Goal: Transaction & Acquisition: Purchase product/service

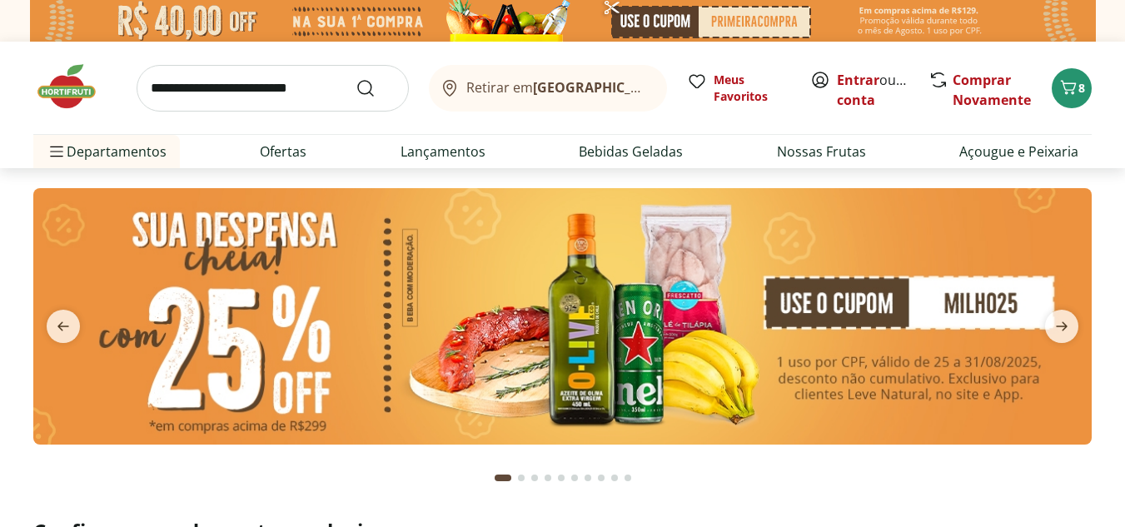
click at [410, 326] on img at bounding box center [562, 316] width 1059 height 257
click at [728, 338] on img at bounding box center [562, 316] width 1059 height 257
click at [821, 235] on img at bounding box center [562, 316] width 1059 height 257
click at [860, 77] on link "Entrar" at bounding box center [858, 80] width 42 height 18
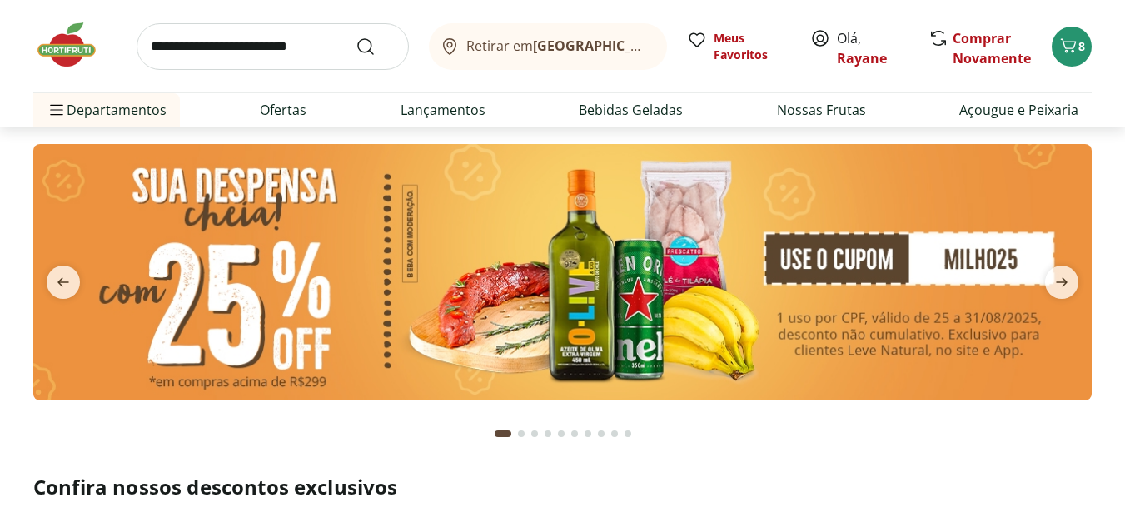
scroll to position [83, 0]
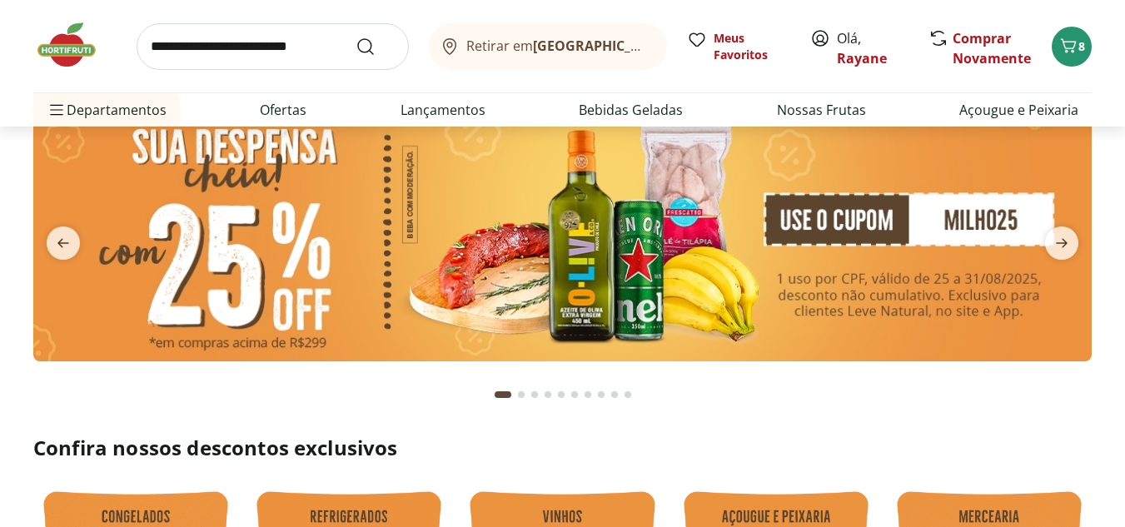
click at [561, 210] on img at bounding box center [562, 233] width 1059 height 257
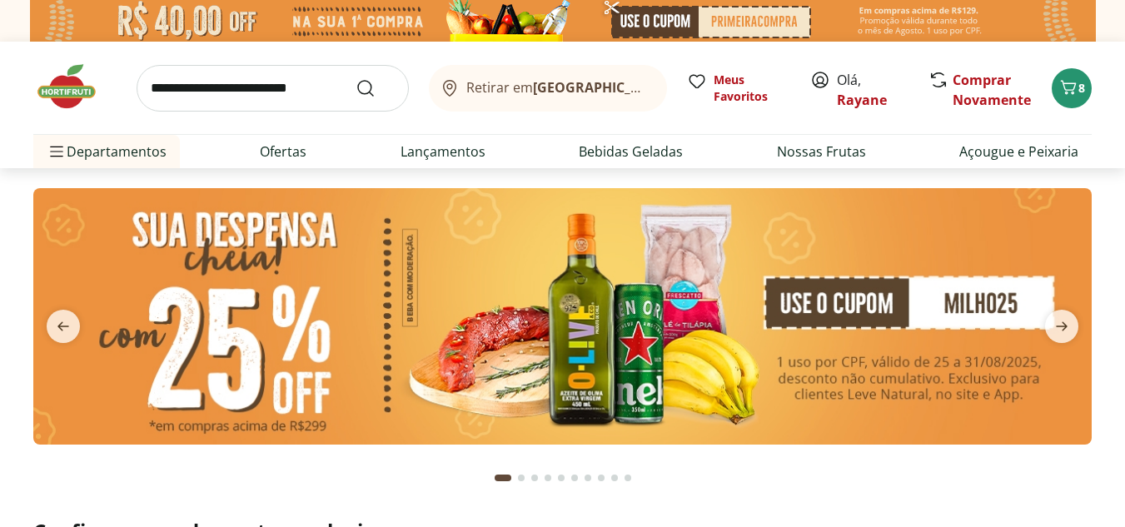
click at [683, 285] on img at bounding box center [562, 316] width 1059 height 257
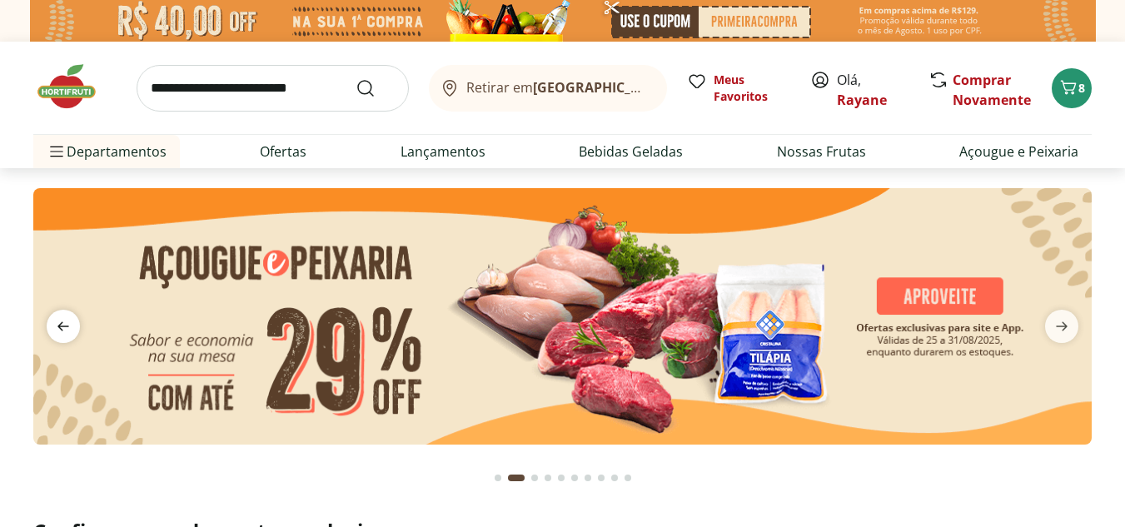
click at [61, 329] on icon "previous" at bounding box center [63, 326] width 12 height 9
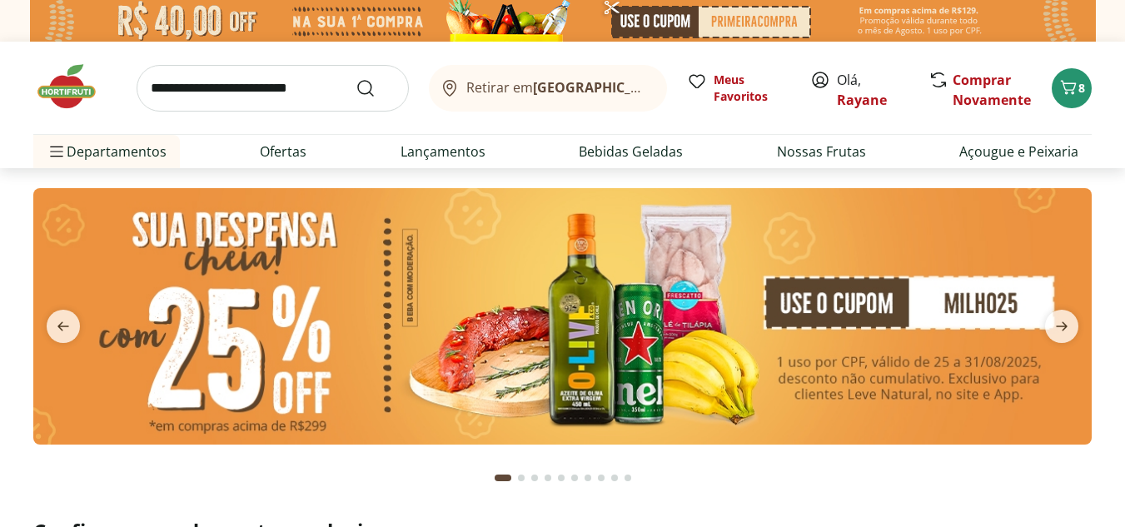
click at [962, 309] on img at bounding box center [562, 316] width 1059 height 257
click at [945, 334] on img at bounding box center [562, 316] width 1059 height 257
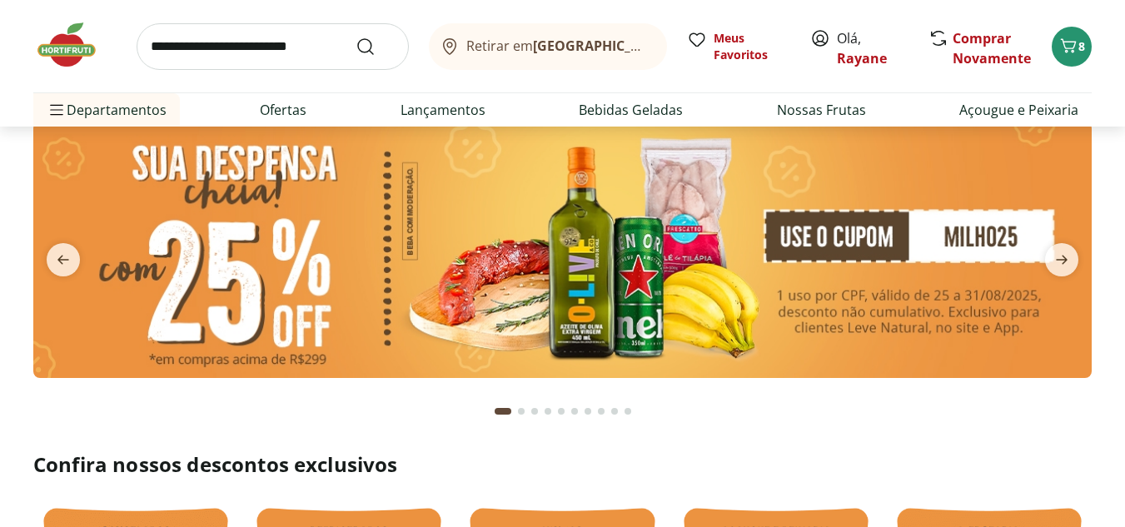
scroll to position [83, 0]
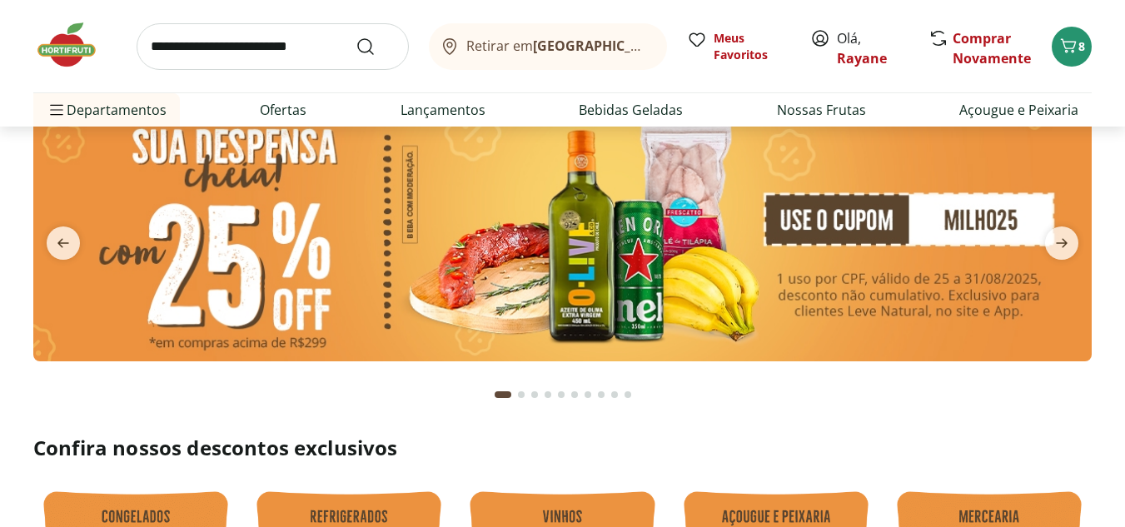
click at [949, 227] on img at bounding box center [562, 233] width 1059 height 257
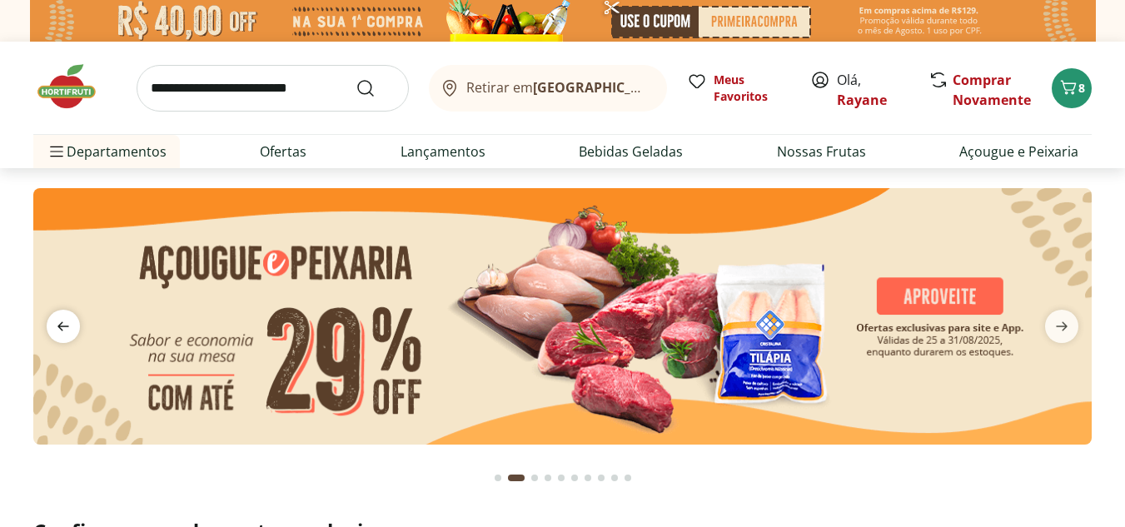
click at [73, 320] on span "previous" at bounding box center [63, 326] width 33 height 33
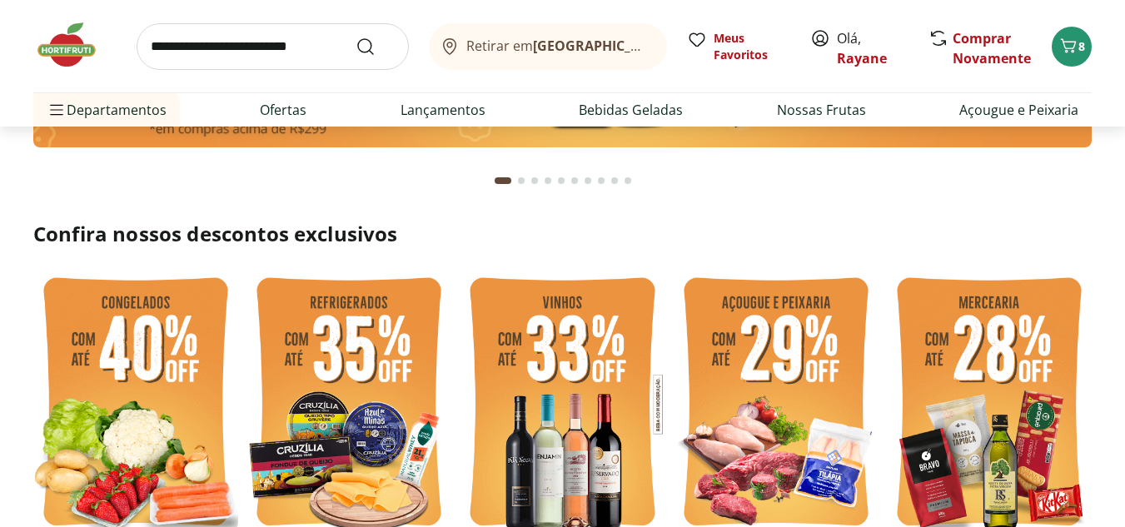
scroll to position [416, 0]
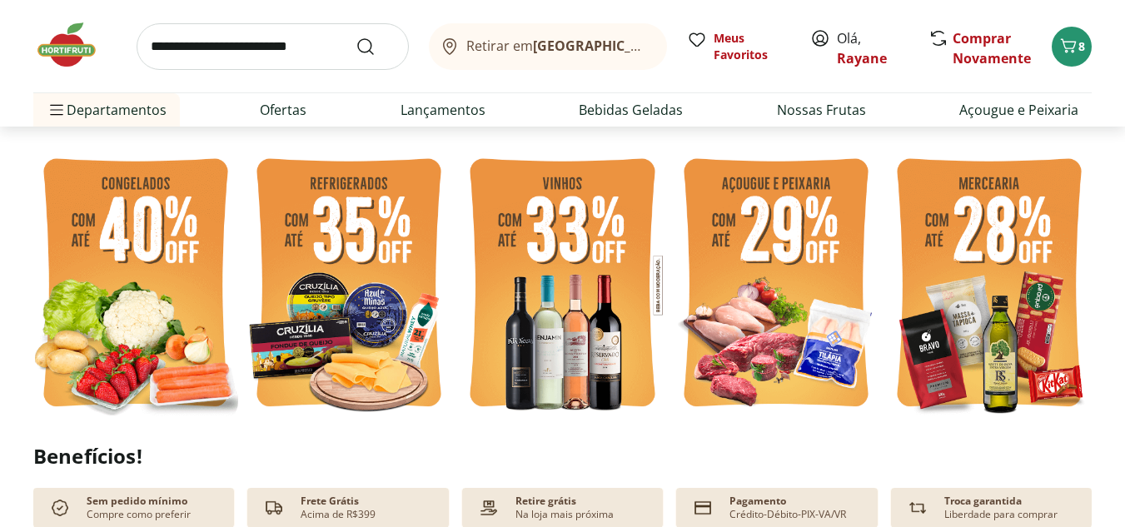
click at [150, 288] on img at bounding box center [135, 285] width 205 height 274
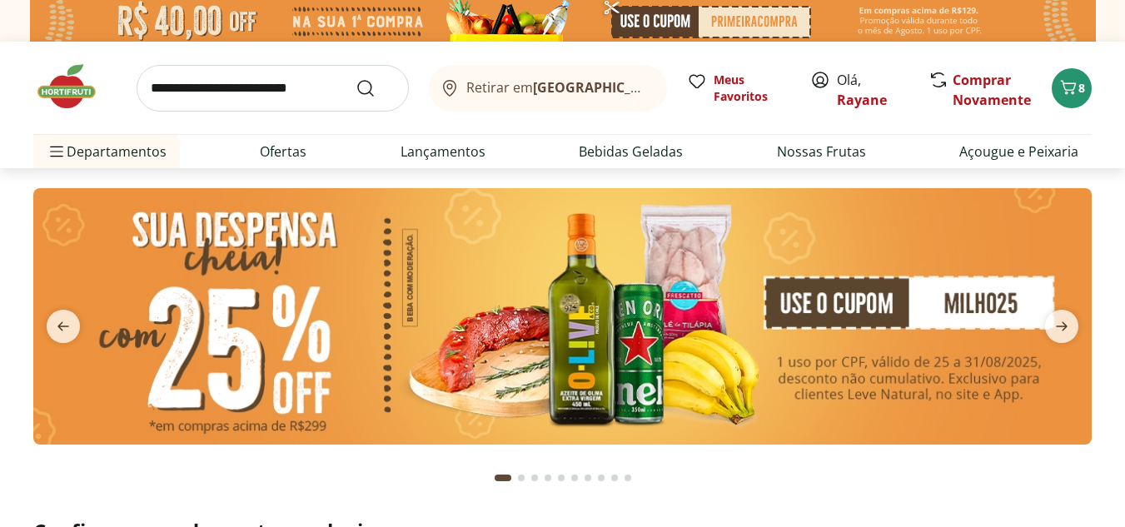
select select "**********"
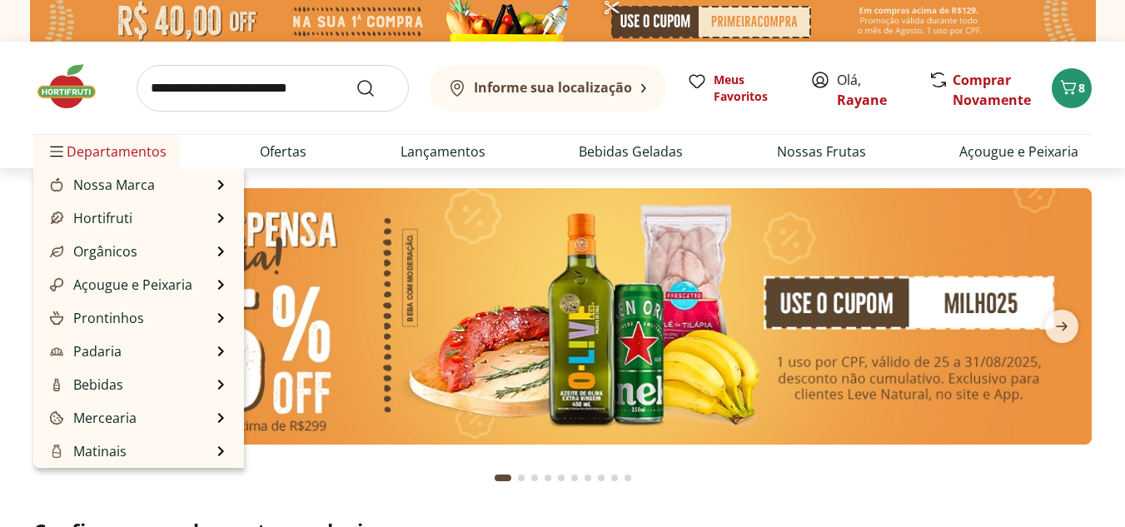
scroll to position [416, 0]
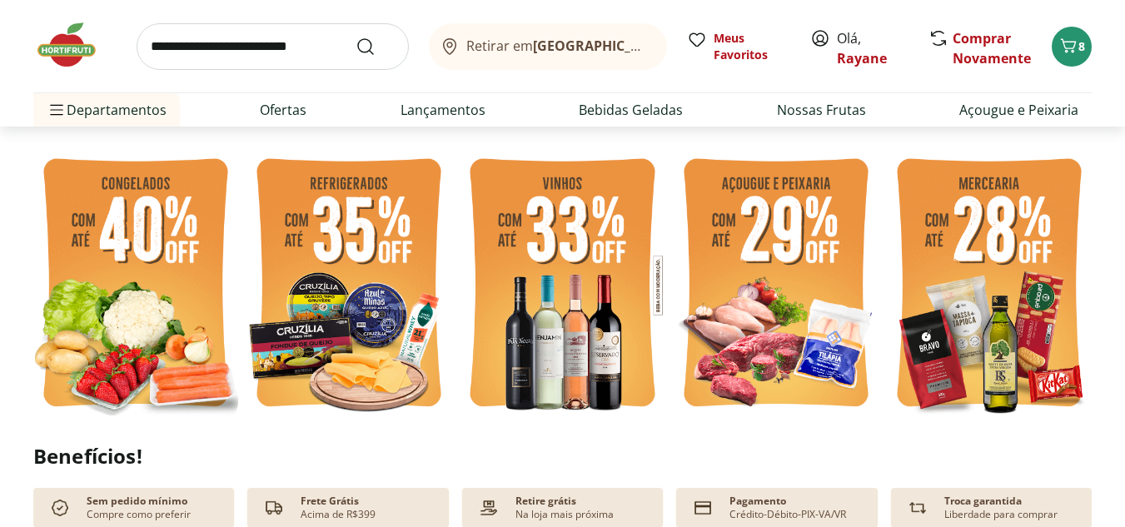
click at [183, 332] on img at bounding box center [135, 285] width 205 height 274
select select "**********"
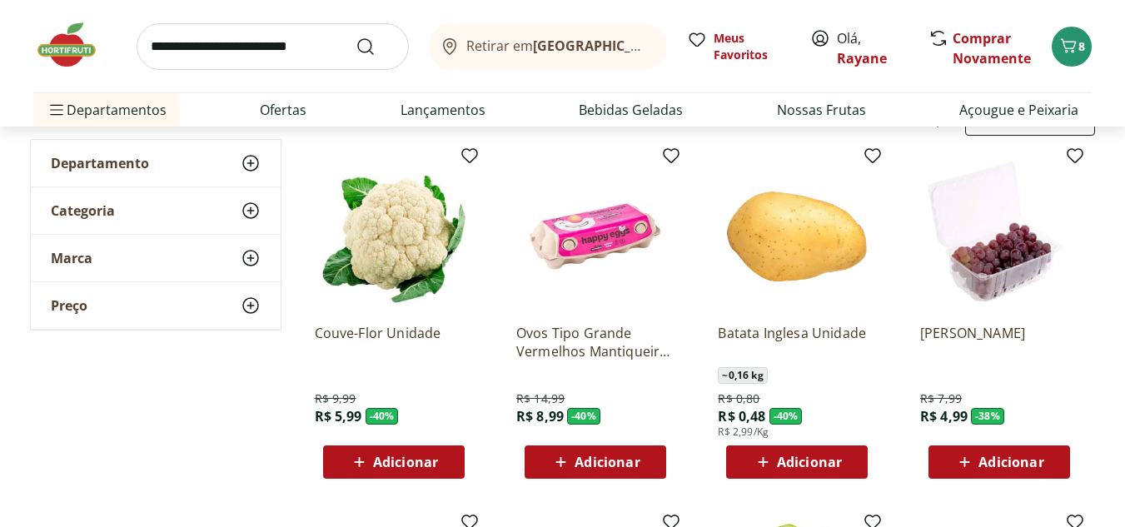
scroll to position [167, 0]
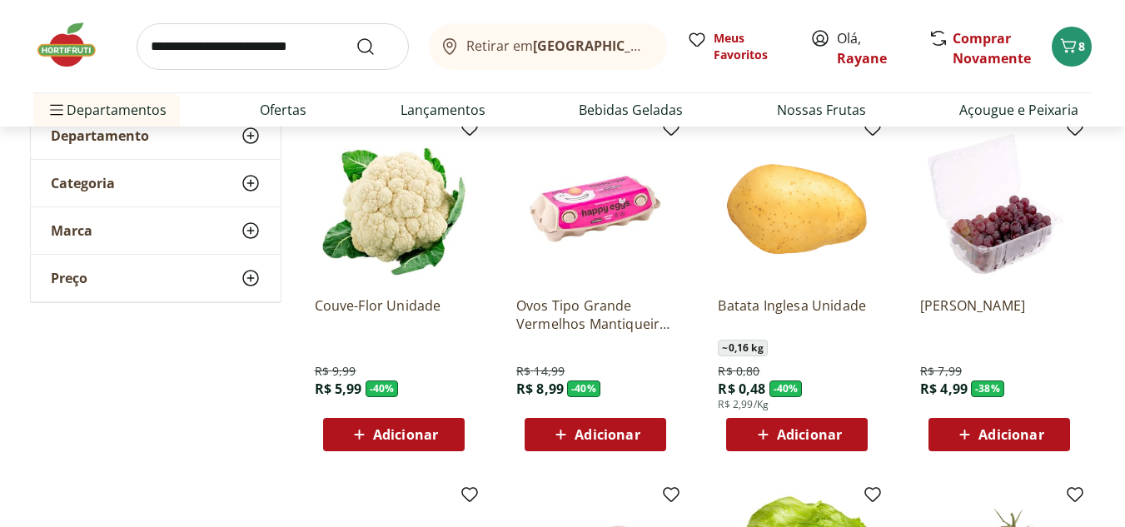
click at [441, 434] on div "Adicionar" at bounding box center [394, 435] width 115 height 30
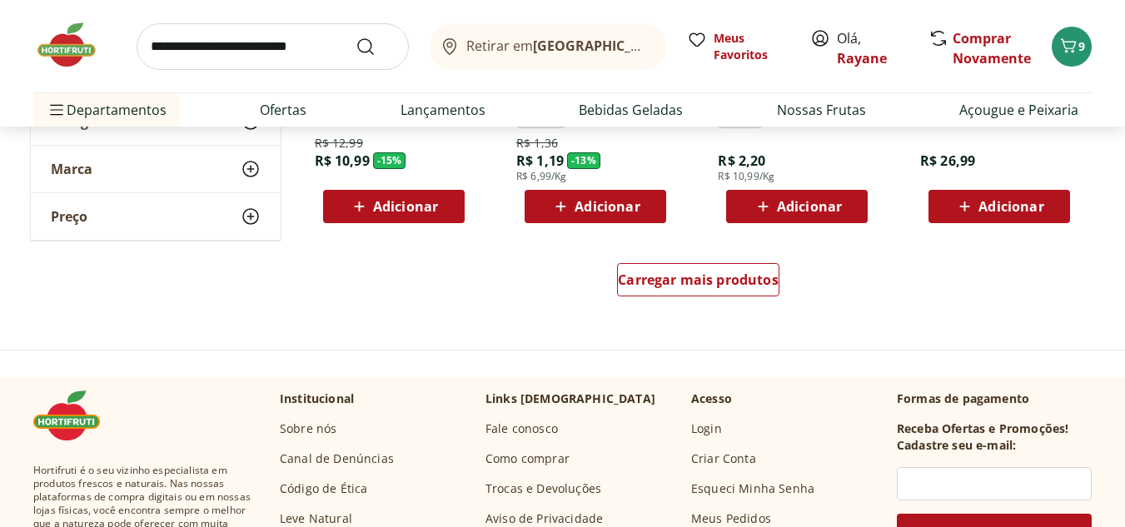
scroll to position [1166, 0]
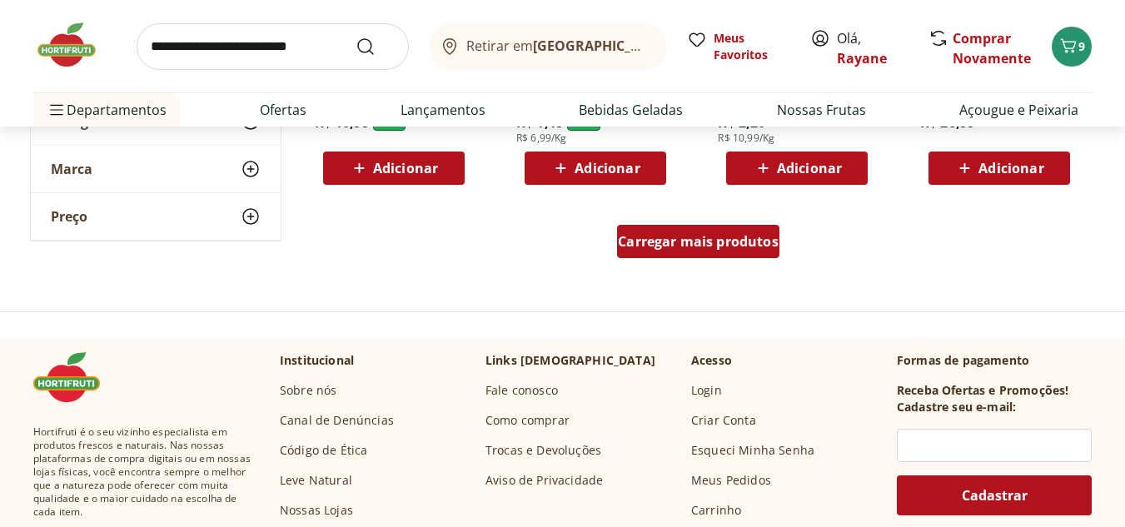
click at [712, 247] on span "Carregar mais produtos" at bounding box center [698, 241] width 161 height 13
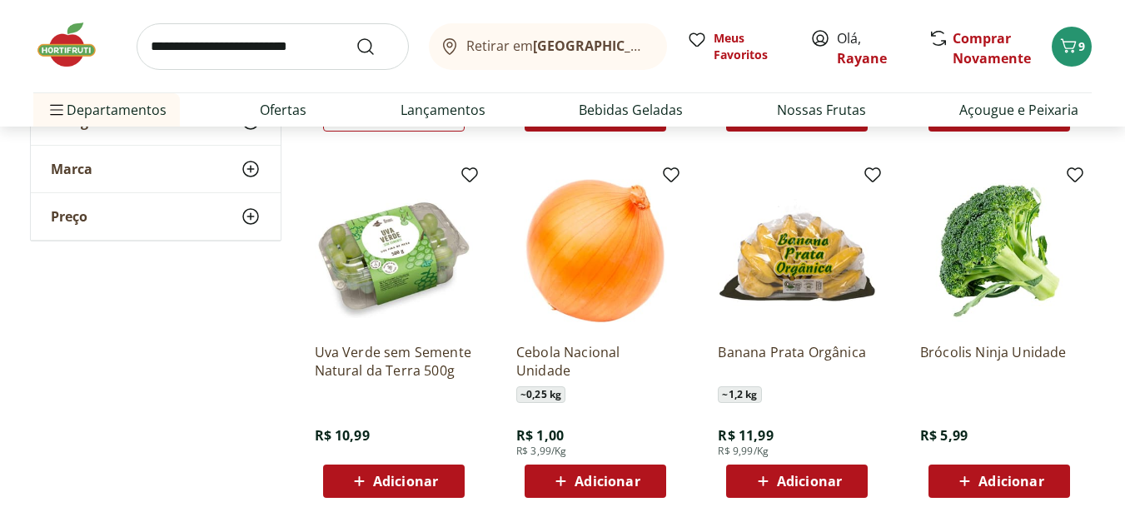
scroll to position [1583, 0]
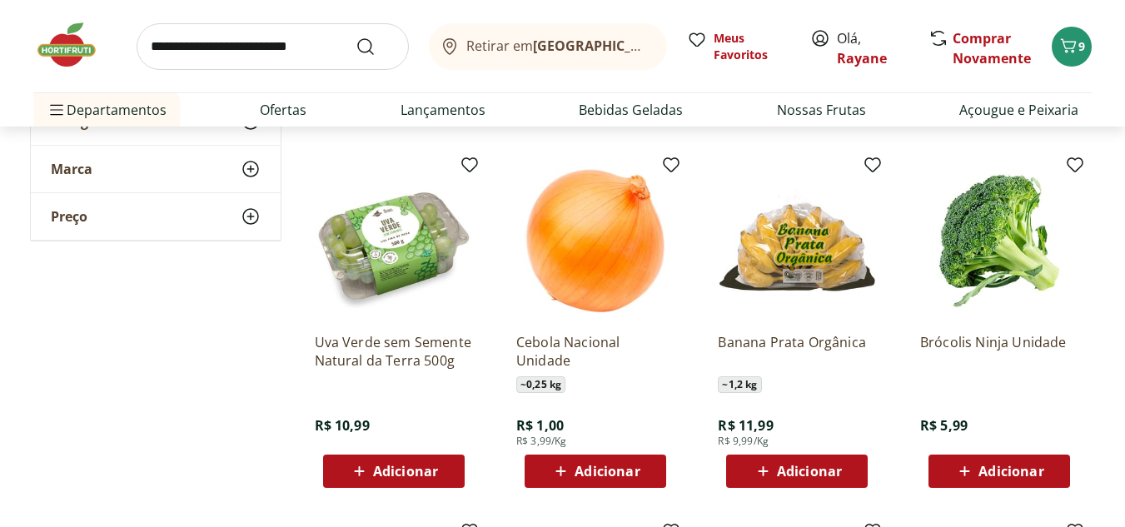
click at [1037, 468] on span "Adicionar" at bounding box center [1011, 471] width 65 height 13
click at [861, 461] on button "Adicionar" at bounding box center [797, 471] width 142 height 33
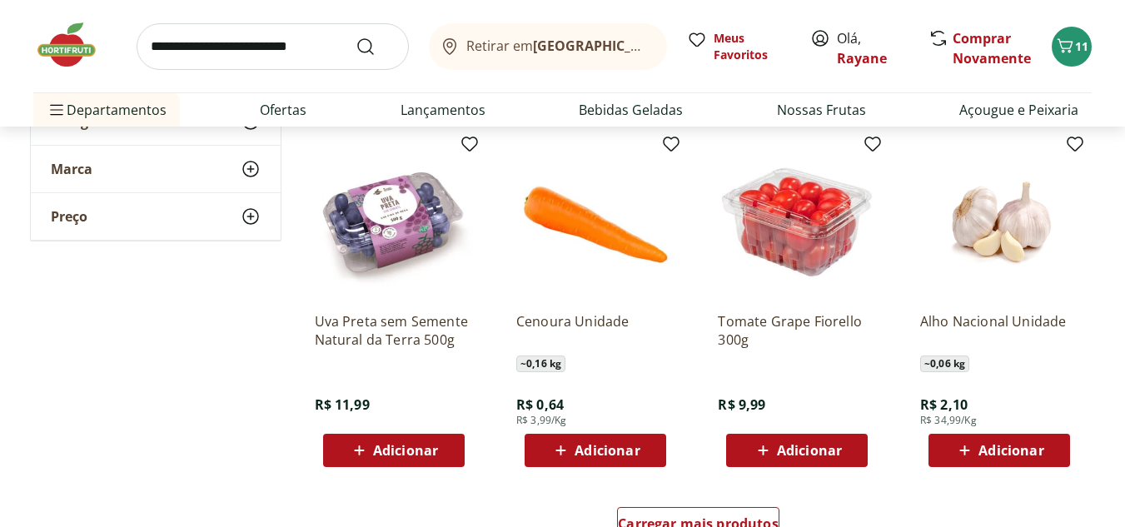
scroll to position [1999, 0]
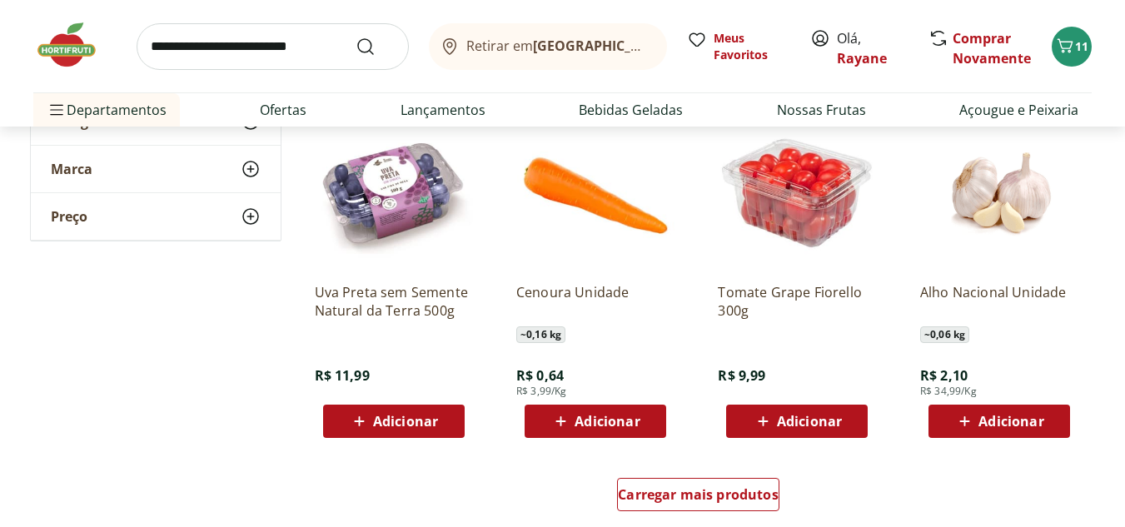
click at [440, 421] on div "Adicionar" at bounding box center [394, 421] width 115 height 30
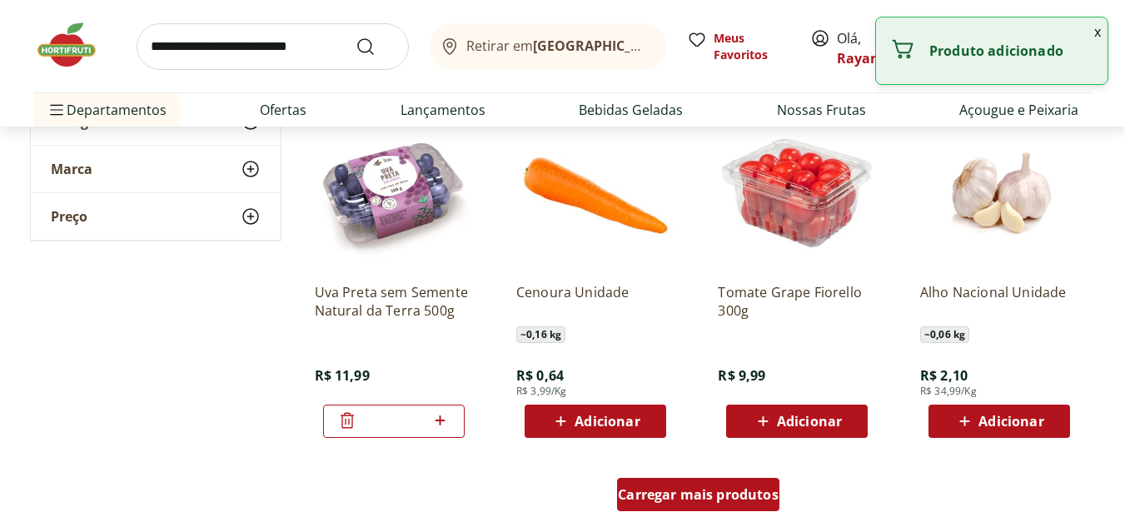
click at [671, 491] on span "Carregar mais produtos" at bounding box center [698, 494] width 161 height 13
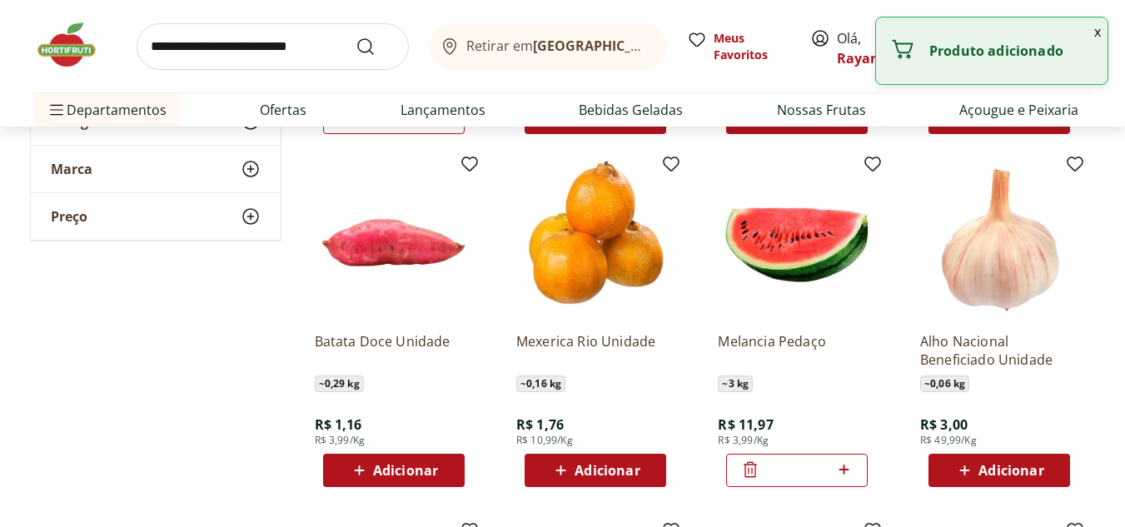
scroll to position [2332, 0]
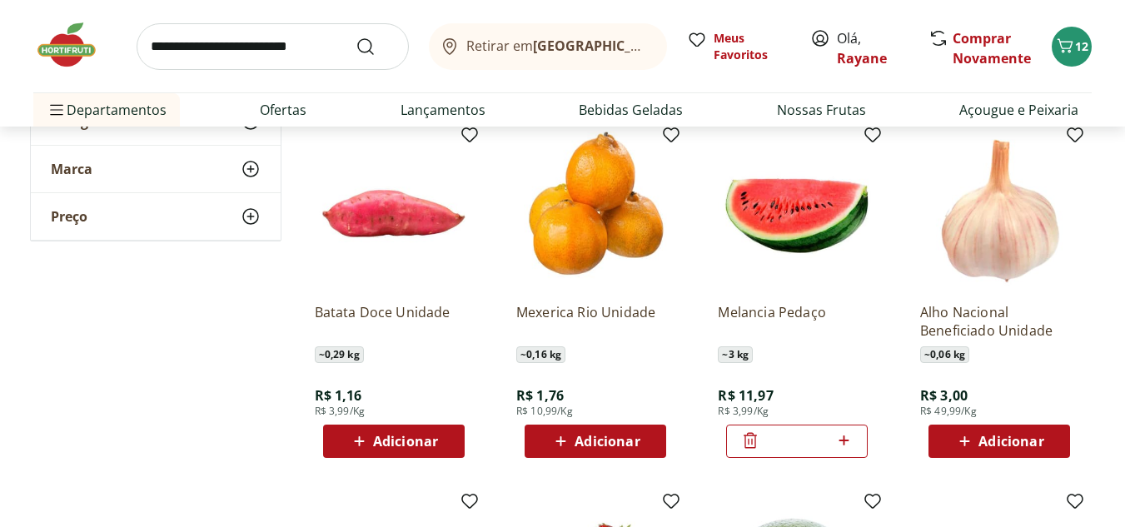
click at [848, 441] on icon at bounding box center [844, 441] width 10 height 10
type input "*"
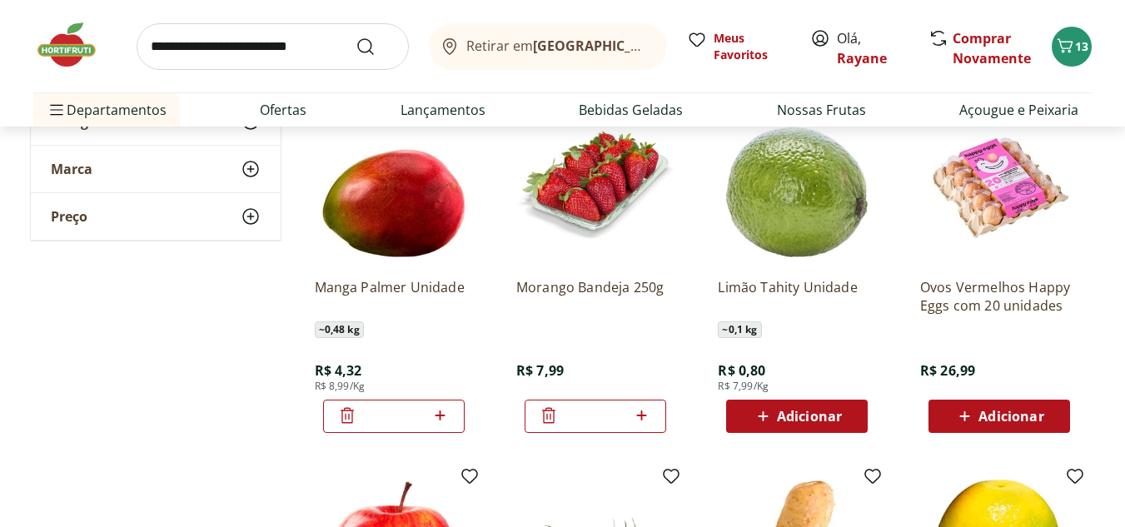
scroll to position [2749, 0]
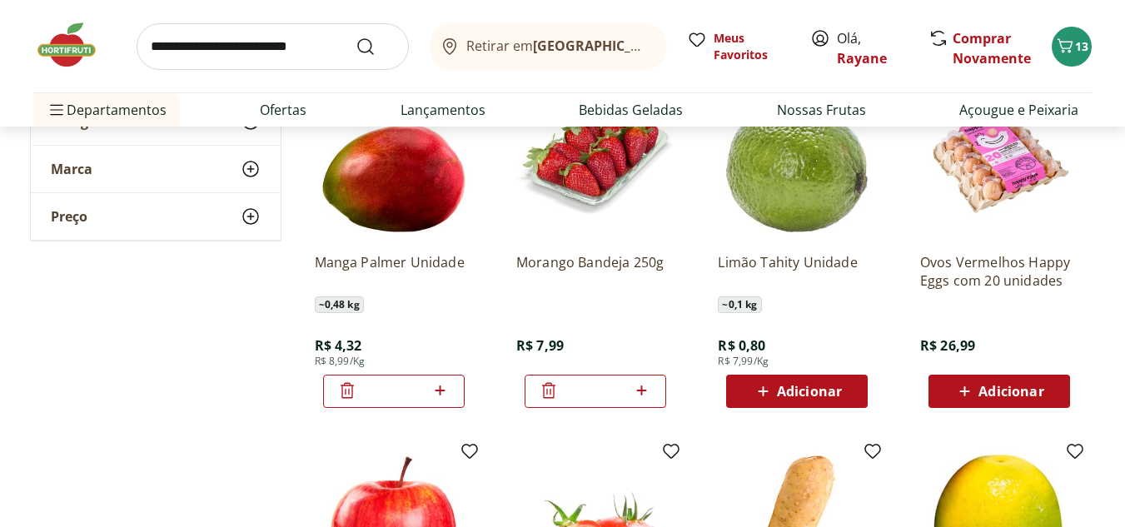
click at [446, 392] on icon at bounding box center [440, 391] width 21 height 20
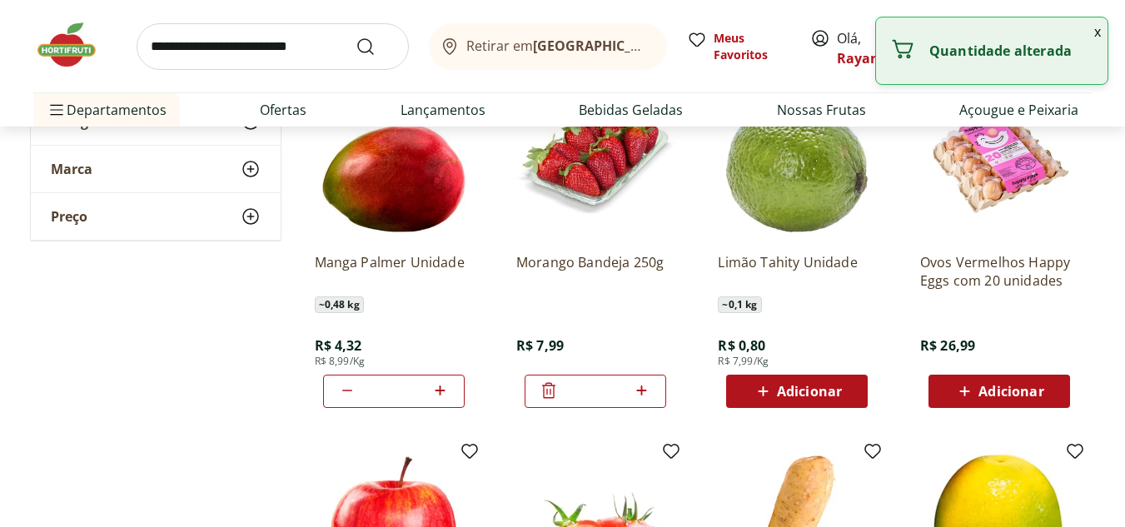
click at [446, 392] on icon at bounding box center [440, 391] width 21 height 20
type input "*"
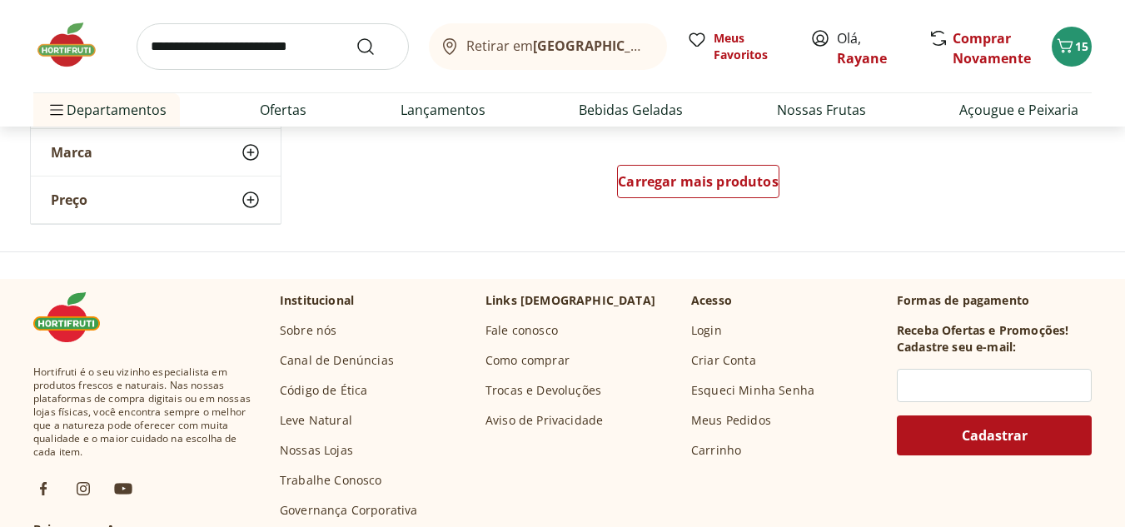
scroll to position [3415, 0]
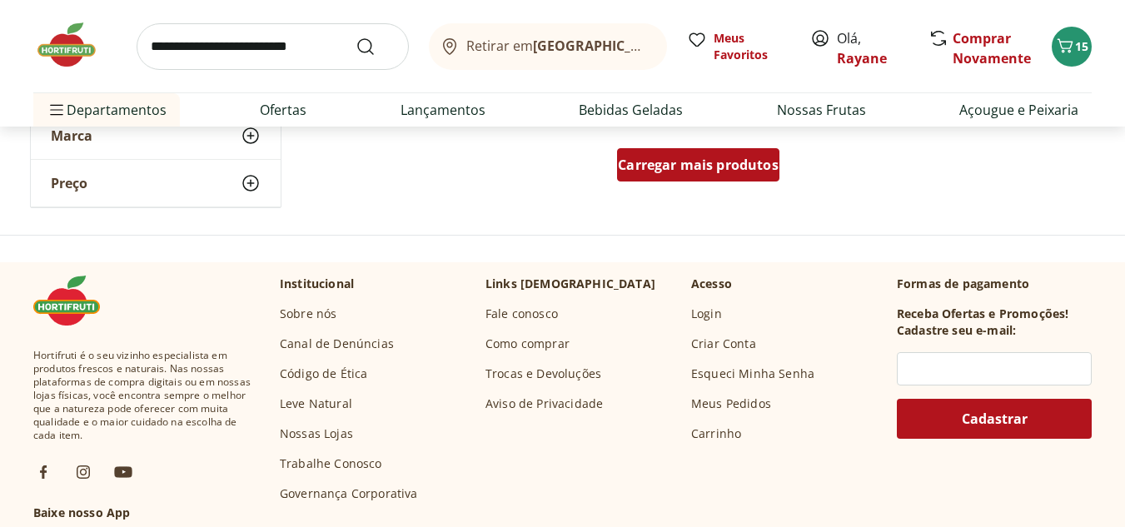
click at [711, 160] on span "Carregar mais produtos" at bounding box center [698, 164] width 161 height 13
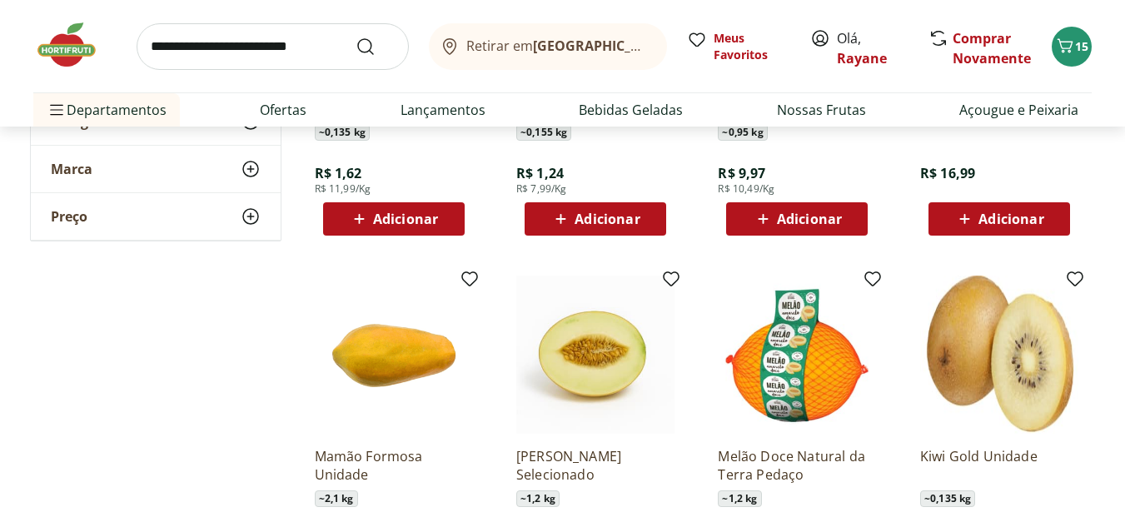
scroll to position [3748, 0]
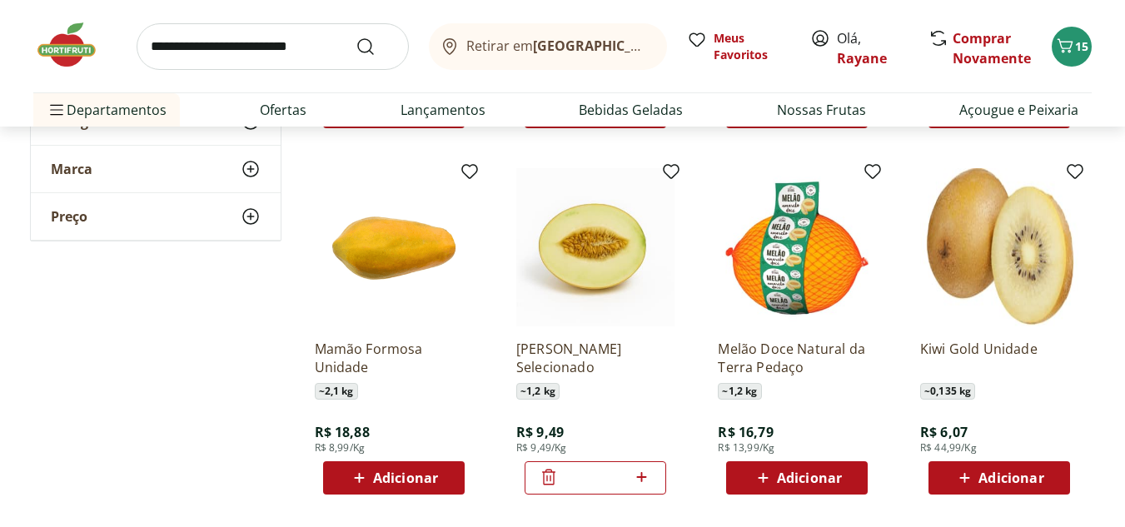
click at [642, 476] on icon at bounding box center [642, 477] width 10 height 10
type input "*"
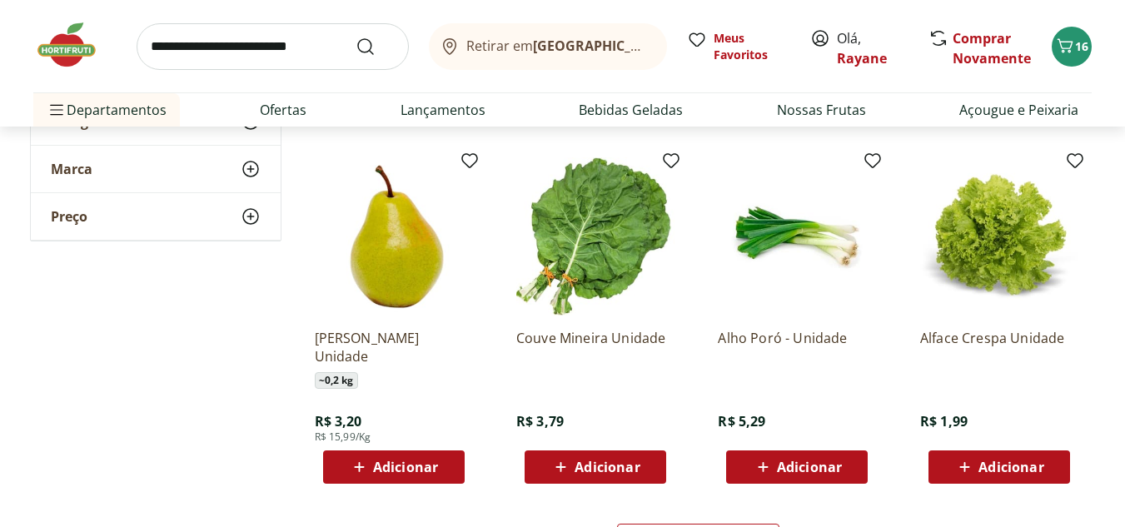
scroll to position [4165, 0]
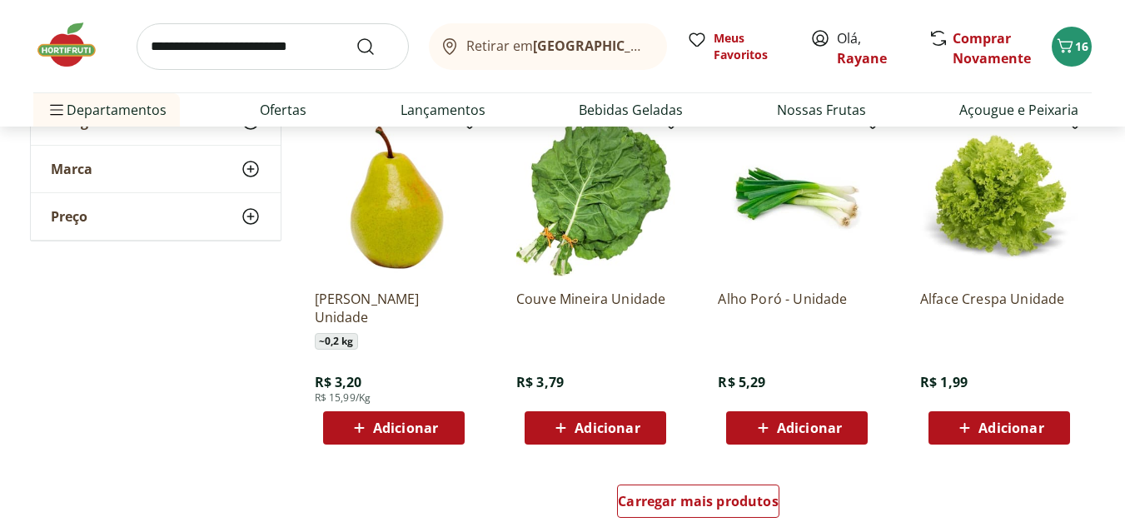
click at [656, 428] on button "Adicionar" at bounding box center [596, 427] width 142 height 33
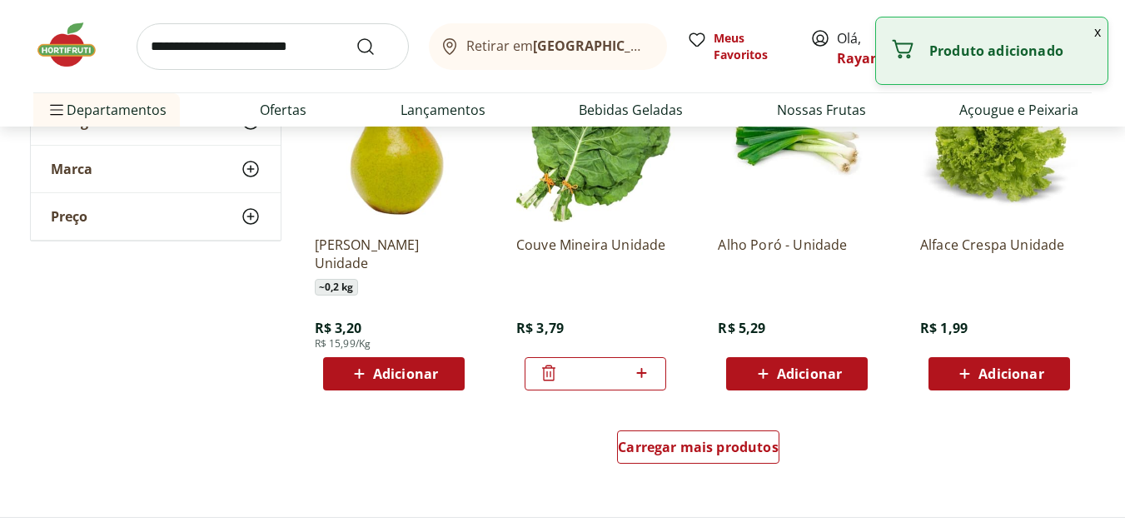
scroll to position [4248, 0]
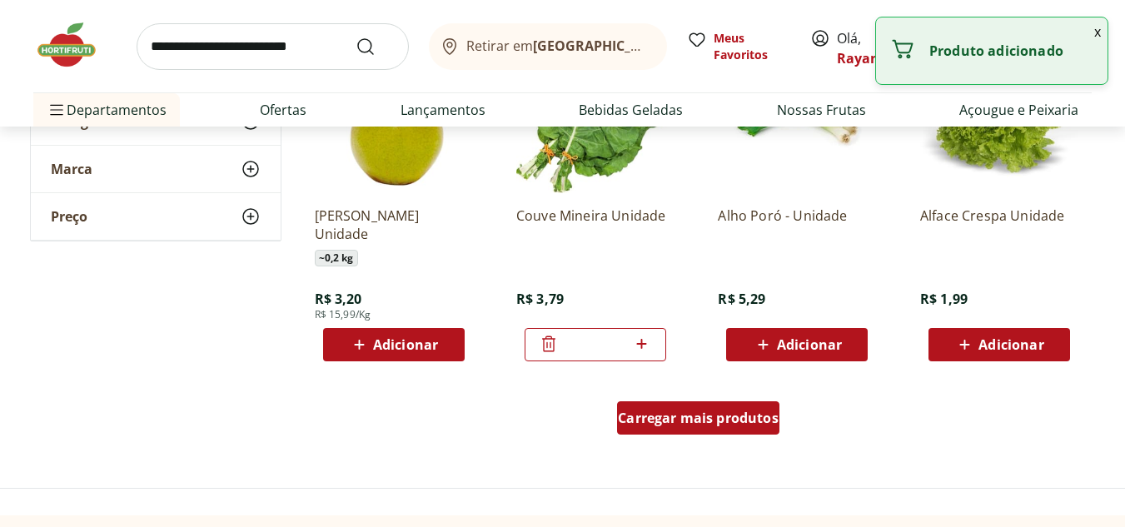
click at [734, 435] on div "Carregar mais produtos" at bounding box center [698, 418] width 162 height 33
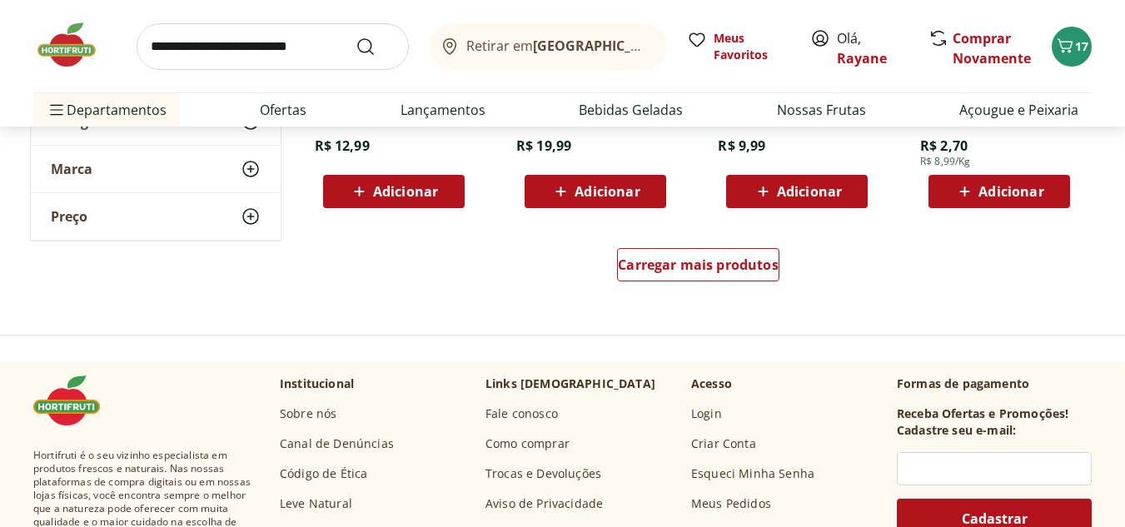
scroll to position [5498, 0]
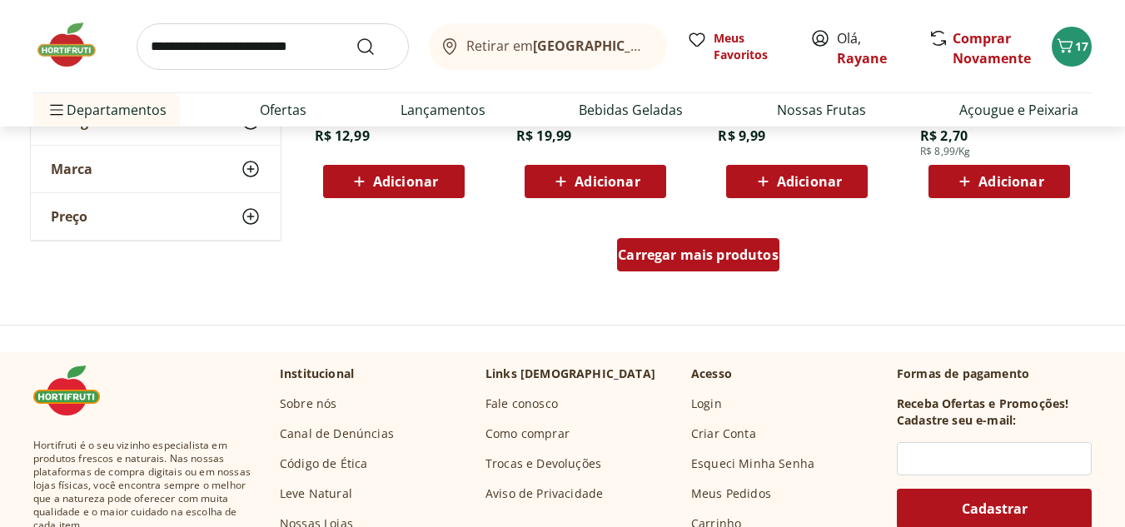
click at [719, 257] on span "Carregar mais produtos" at bounding box center [698, 254] width 161 height 13
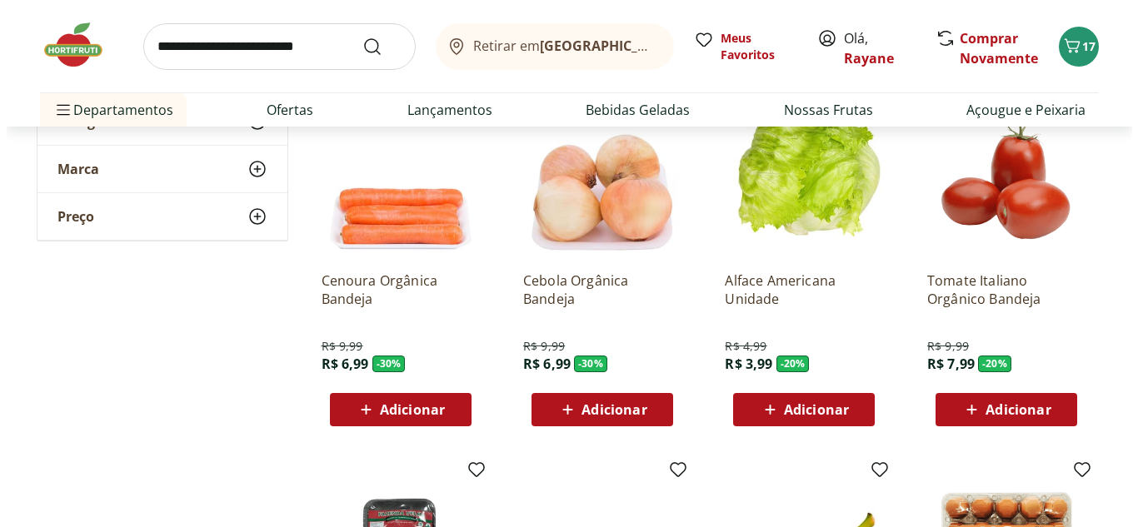
scroll to position [0, 0]
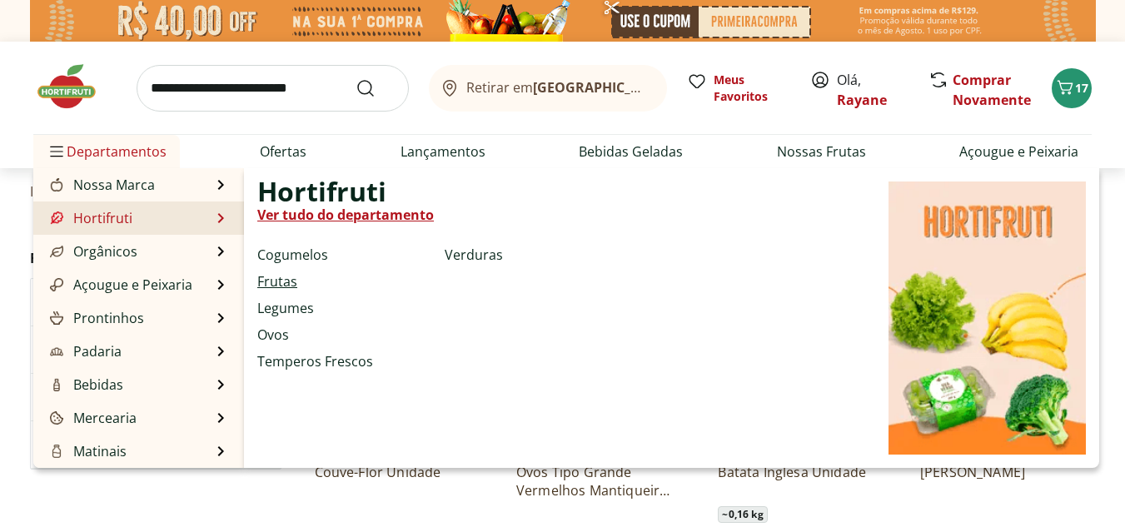
click at [294, 287] on link "Frutas" at bounding box center [277, 282] width 40 height 20
select select "**********"
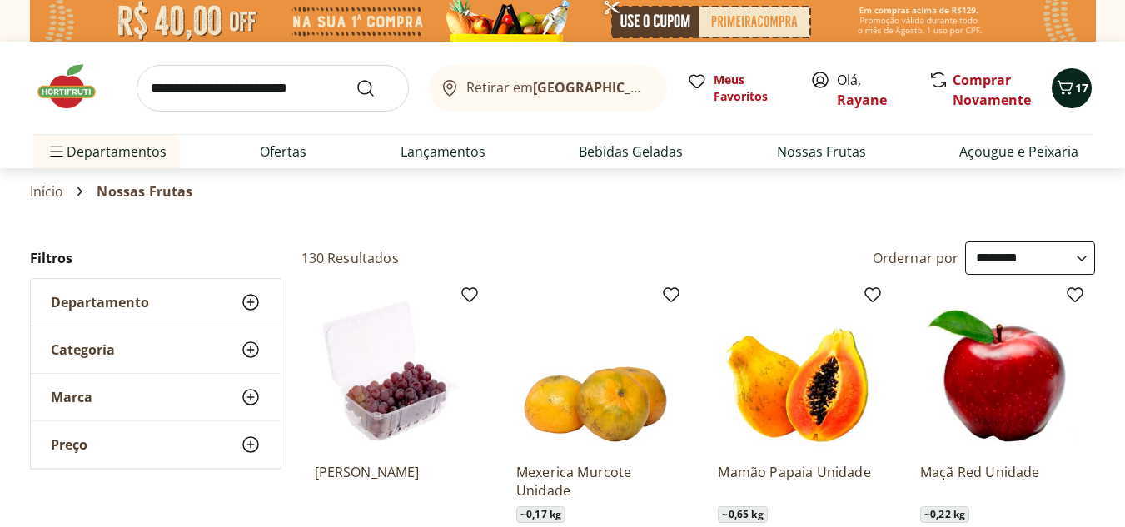
click at [1075, 88] on icon "Carrinho" at bounding box center [1065, 87] width 20 height 20
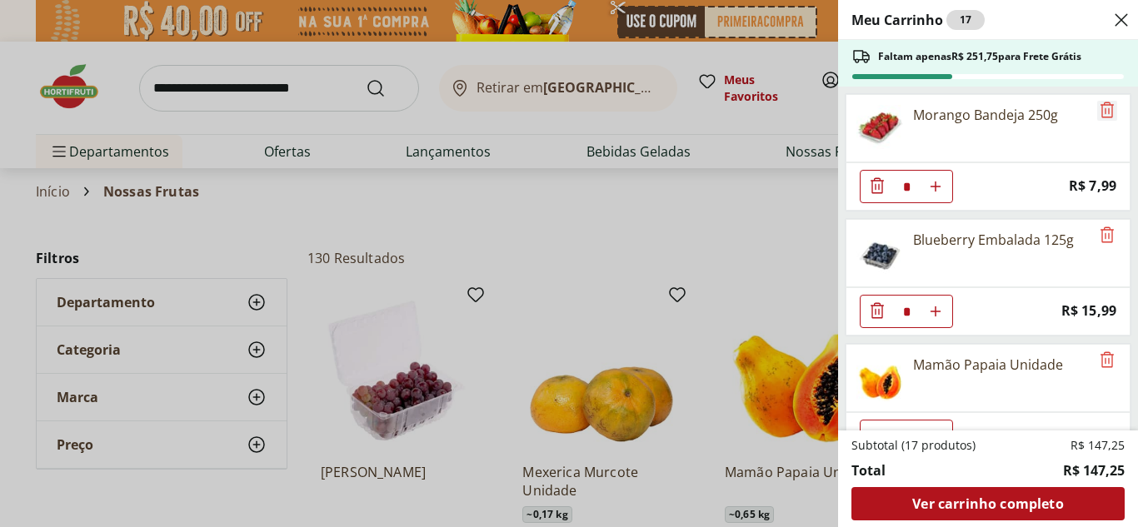
click at [1097, 108] on icon "Remove" at bounding box center [1107, 110] width 20 height 20
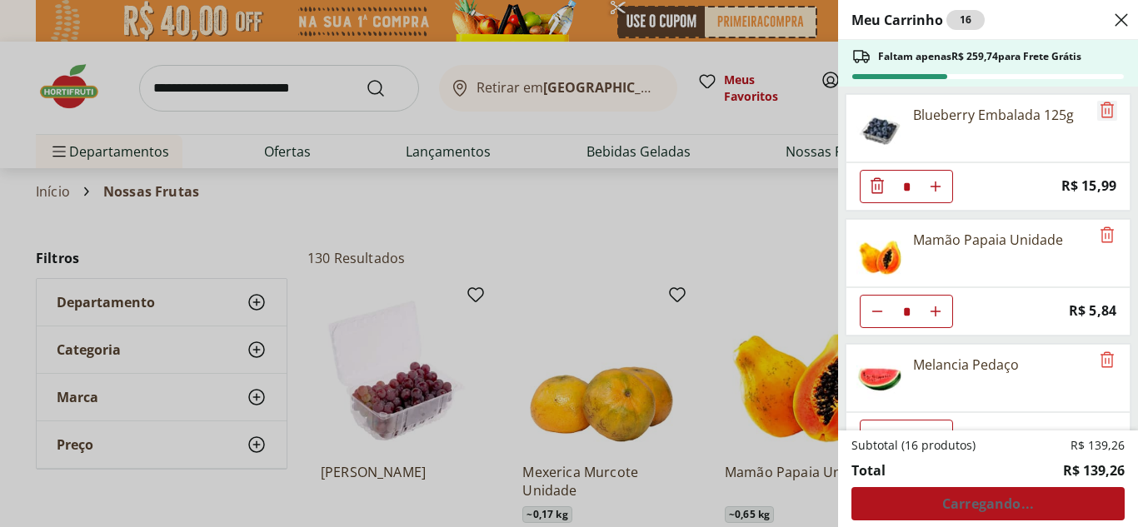
click at [1098, 110] on icon "Remove" at bounding box center [1107, 110] width 20 height 20
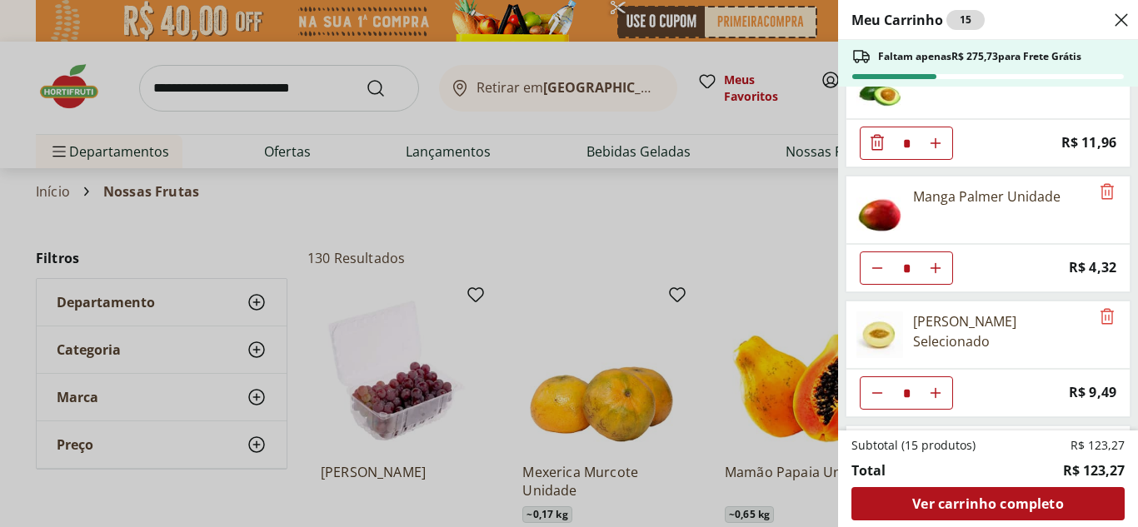
scroll to position [333, 0]
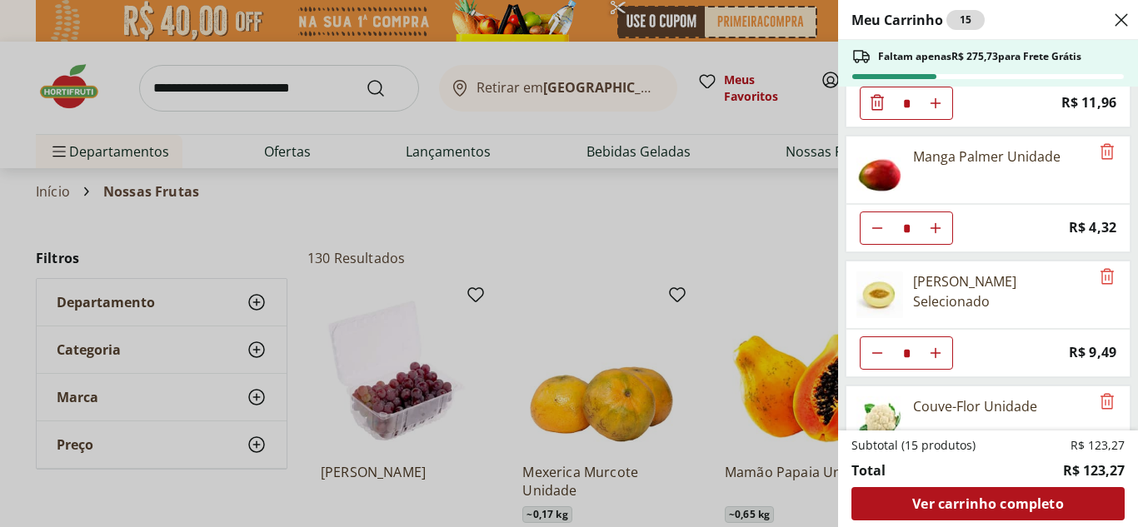
type input "*"
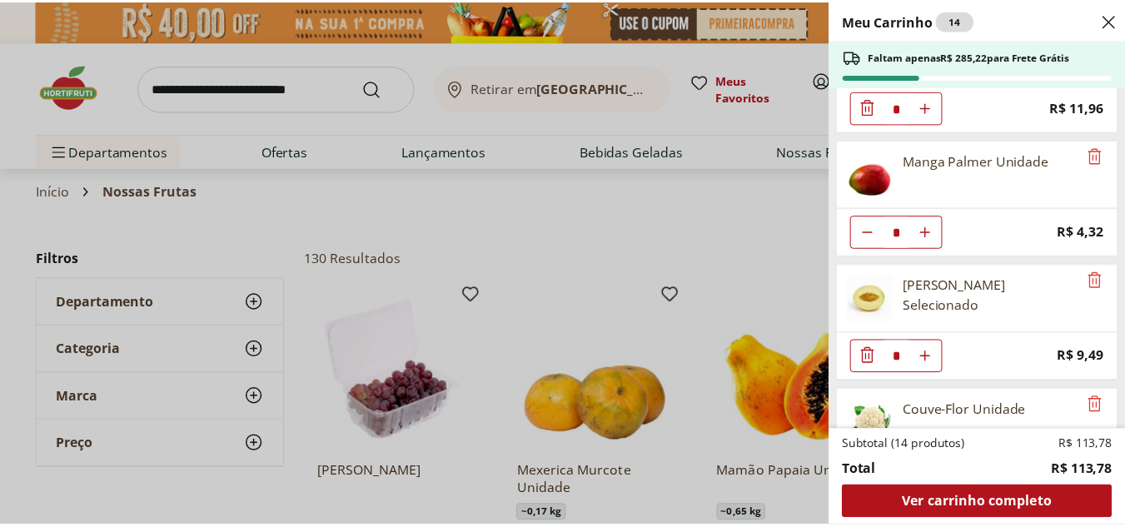
scroll to position [0, 0]
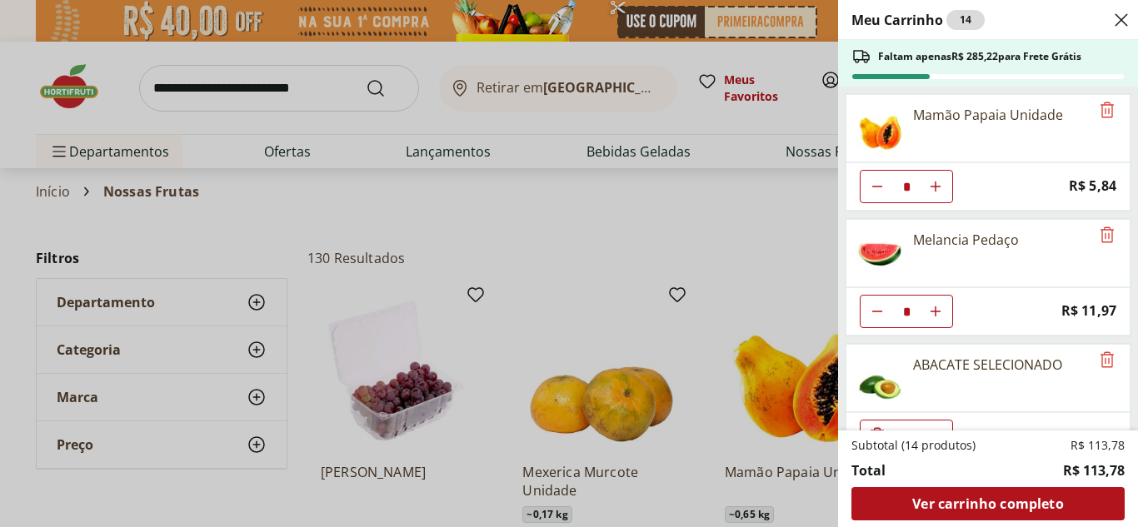
click at [509, 198] on div "Meu Carrinho 14 Faltam apenas R$ 285,22 para Frete Grátis Mamão Papaia Unidade …" at bounding box center [569, 263] width 1138 height 527
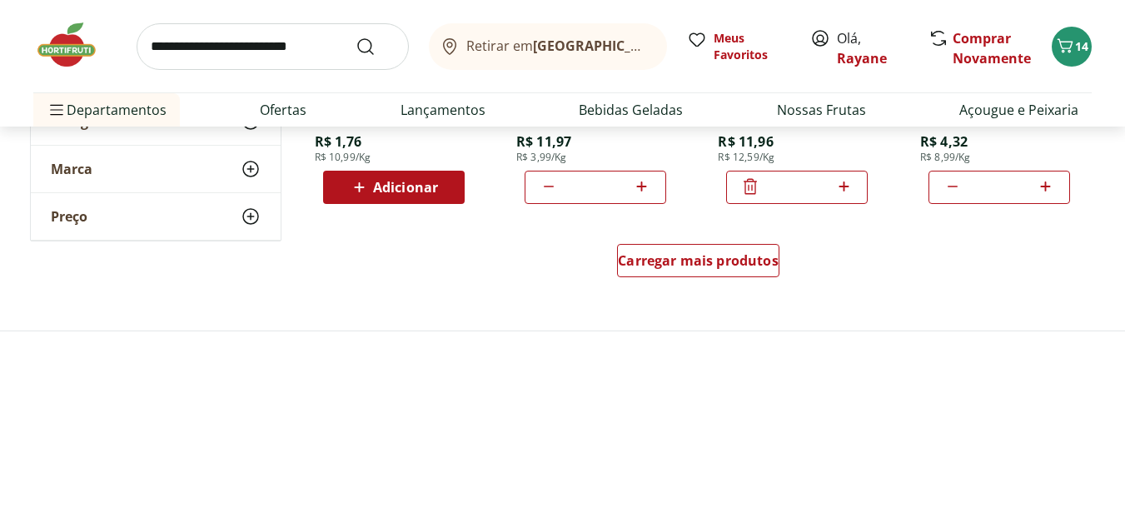
scroll to position [1166, 0]
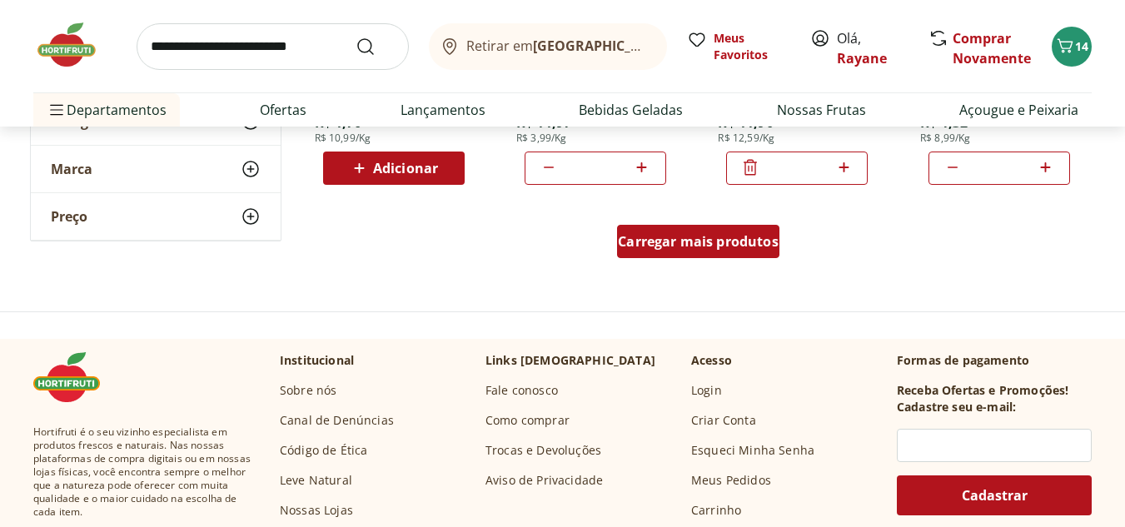
click at [693, 243] on span "Carregar mais produtos" at bounding box center [698, 241] width 161 height 13
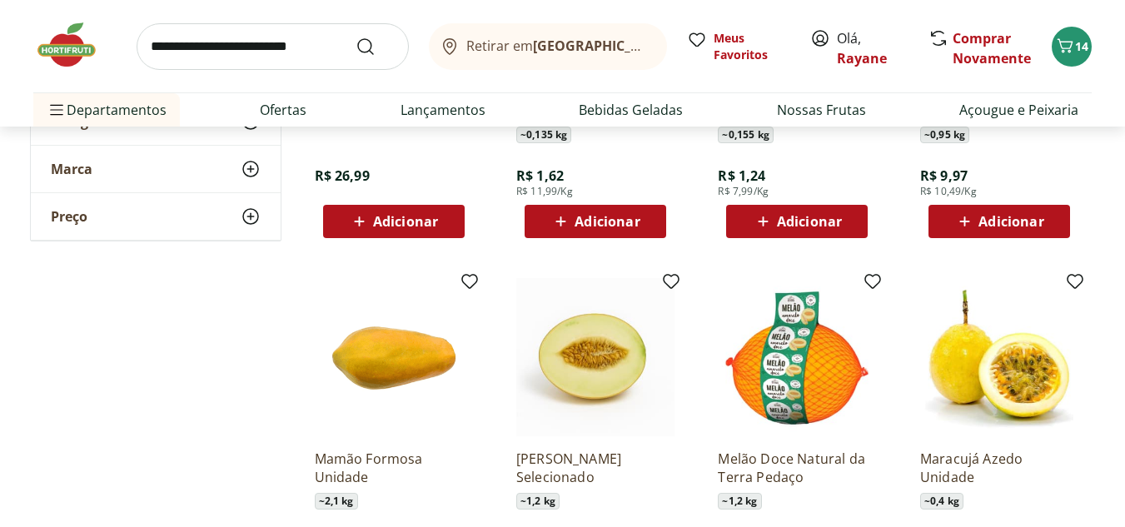
scroll to position [2166, 0]
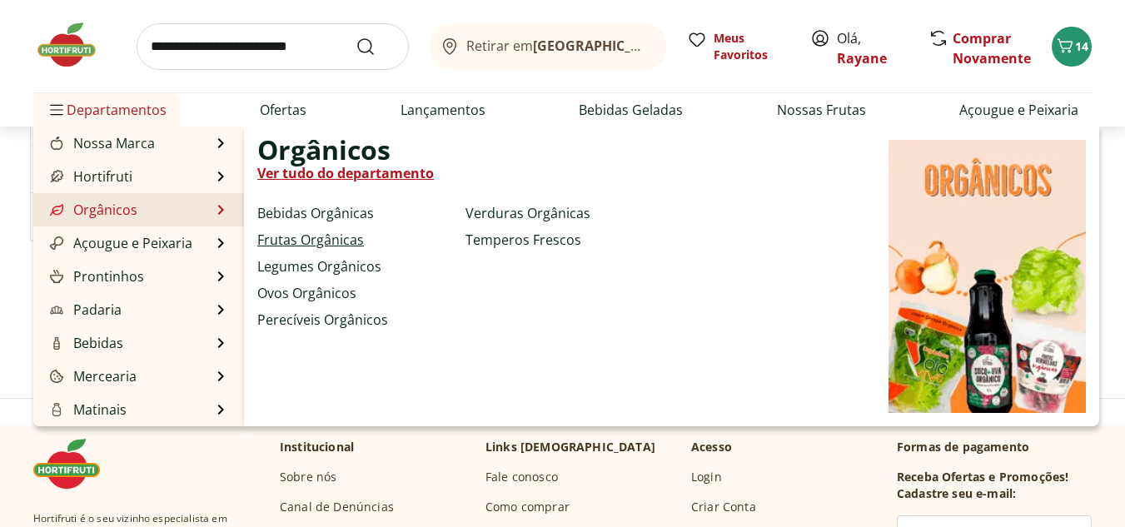
click at [302, 237] on link "Frutas Orgânicas" at bounding box center [310, 240] width 107 height 20
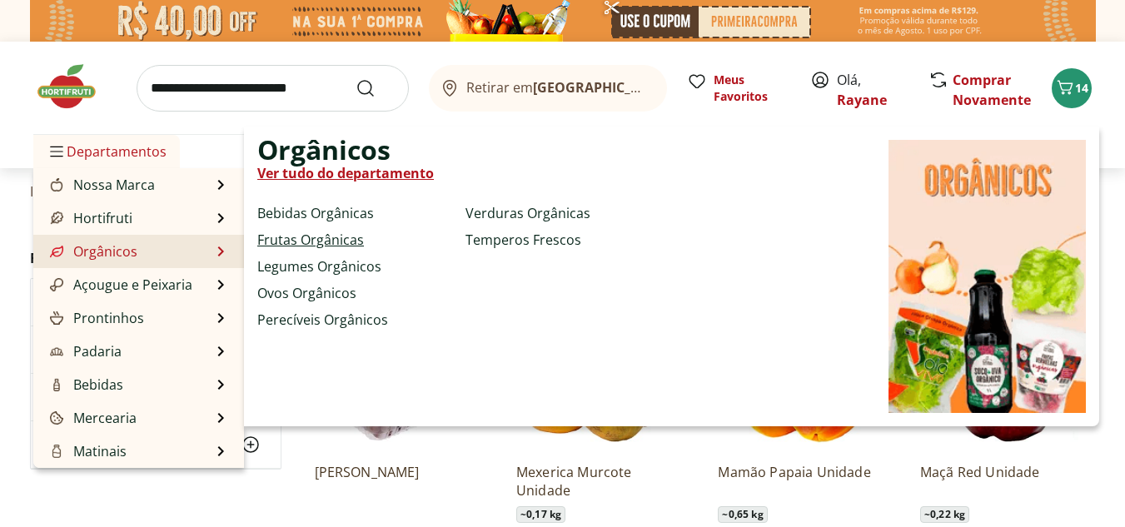
select select "**********"
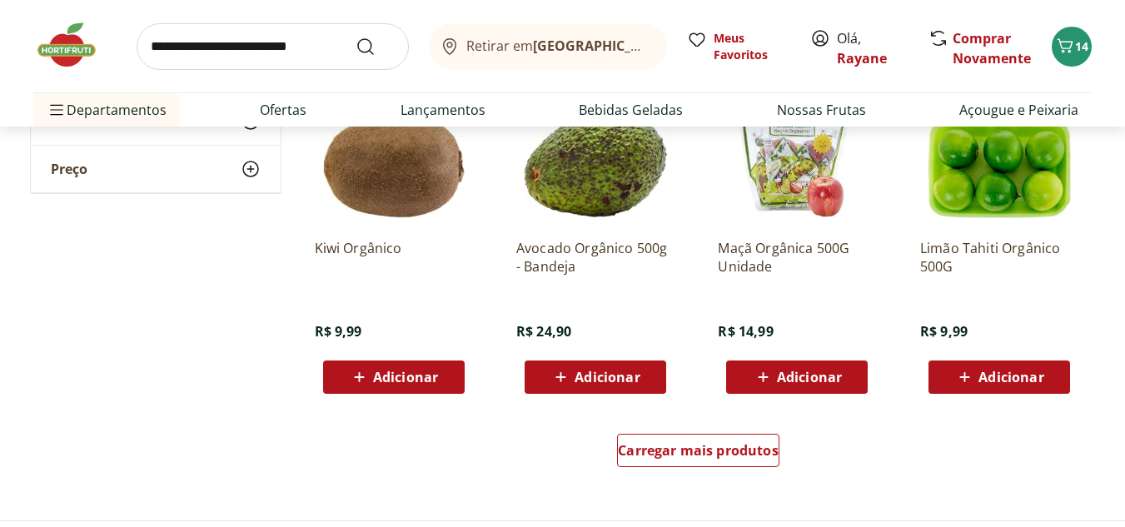
scroll to position [1166, 0]
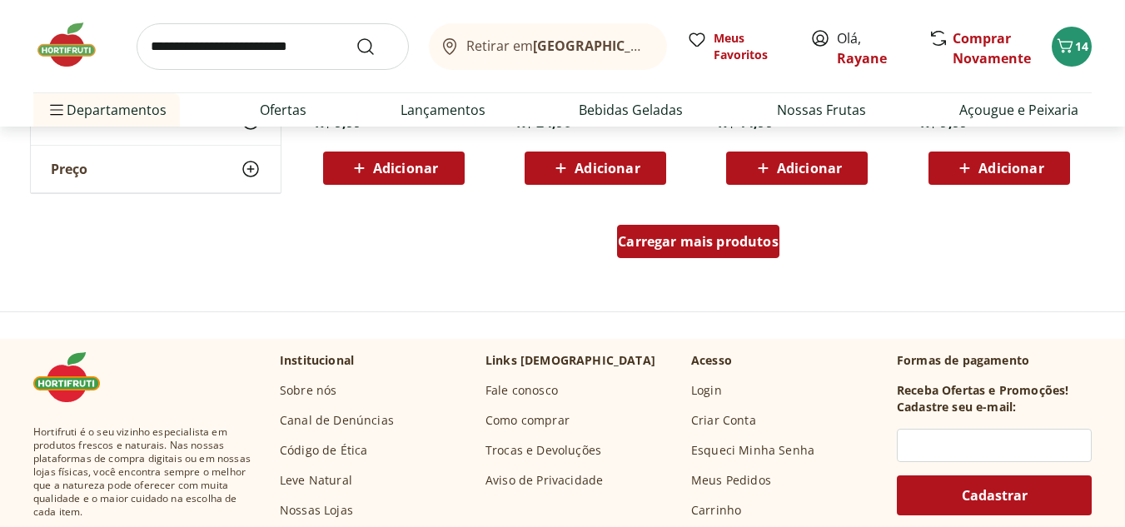
click at [666, 241] on span "Carregar mais produtos" at bounding box center [698, 241] width 161 height 13
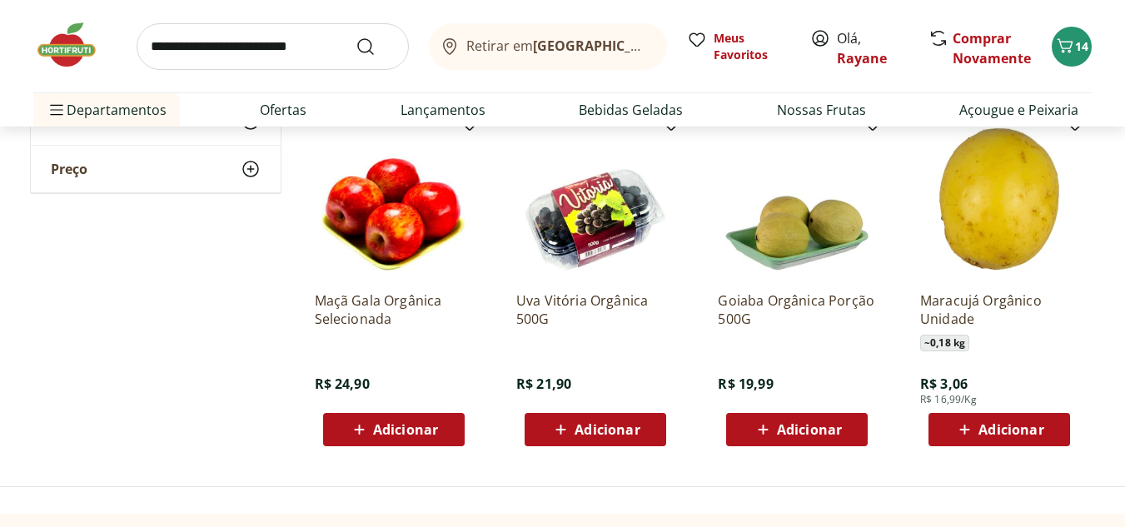
scroll to position [1583, 0]
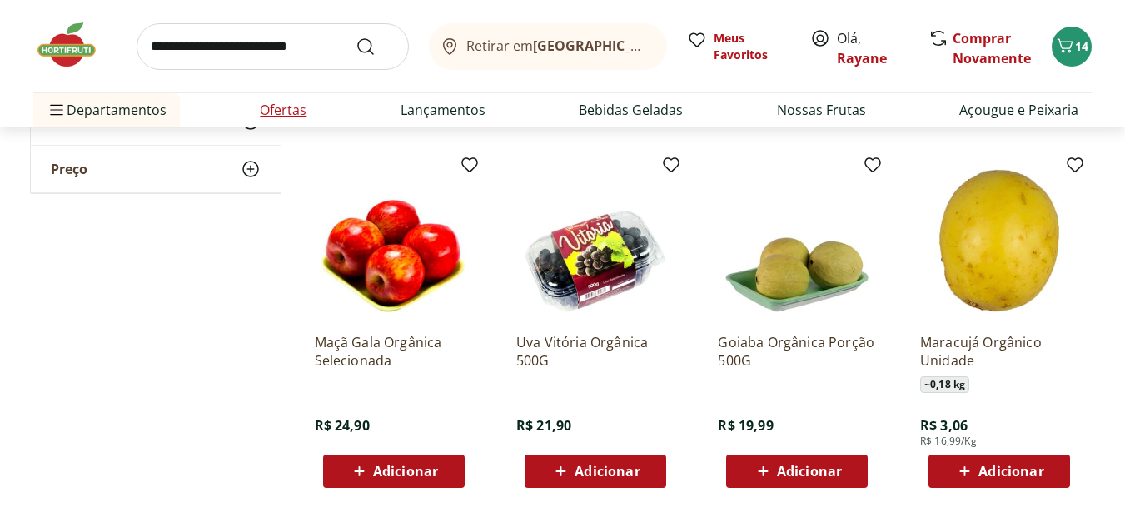
click at [277, 116] on link "Ofertas" at bounding box center [283, 110] width 47 height 20
select select "**********"
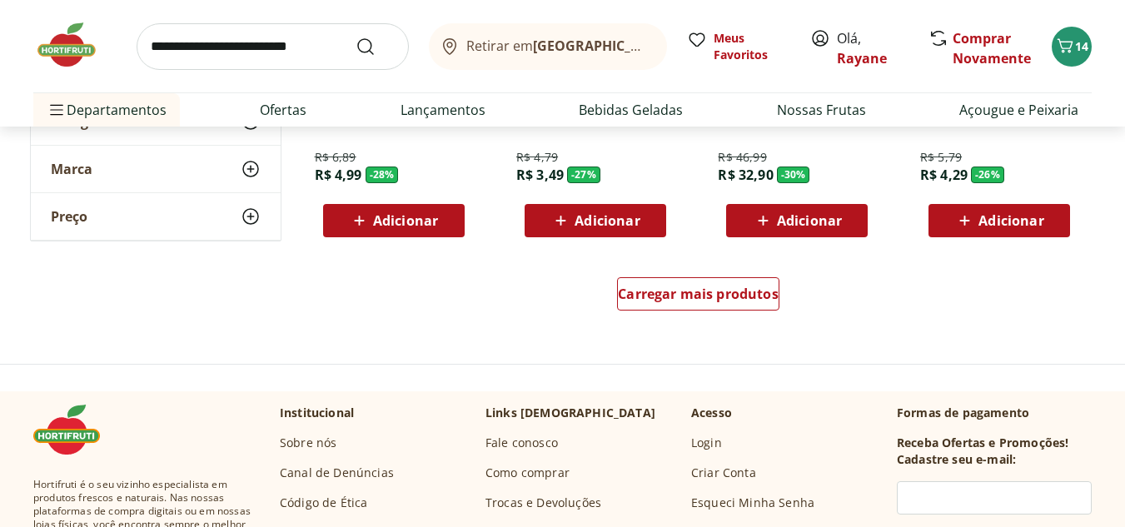
scroll to position [1166, 0]
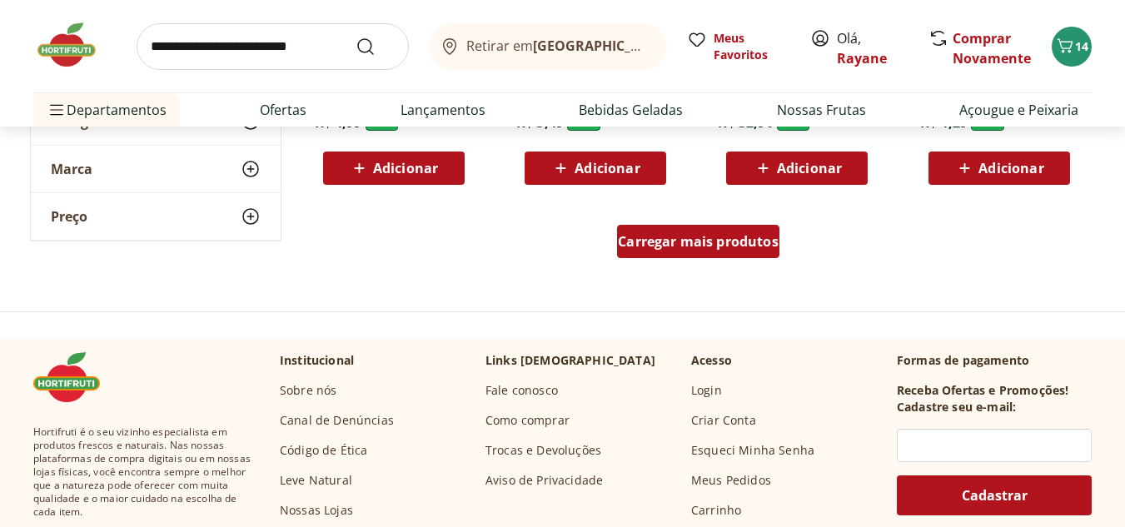
click at [642, 238] on span "Carregar mais produtos" at bounding box center [698, 241] width 161 height 13
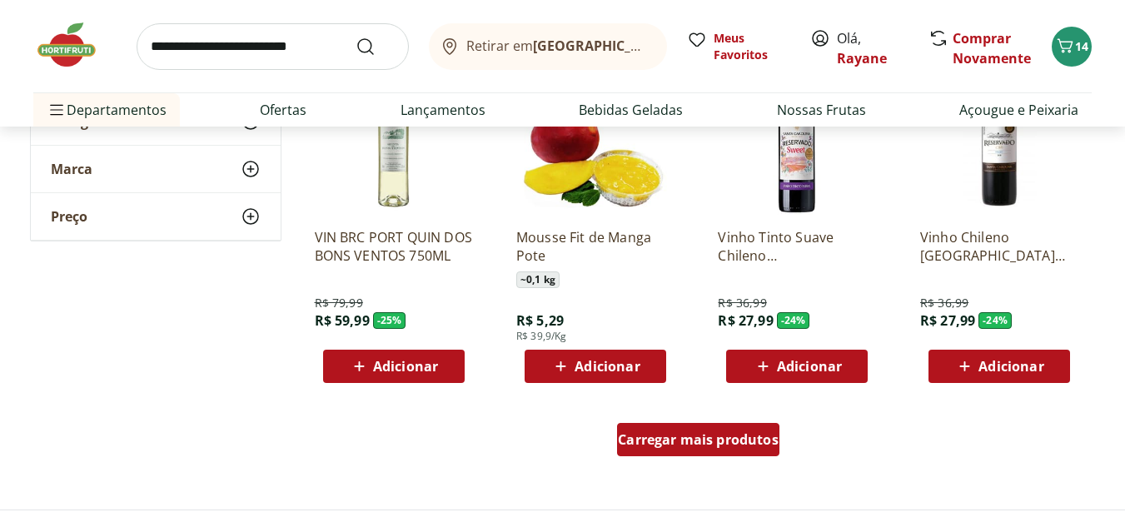
scroll to position [2082, 0]
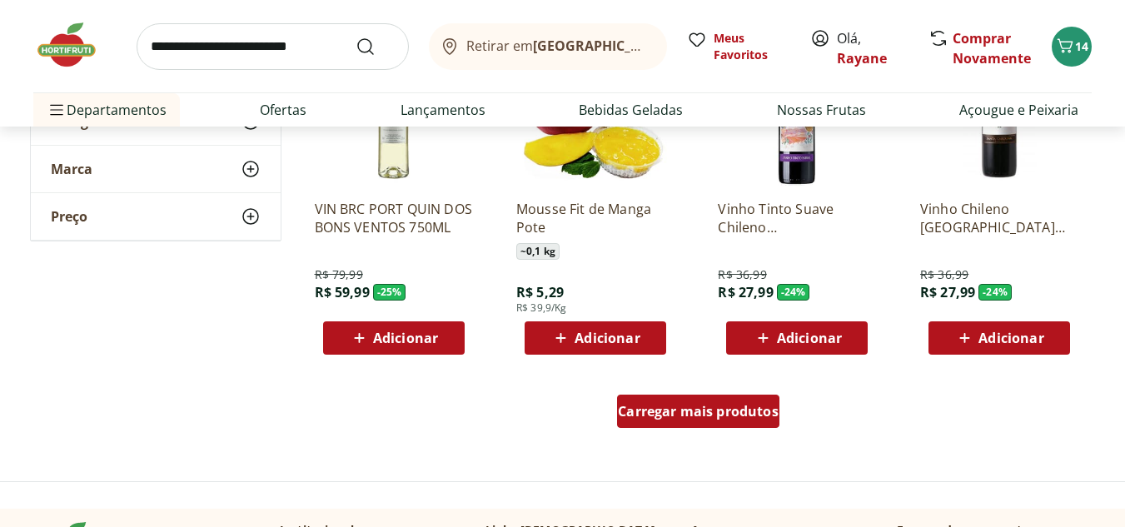
click at [702, 415] on span "Carregar mais produtos" at bounding box center [698, 411] width 161 height 13
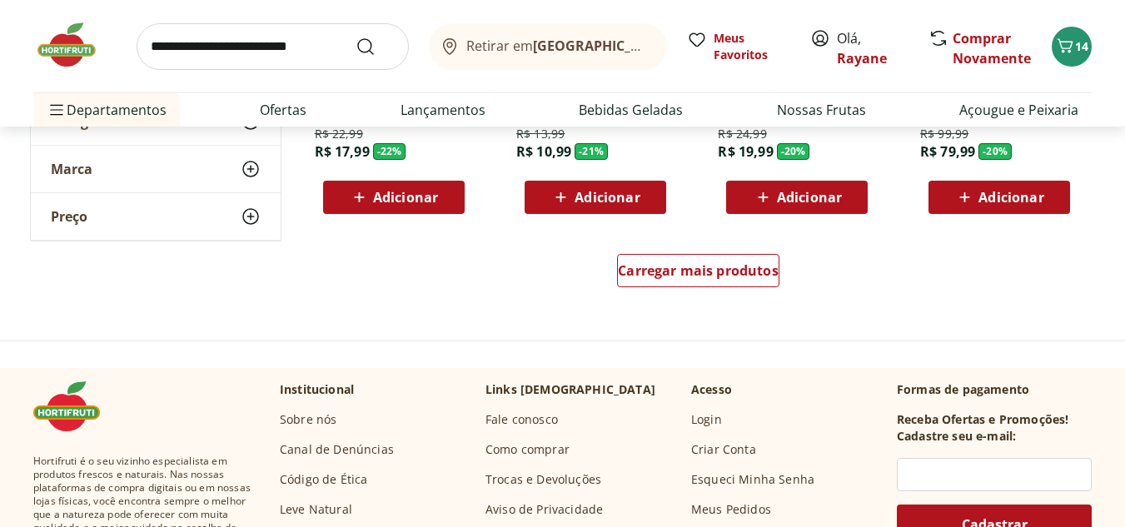
scroll to position [3332, 0]
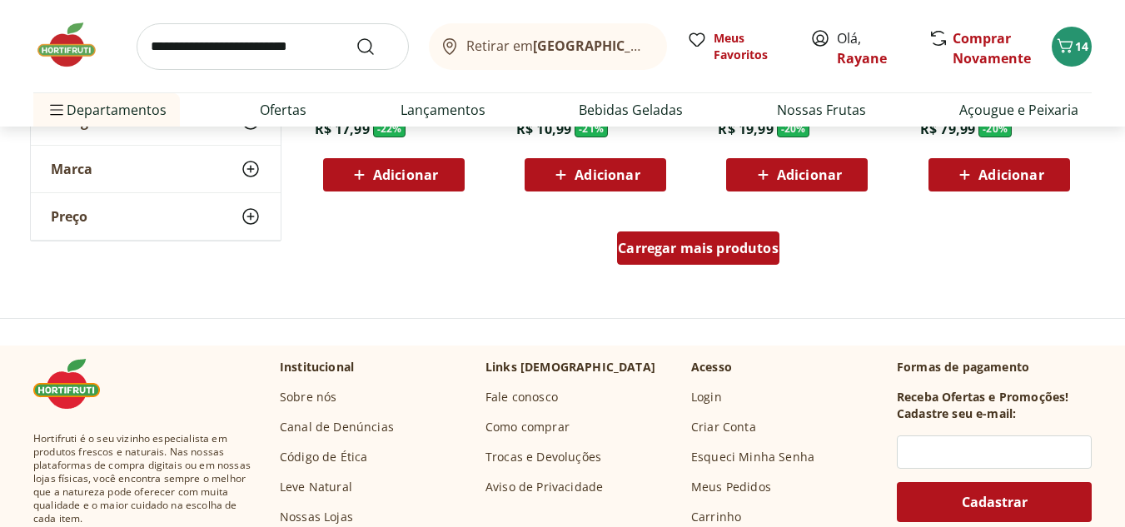
click at [701, 257] on div "Carregar mais produtos" at bounding box center [698, 248] width 162 height 33
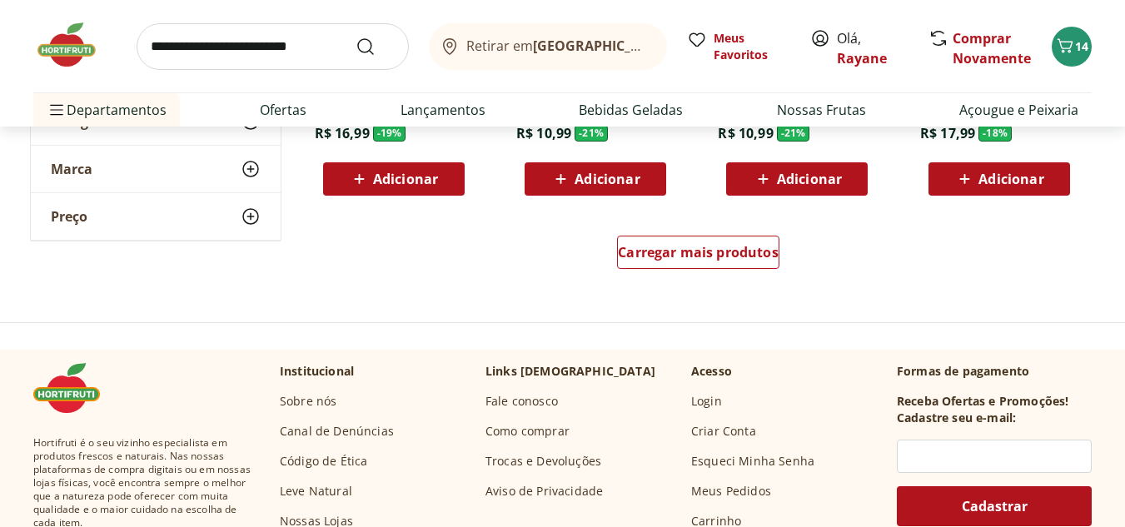
scroll to position [4415, 0]
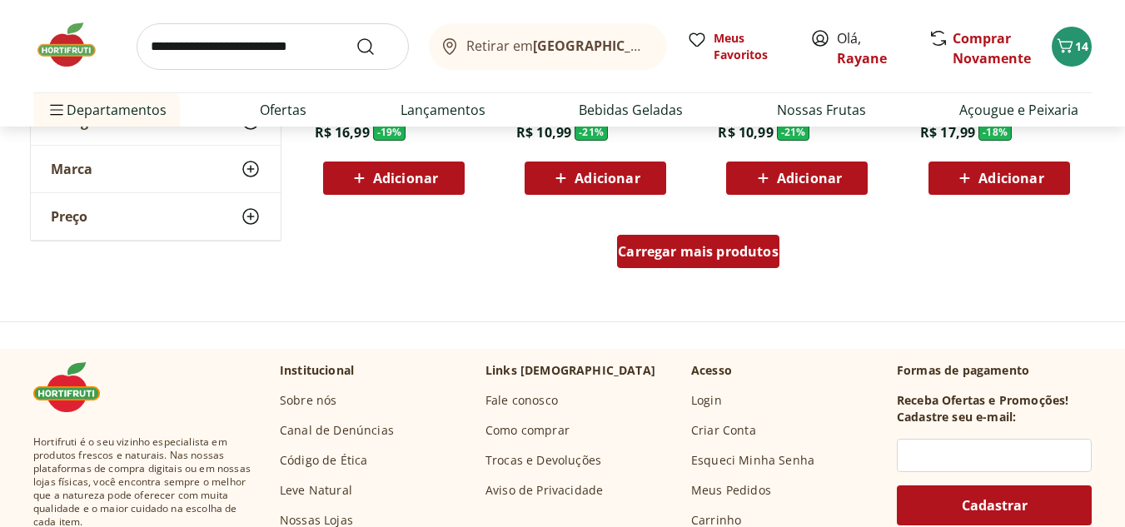
click at [676, 249] on span "Carregar mais produtos" at bounding box center [698, 251] width 161 height 13
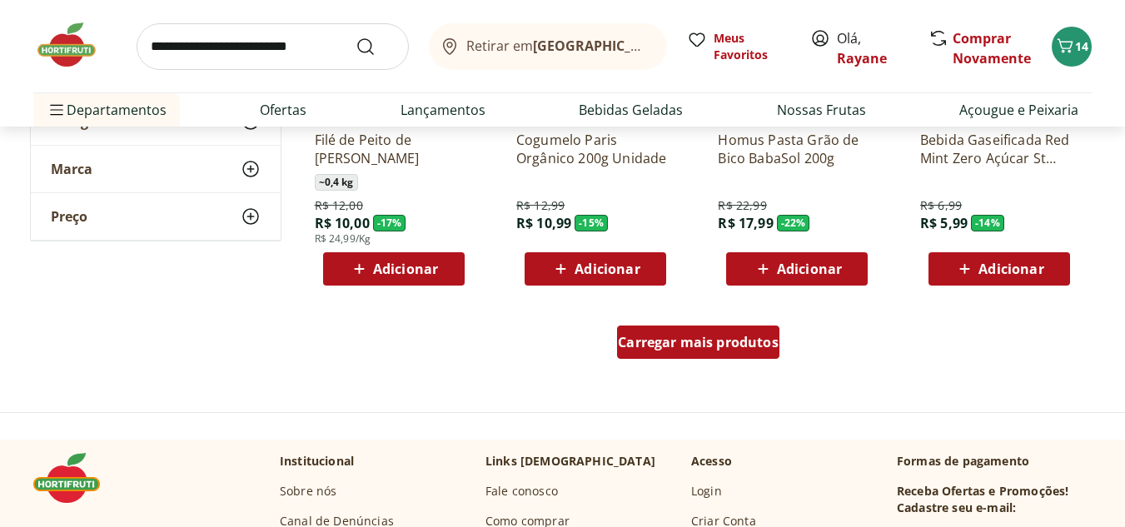
scroll to position [5414, 0]
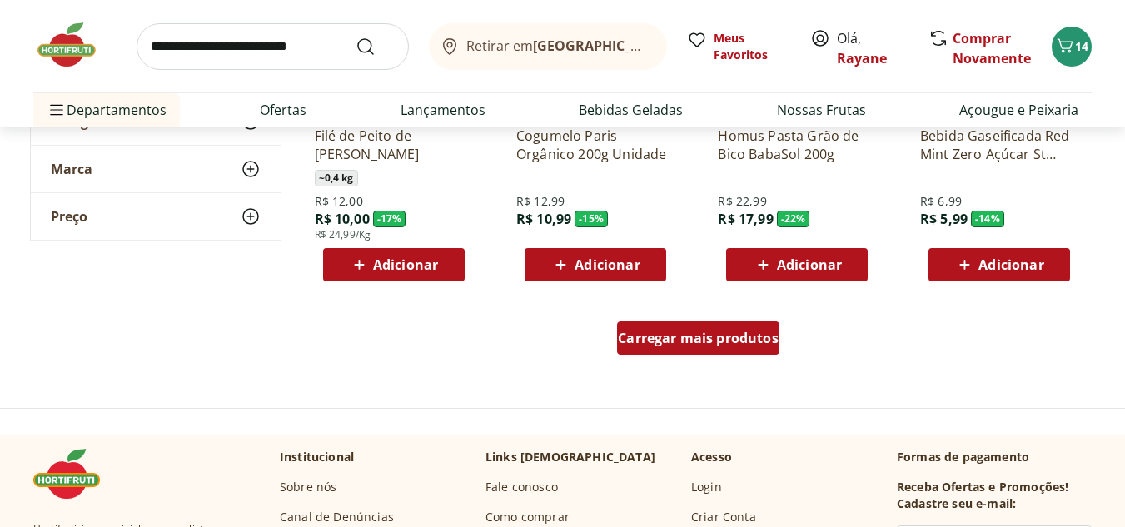
click at [658, 352] on div "Carregar mais produtos" at bounding box center [698, 338] width 162 height 33
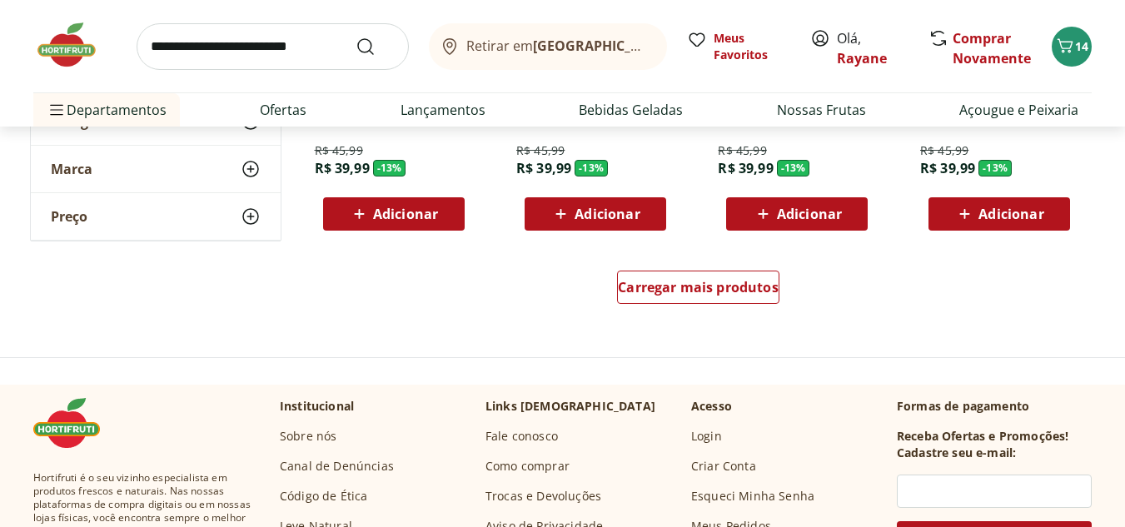
scroll to position [6581, 0]
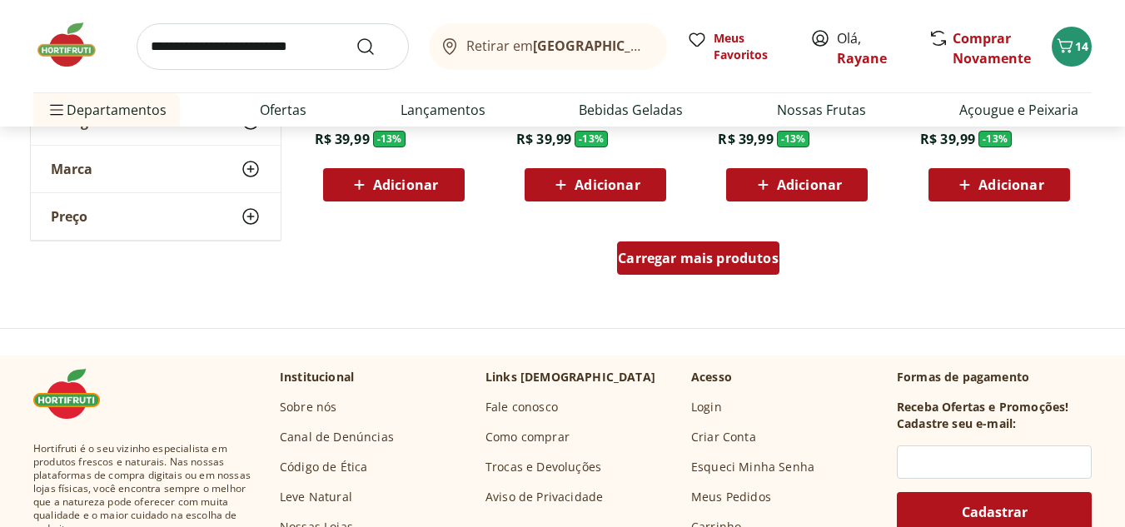
click at [650, 265] on span "Carregar mais produtos" at bounding box center [698, 258] width 161 height 13
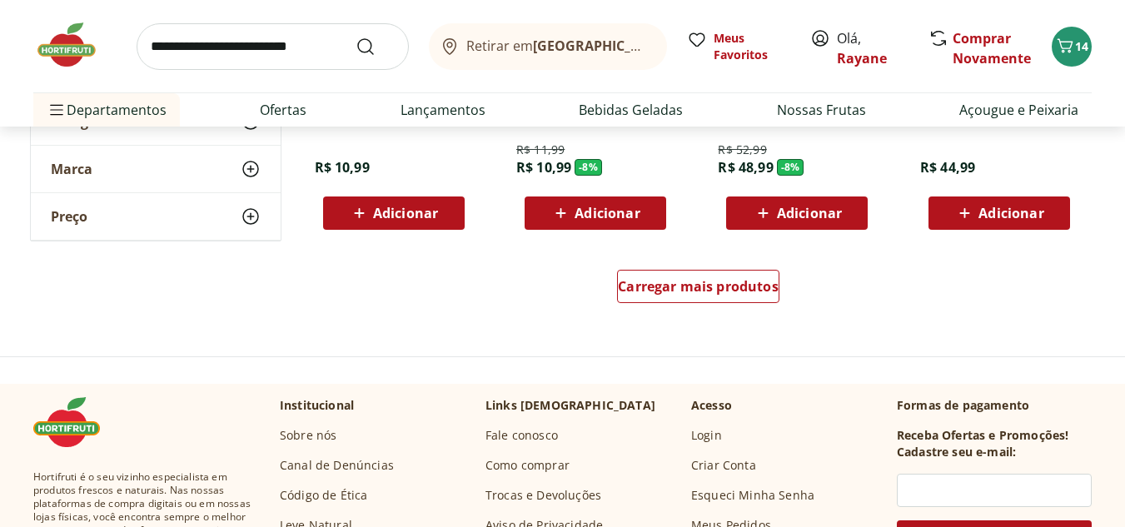
scroll to position [7664, 0]
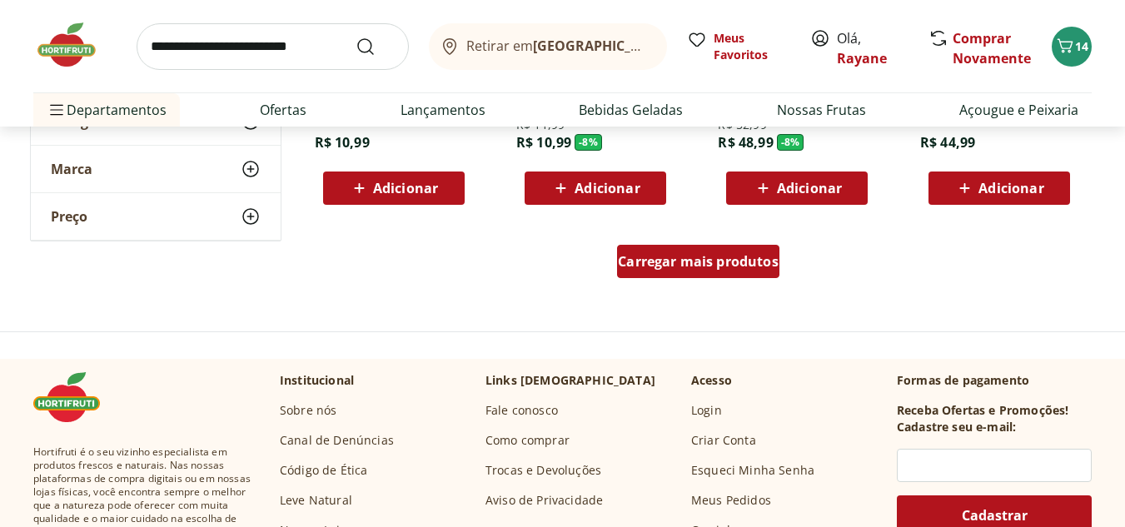
click at [669, 245] on div "Carregar mais produtos" at bounding box center [698, 261] width 162 height 33
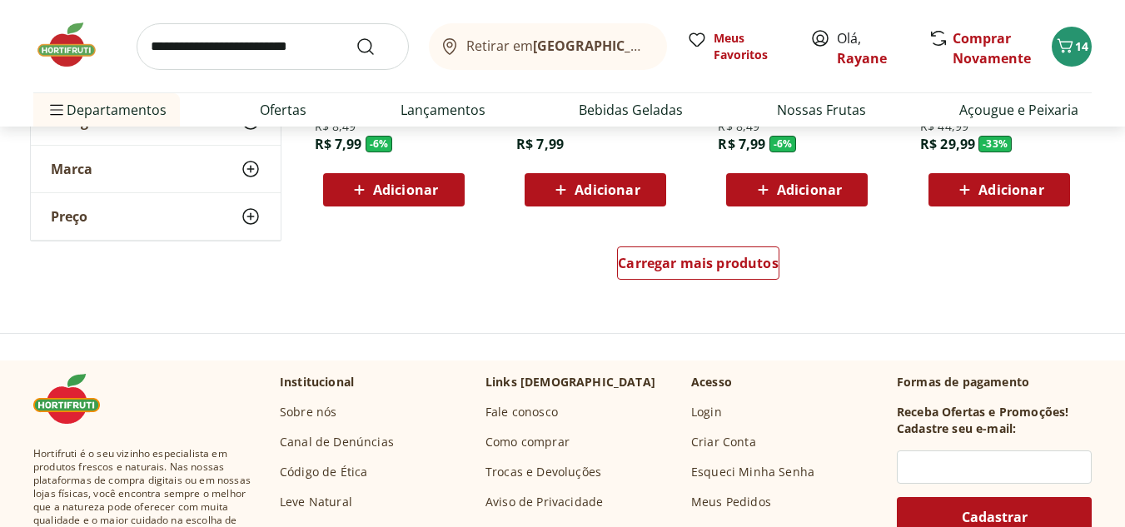
scroll to position [8746, 0]
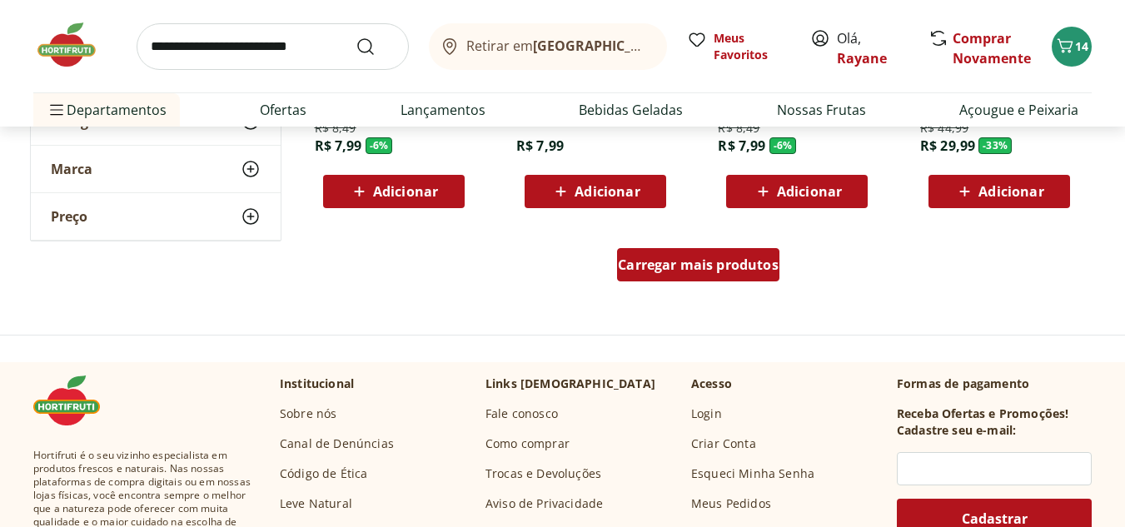
click at [715, 264] on span "Carregar mais produtos" at bounding box center [698, 264] width 161 height 13
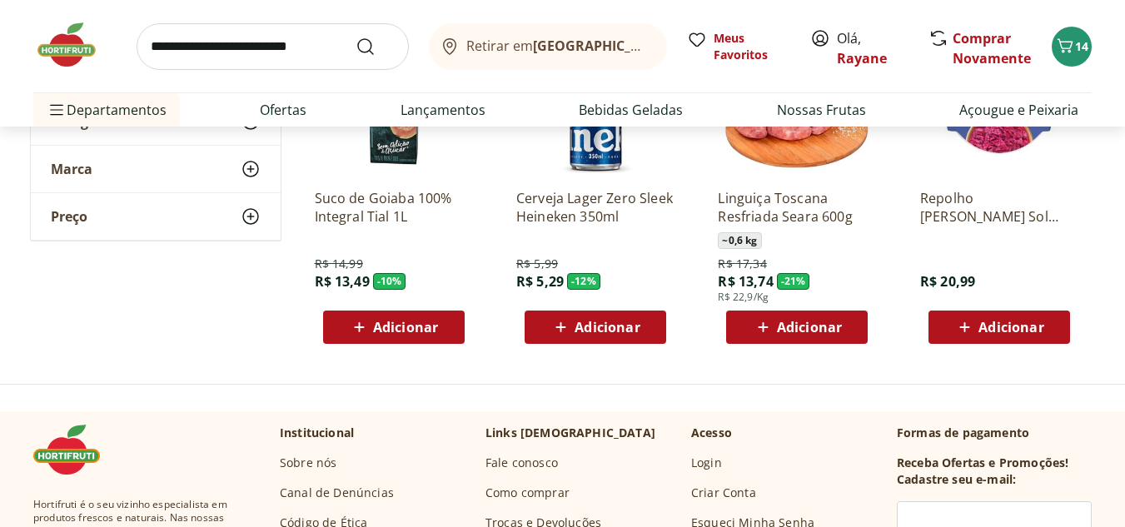
scroll to position [9329, 0]
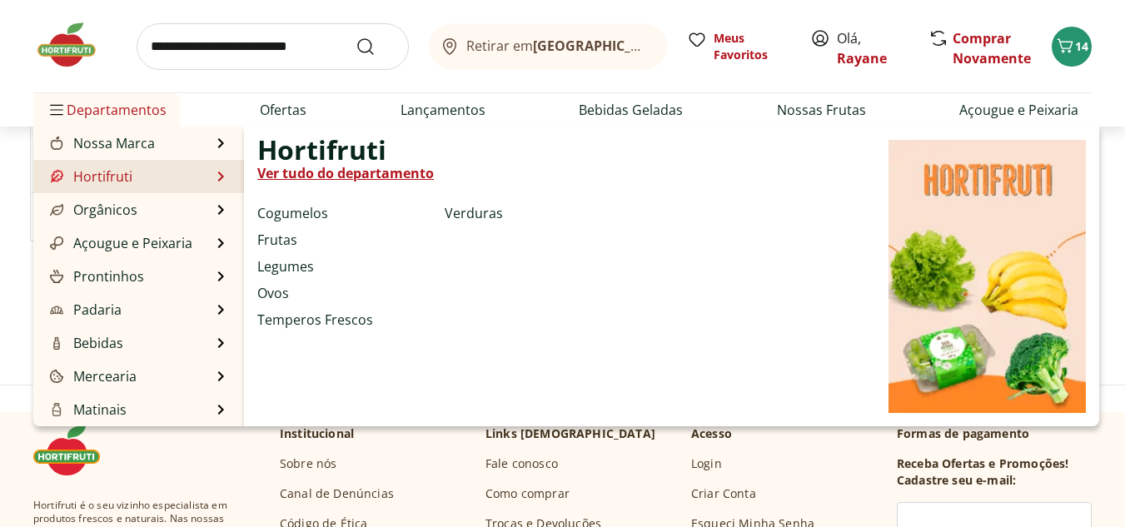
click at [297, 238] on li "Frutas" at bounding box center [347, 240] width 181 height 20
click at [286, 242] on link "Frutas" at bounding box center [277, 240] width 40 height 20
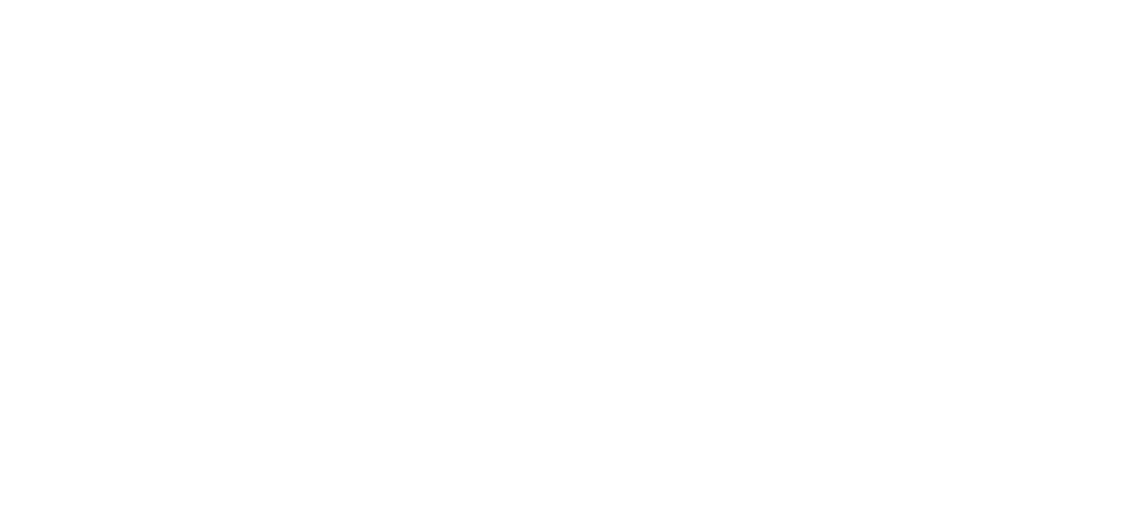
select select "**********"
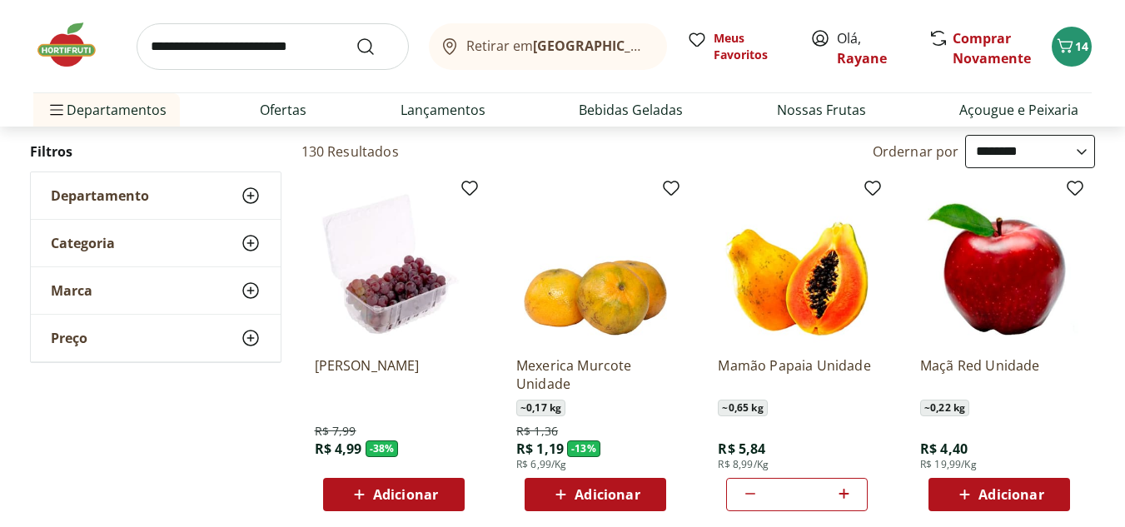
scroll to position [167, 0]
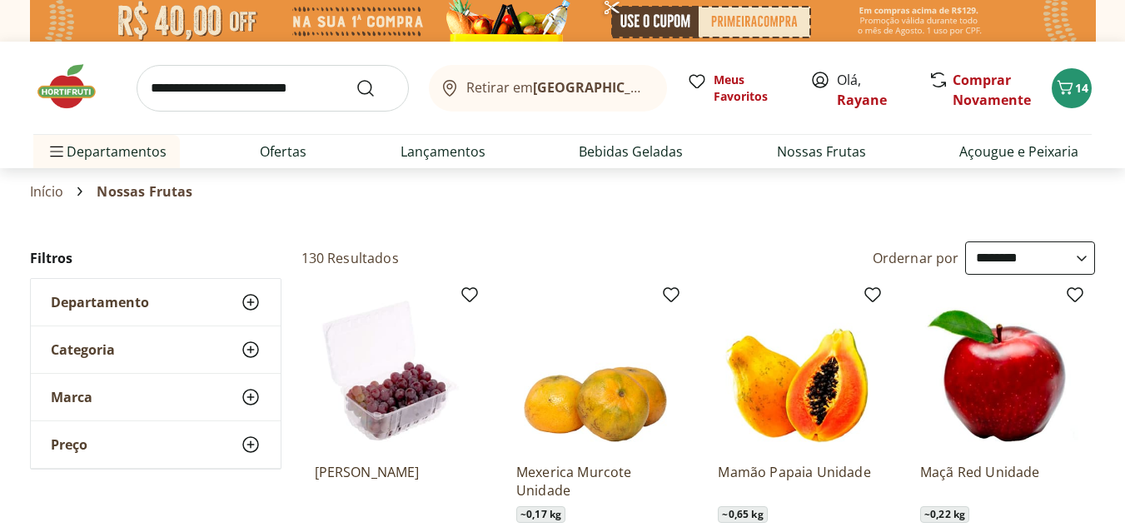
select select "**********"
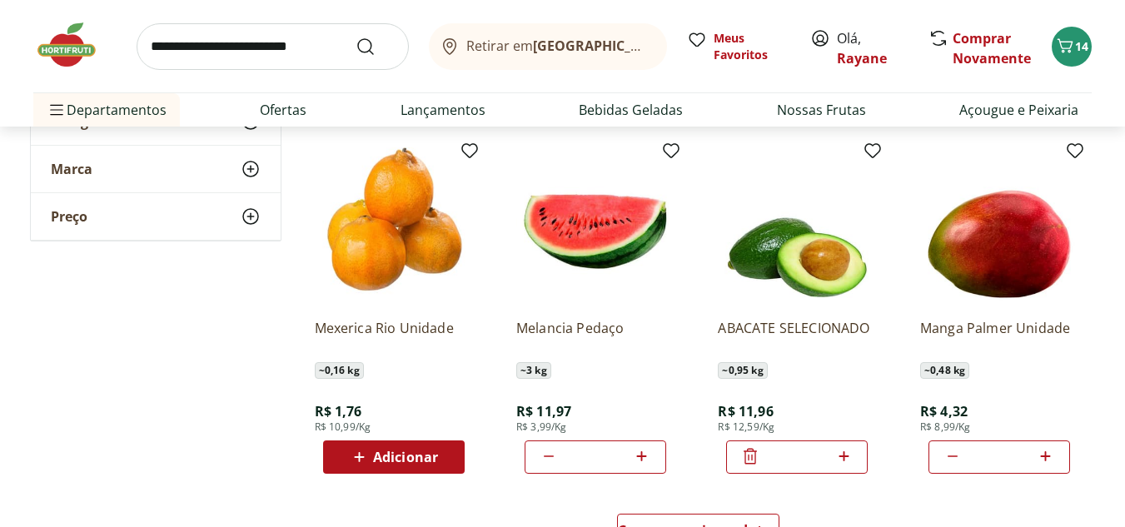
scroll to position [916, 0]
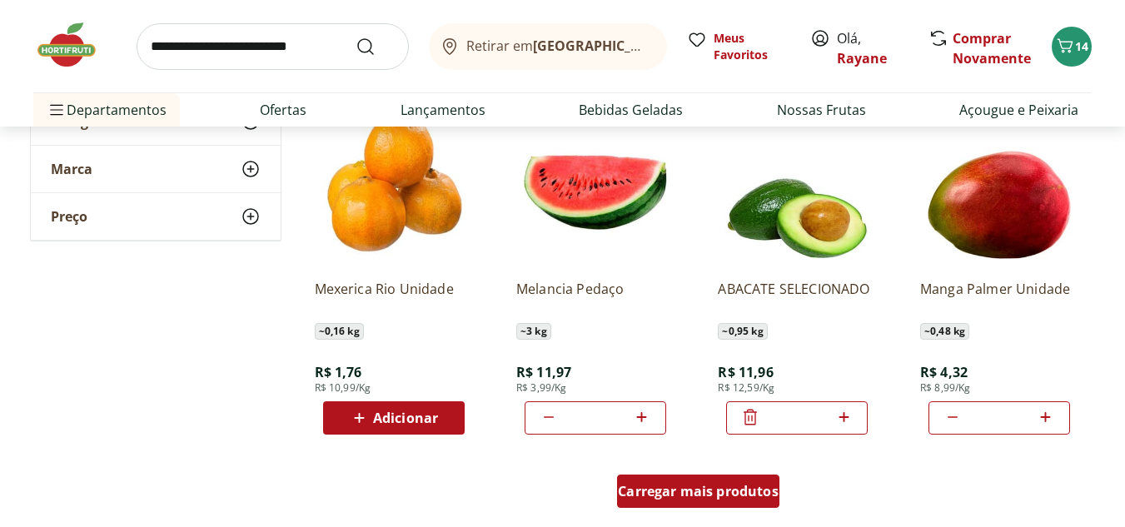
click at [648, 481] on div "Carregar mais produtos" at bounding box center [698, 491] width 162 height 33
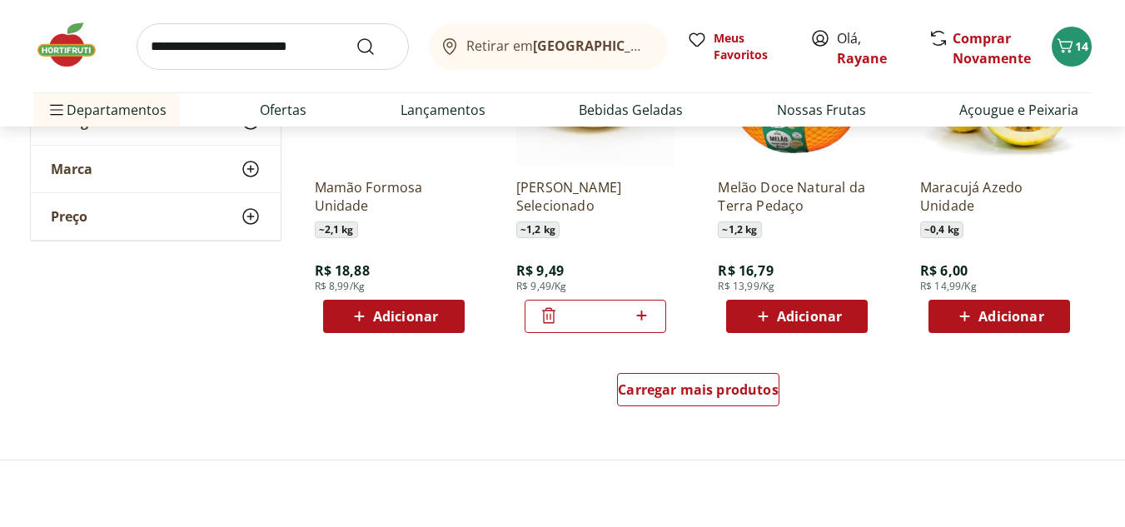
scroll to position [2166, 0]
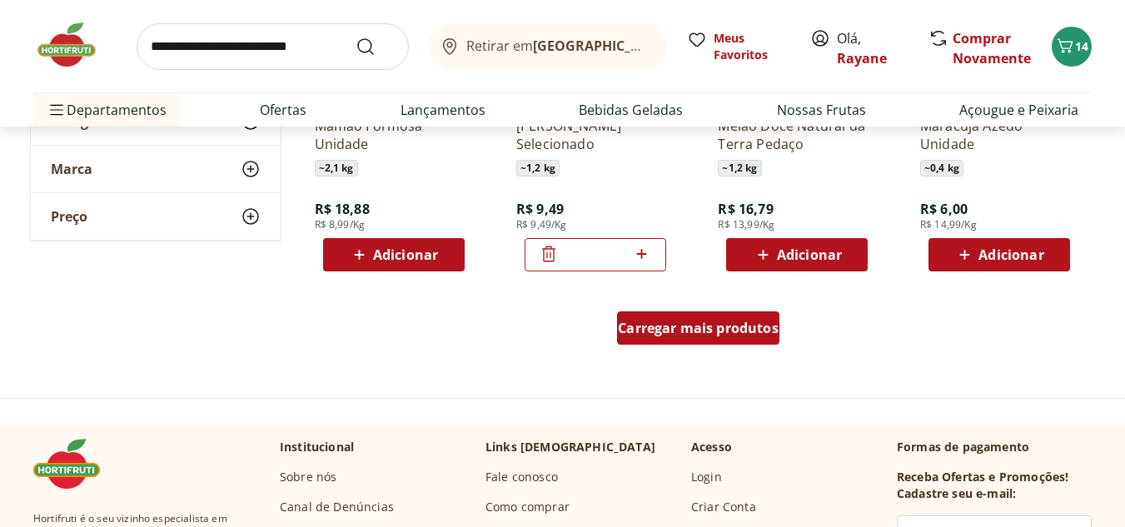
click at [644, 328] on span "Carregar mais produtos" at bounding box center [698, 328] width 161 height 13
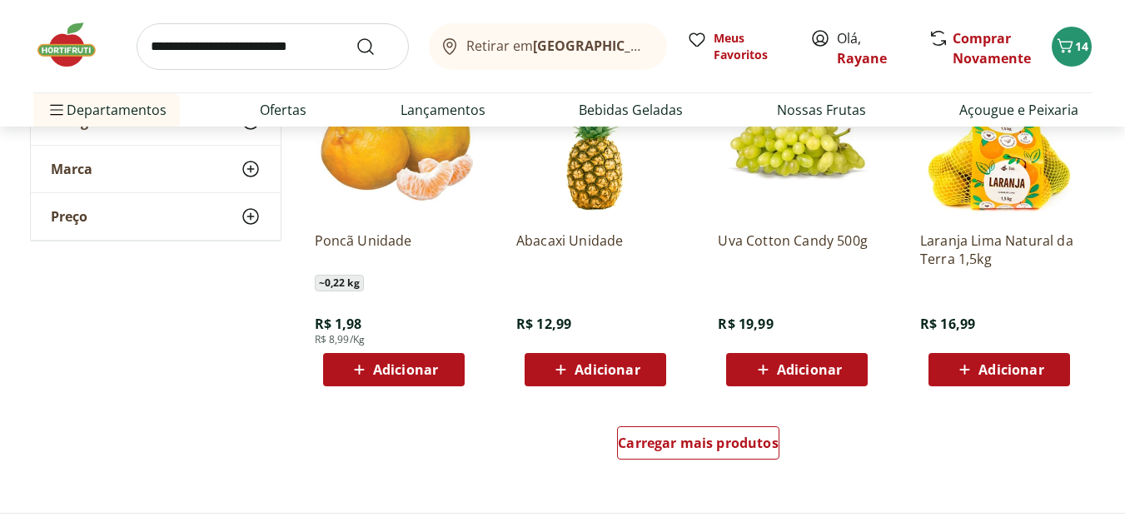
scroll to position [3165, 0]
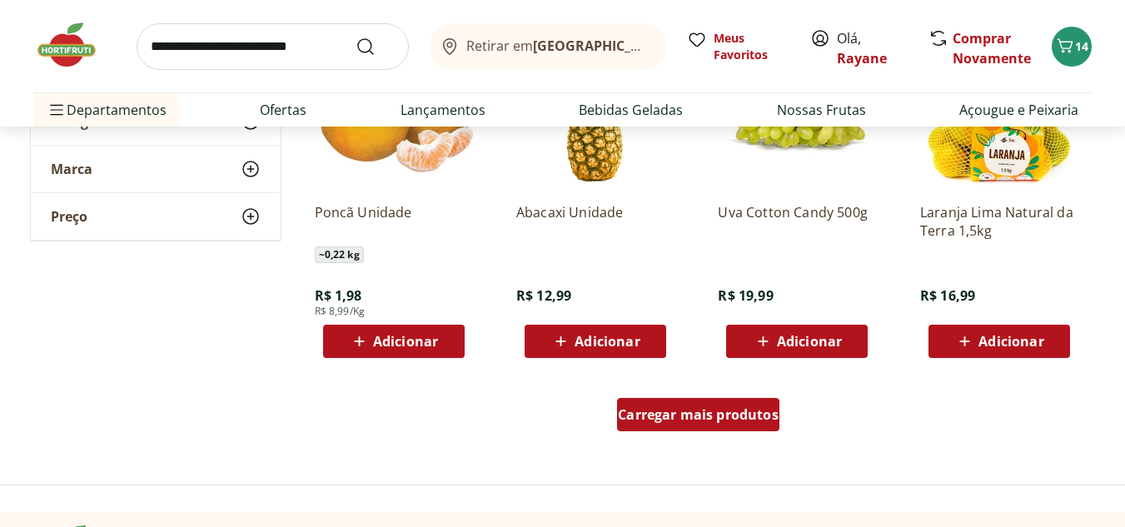
click at [686, 425] on div "Carregar mais produtos" at bounding box center [698, 414] width 162 height 33
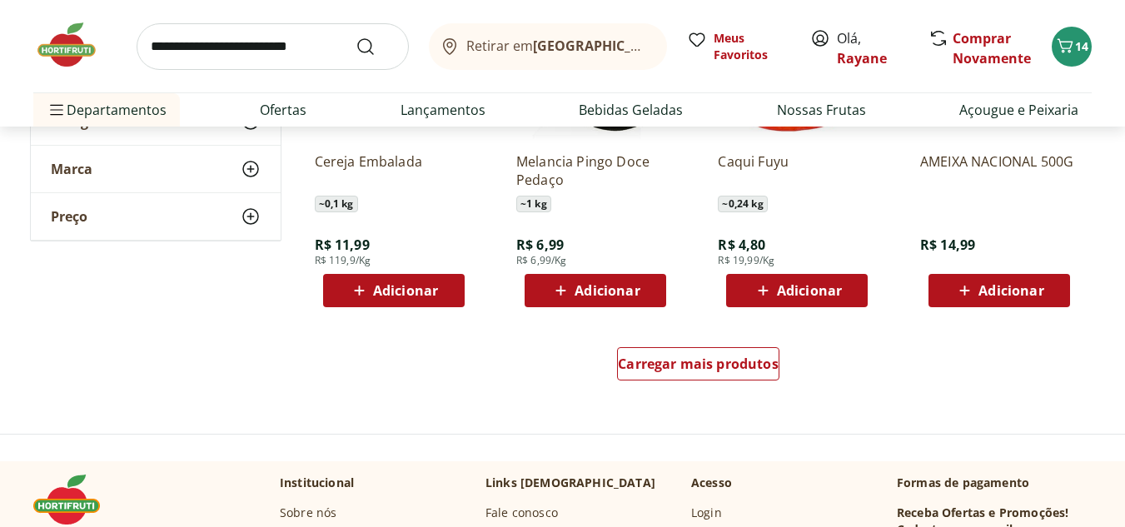
scroll to position [4332, 0]
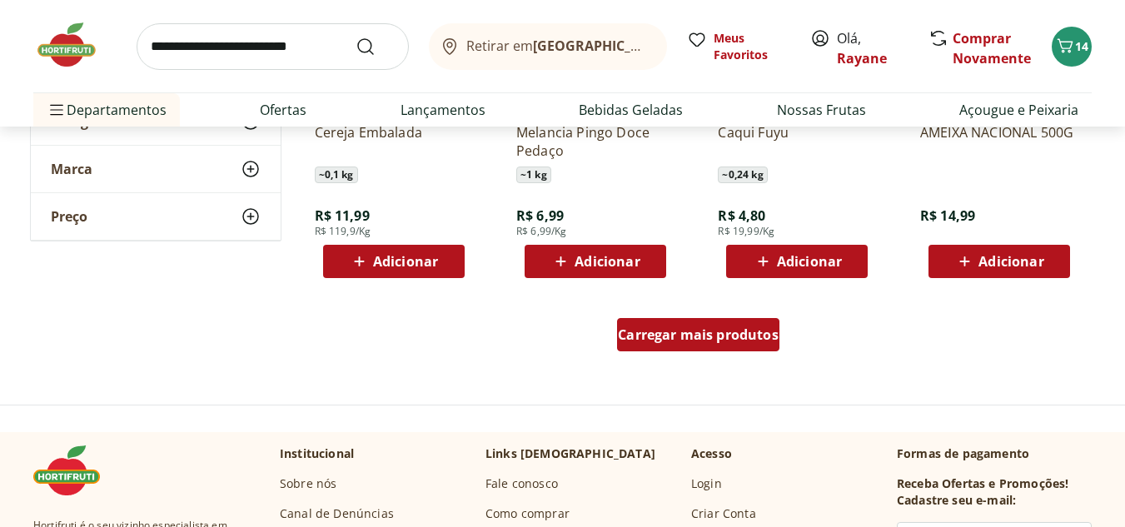
click at [655, 347] on div "Carregar mais produtos" at bounding box center [698, 334] width 162 height 33
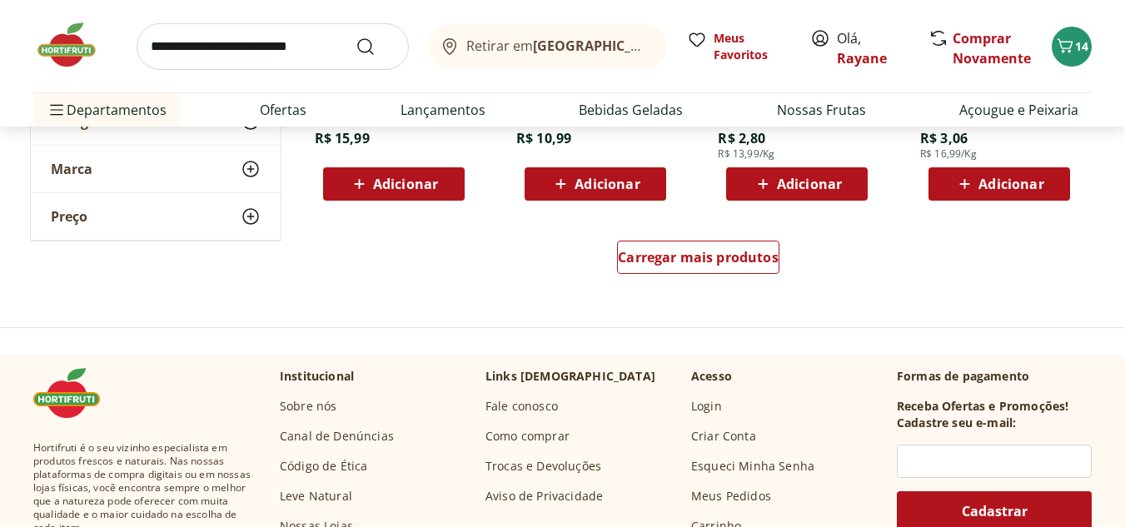
scroll to position [5498, 0]
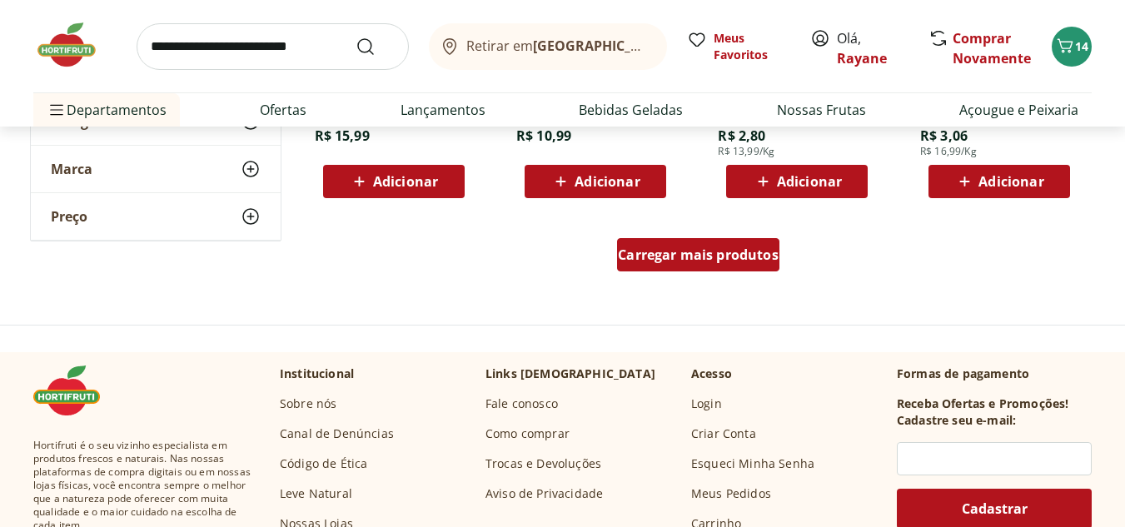
click at [676, 262] on span "Carregar mais produtos" at bounding box center [698, 254] width 161 height 13
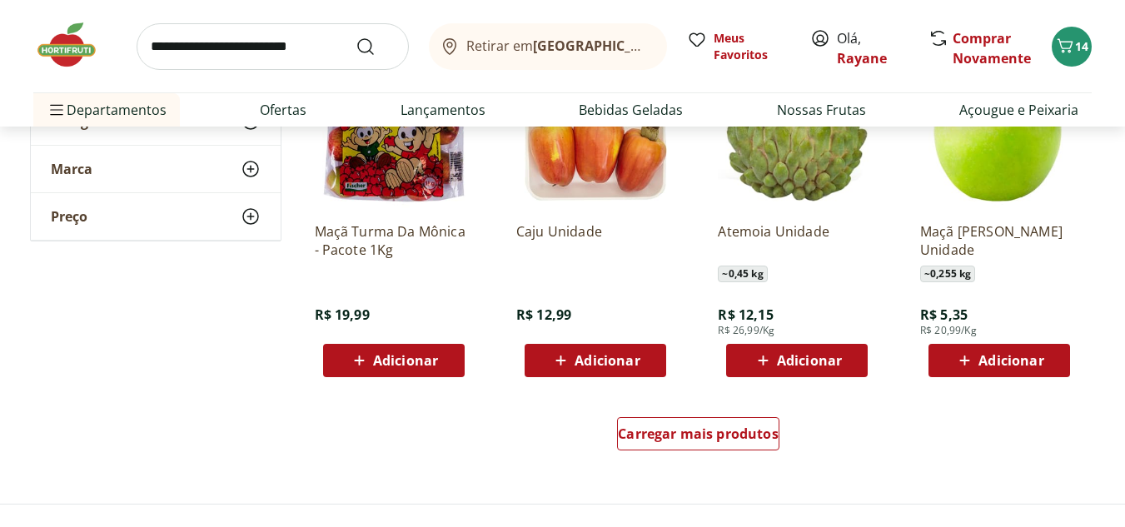
scroll to position [6414, 0]
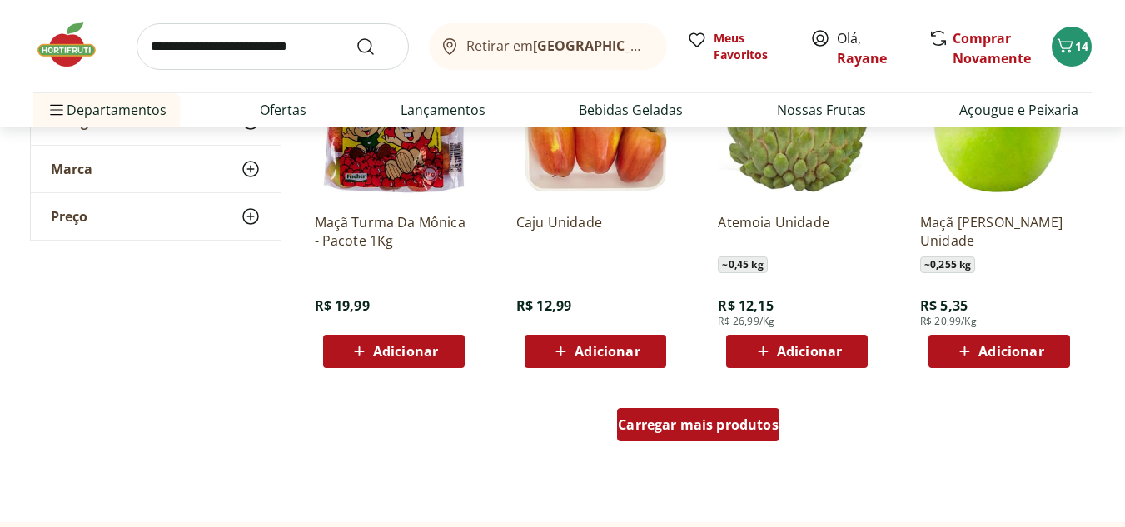
click at [729, 425] on span "Carregar mais produtos" at bounding box center [698, 424] width 161 height 13
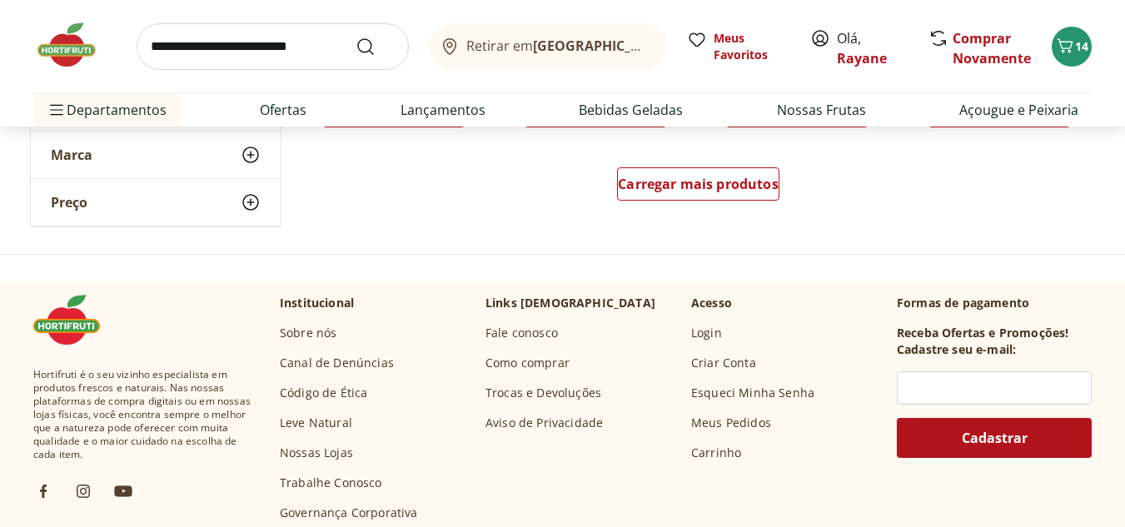
scroll to position [7747, 0]
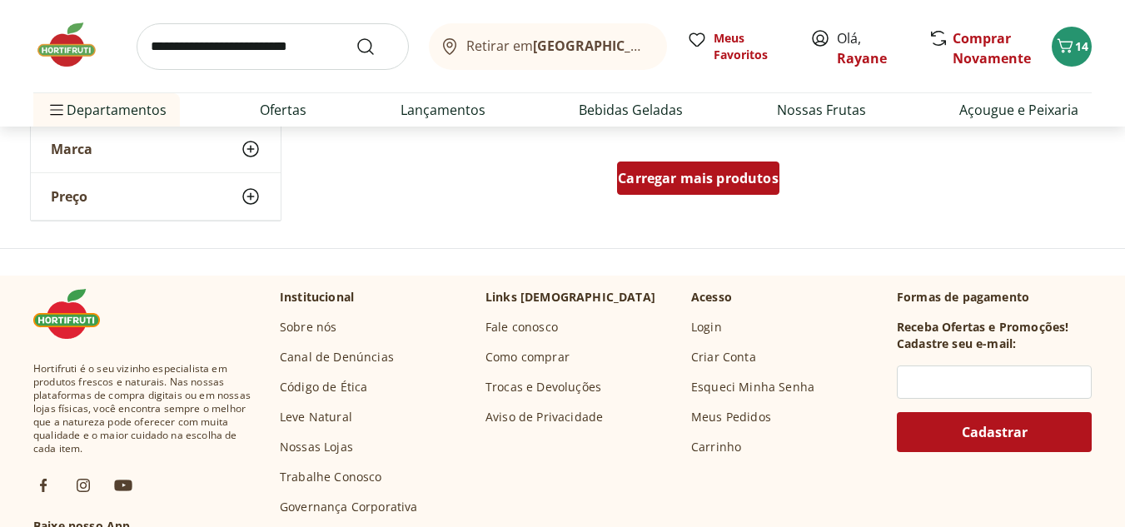
click at [673, 185] on span "Carregar mais produtos" at bounding box center [698, 178] width 161 height 13
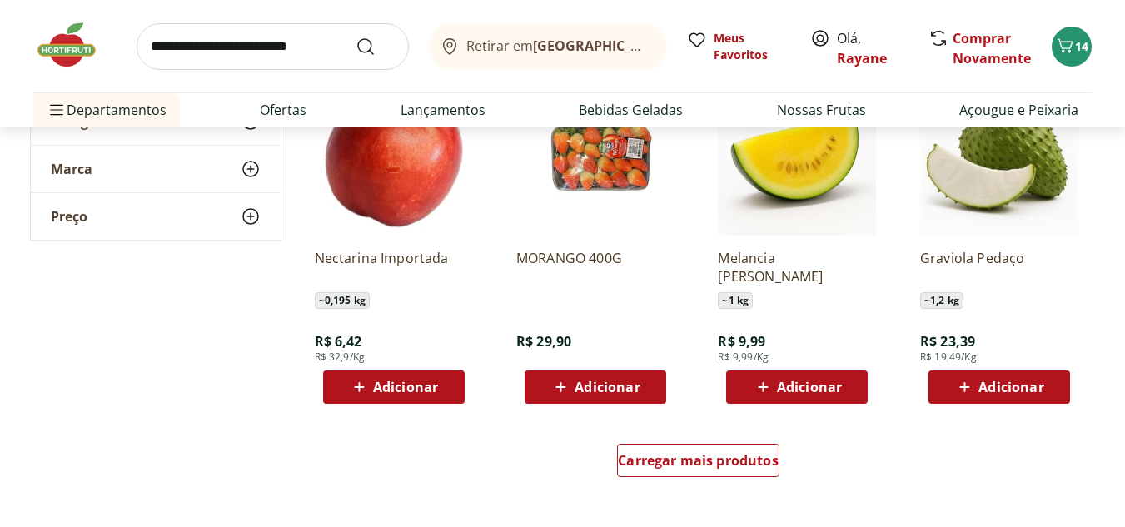
scroll to position [8580, 0]
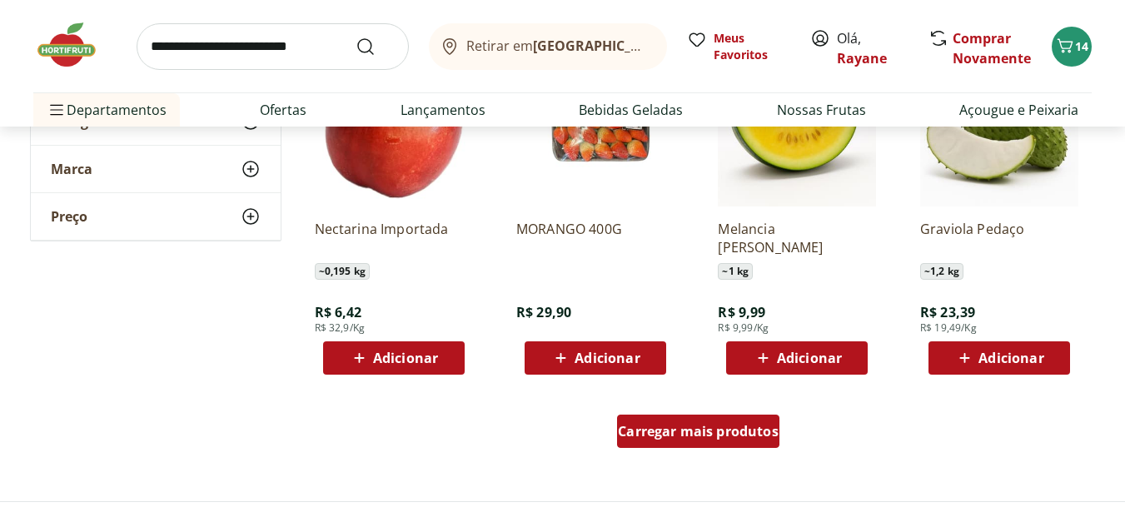
click at [701, 426] on span "Carregar mais produtos" at bounding box center [698, 431] width 161 height 13
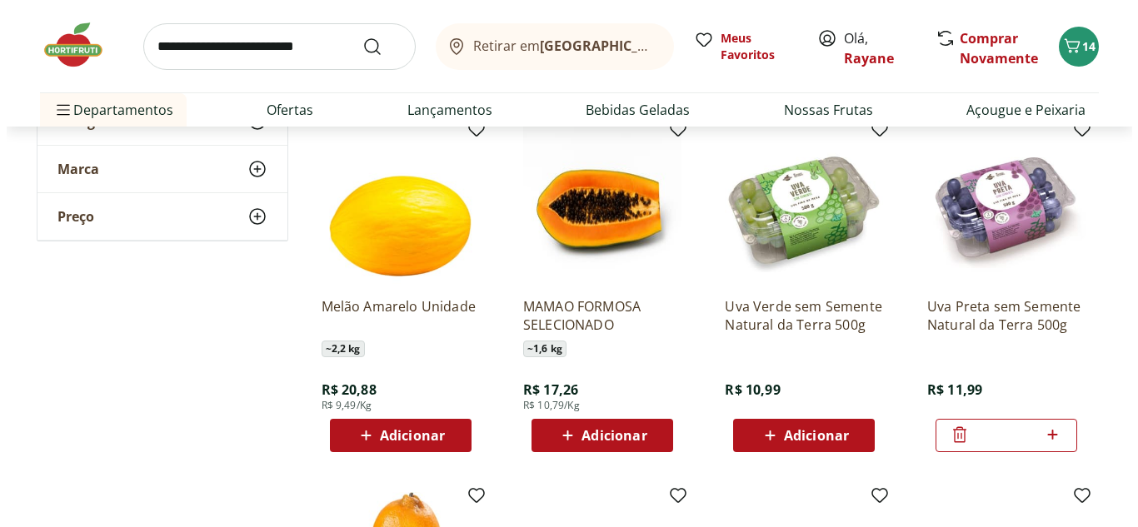
scroll to position [301, 0]
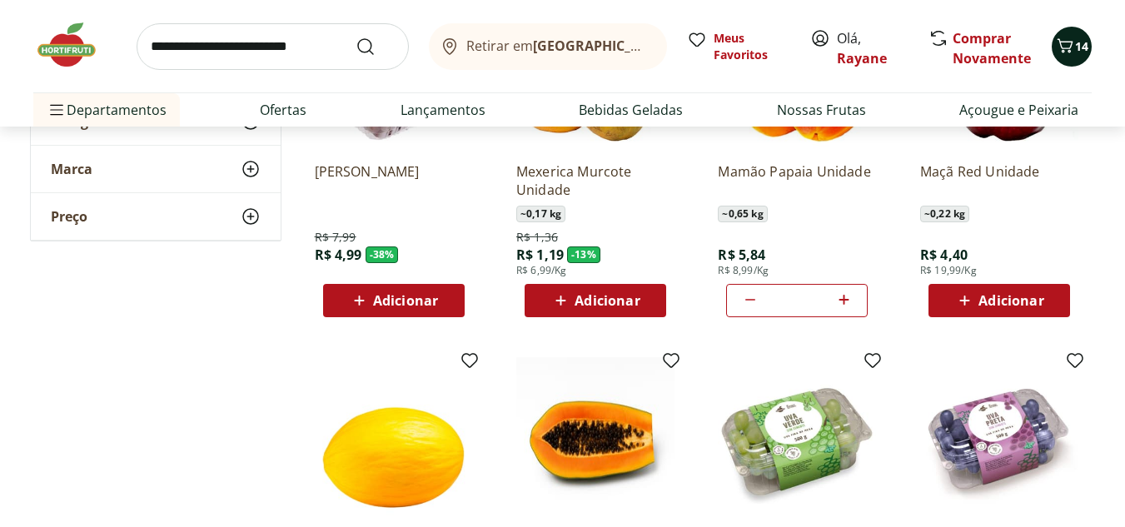
click at [1067, 46] on icon "Carrinho" at bounding box center [1065, 46] width 20 height 20
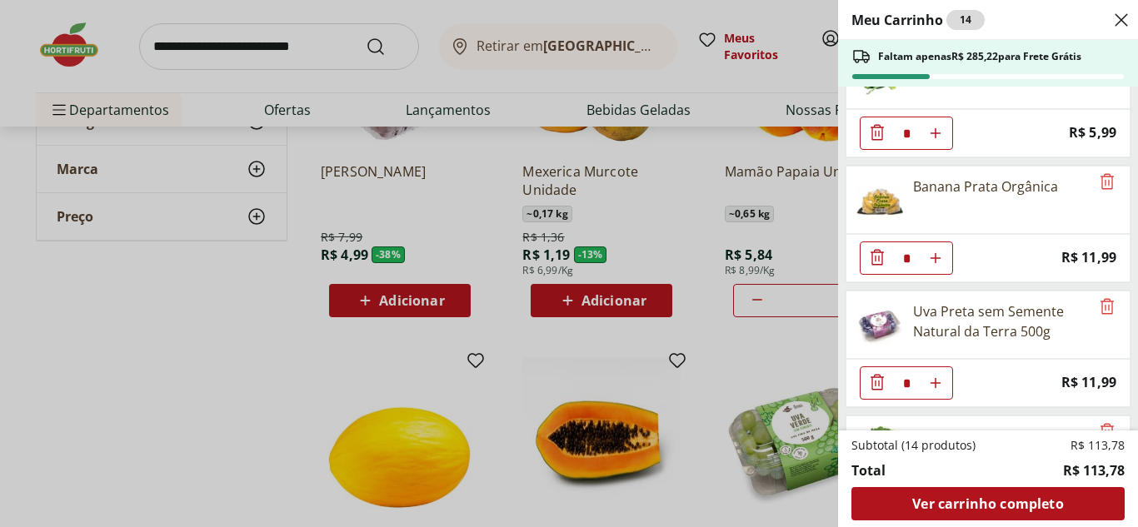
scroll to position [833, 0]
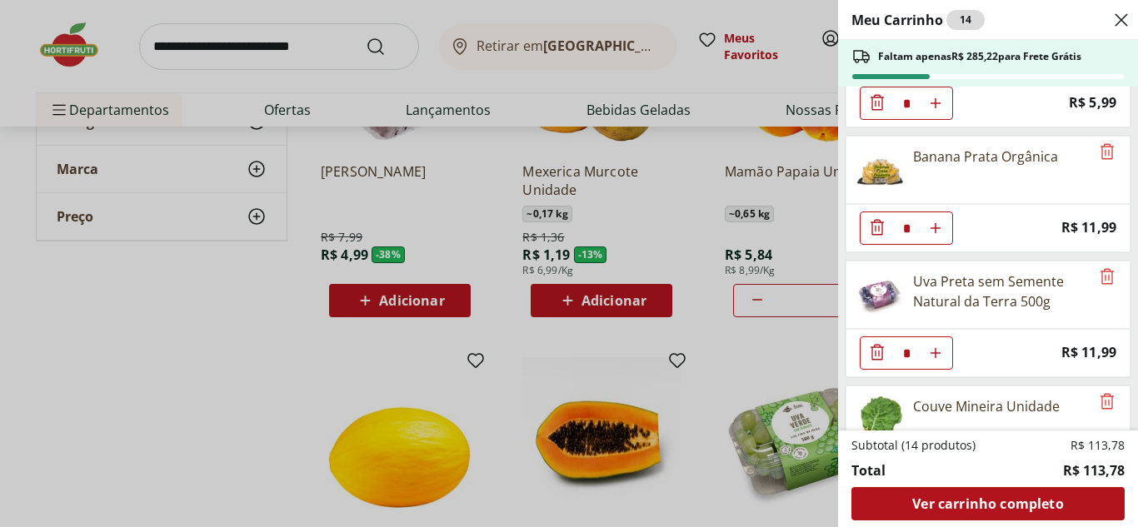
type input "*"
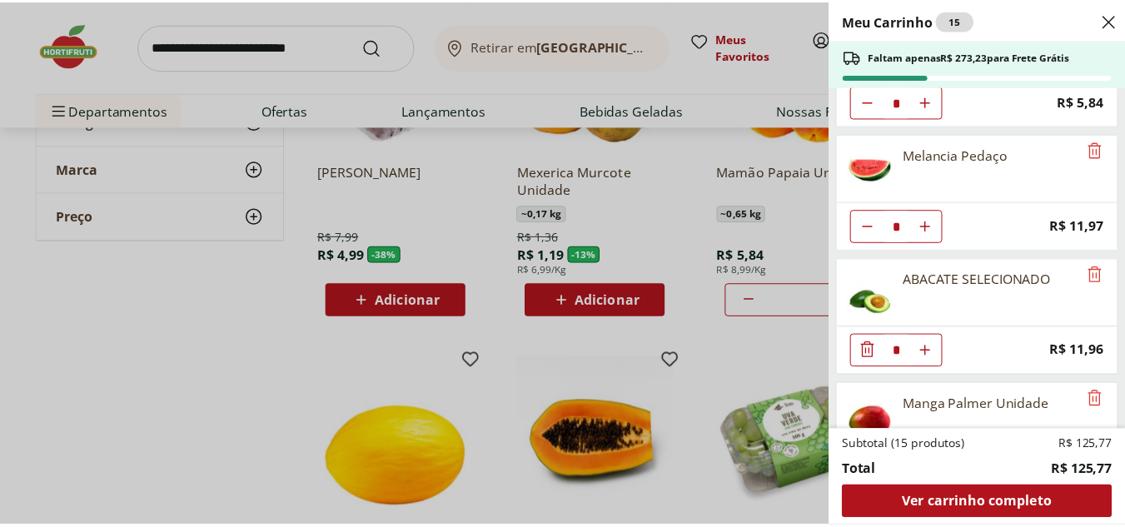
scroll to position [79, 0]
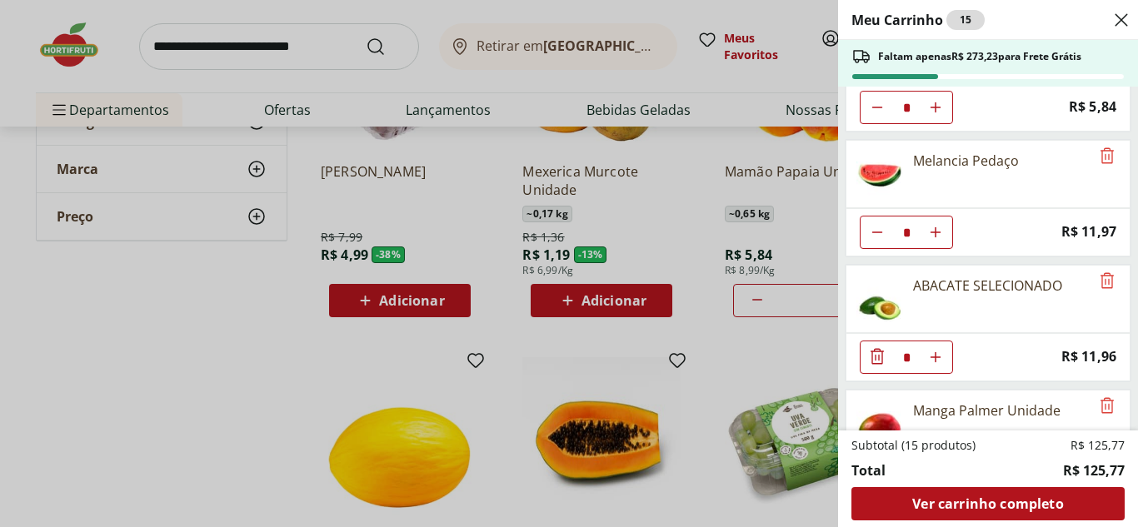
click at [157, 378] on div "Meu Carrinho 15 Faltam apenas R$ 273,23 para Frete Grátis Mamão Papaia Unidade …" at bounding box center [569, 263] width 1138 height 527
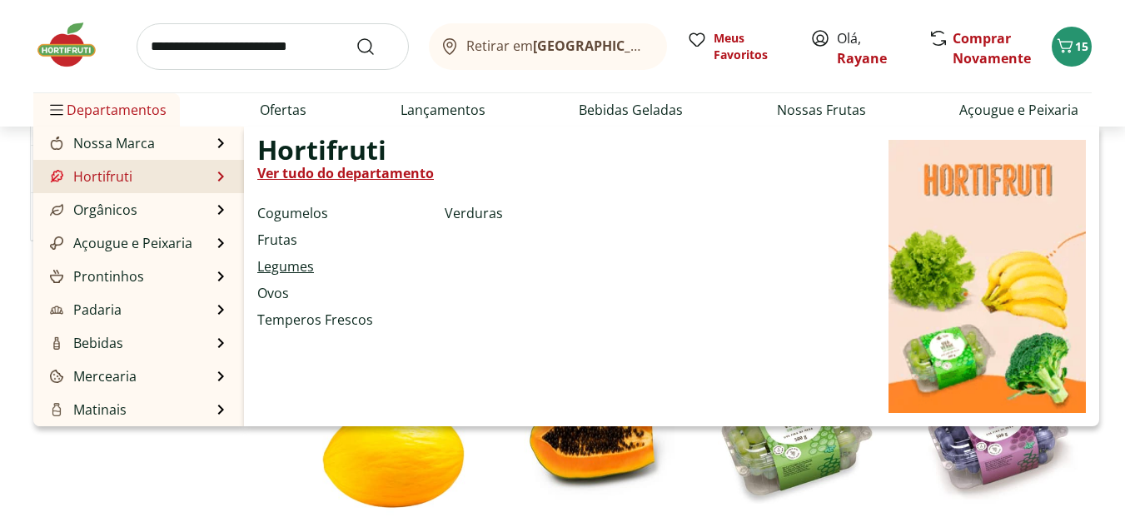
click at [298, 265] on link "Legumes" at bounding box center [285, 267] width 57 height 20
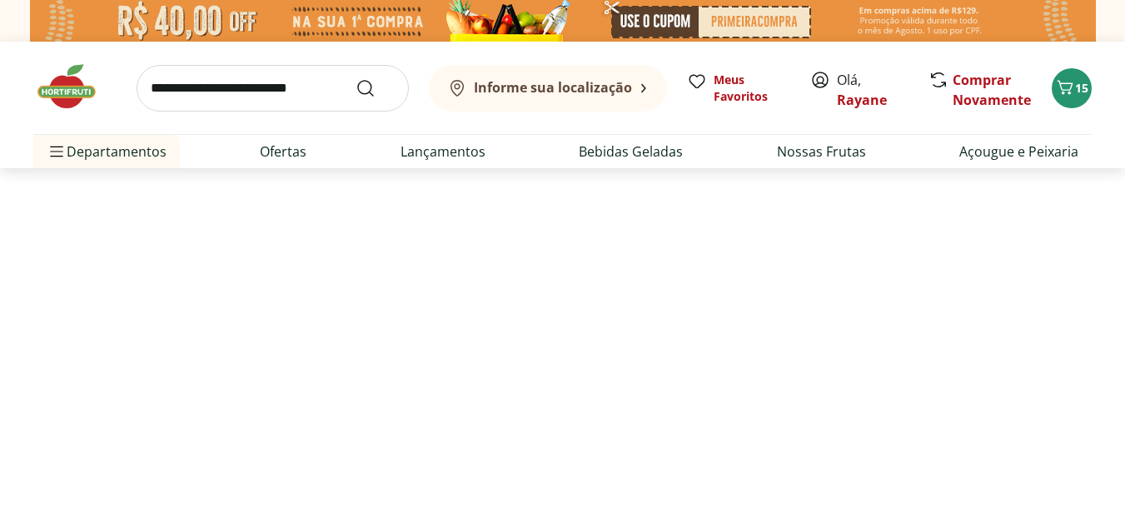
select select "**********"
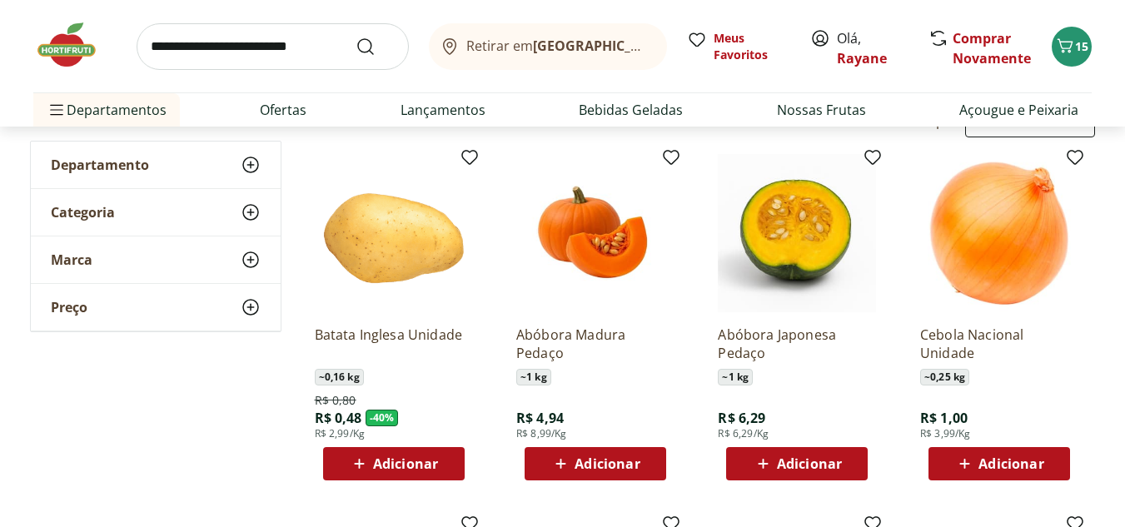
scroll to position [167, 0]
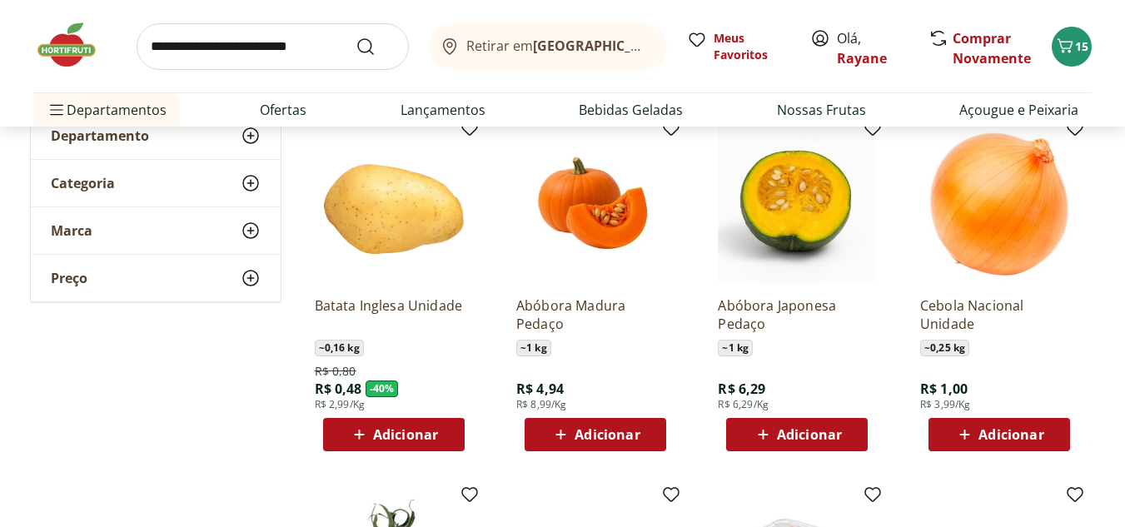
click at [851, 436] on div "Adicionar" at bounding box center [797, 435] width 115 height 30
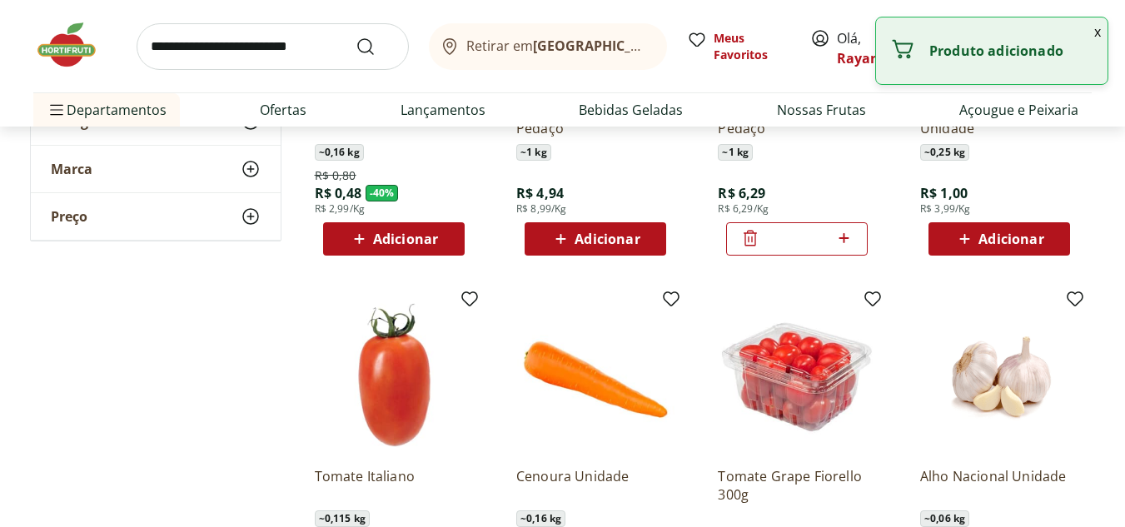
scroll to position [333, 0]
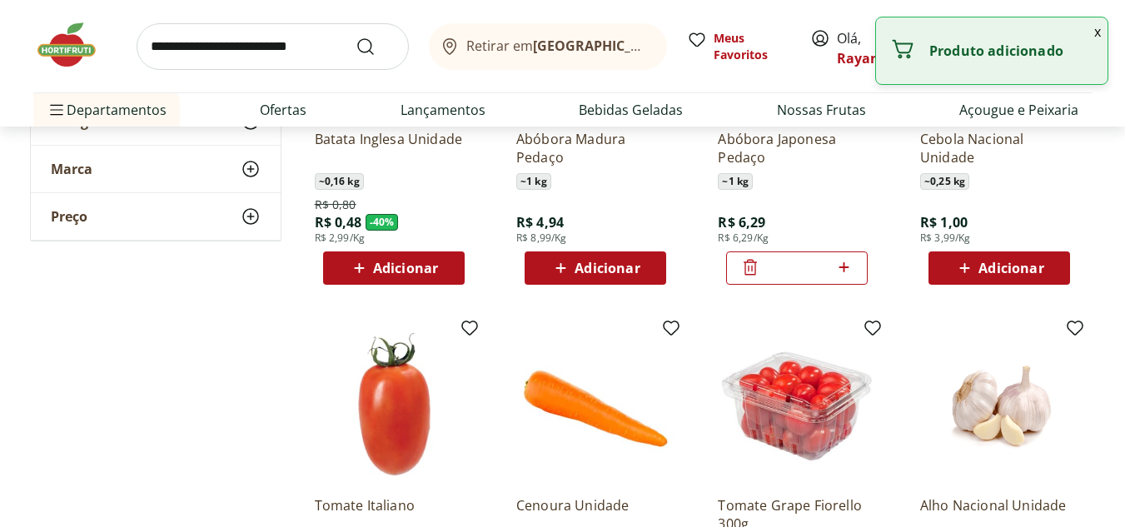
click at [744, 272] on icon at bounding box center [751, 267] width 20 height 20
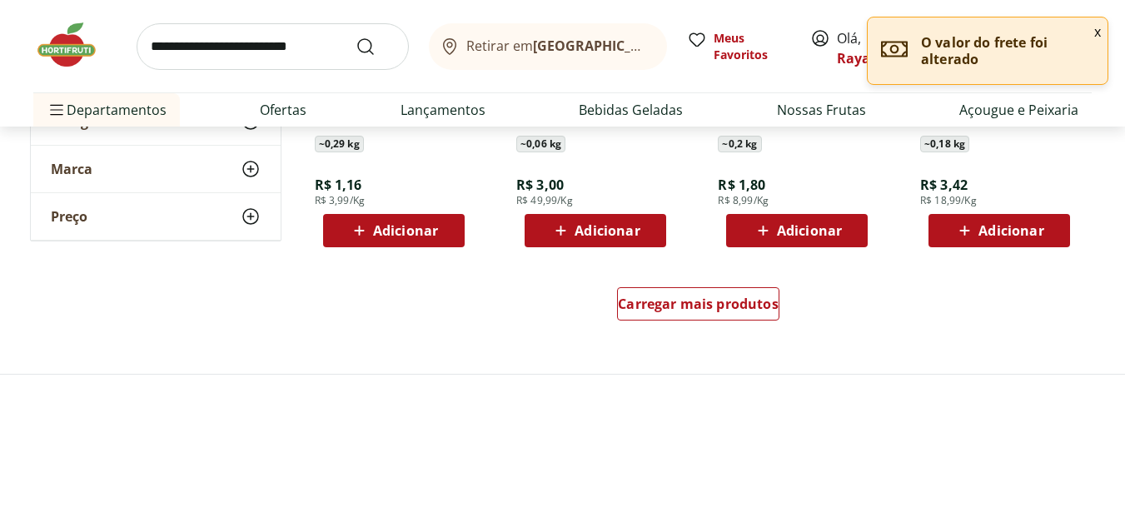
scroll to position [1166, 0]
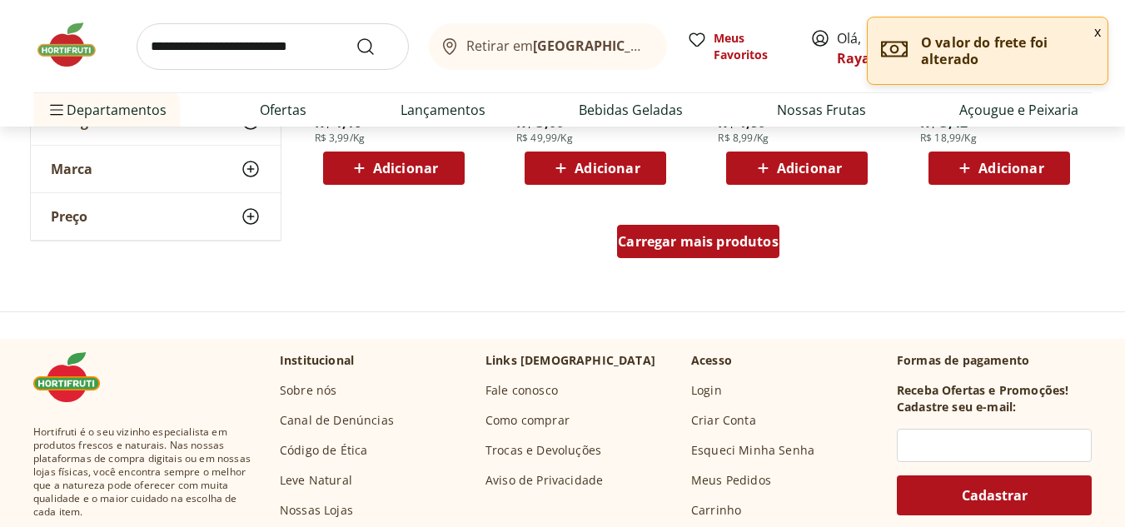
click at [721, 228] on div "Carregar mais produtos" at bounding box center [698, 241] width 162 height 33
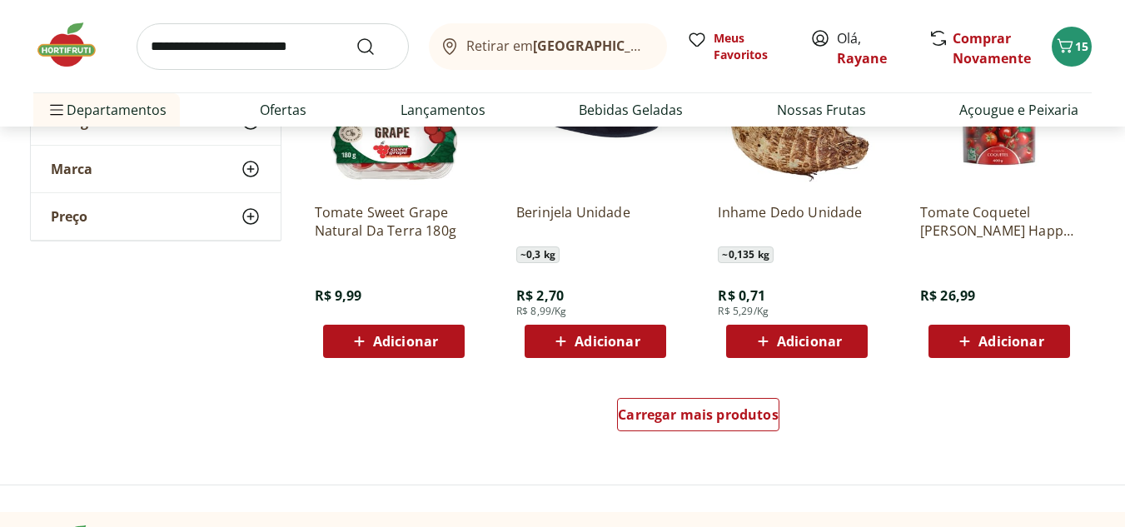
scroll to position [2082, 0]
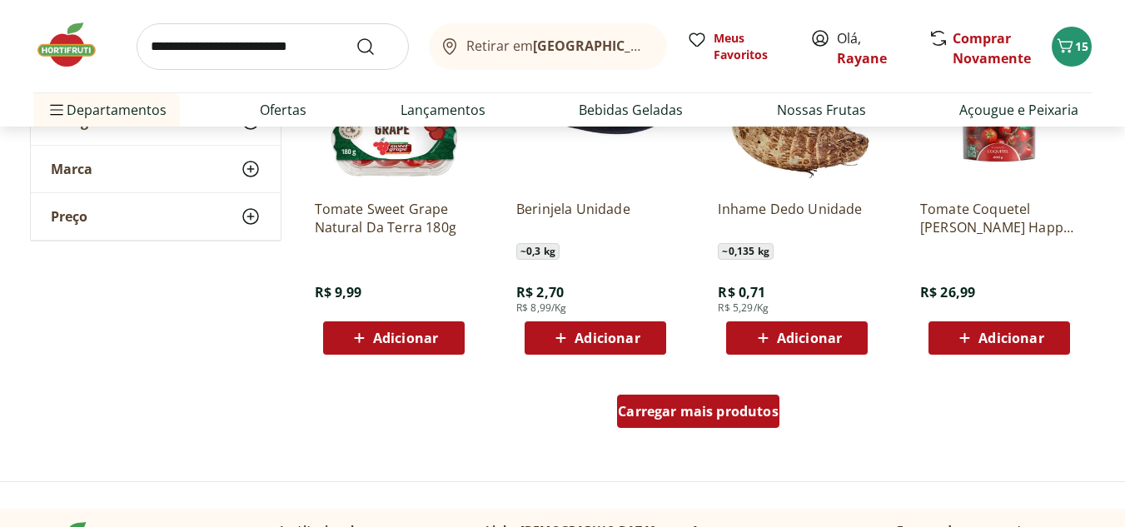
click at [688, 411] on span "Carregar mais produtos" at bounding box center [698, 411] width 161 height 13
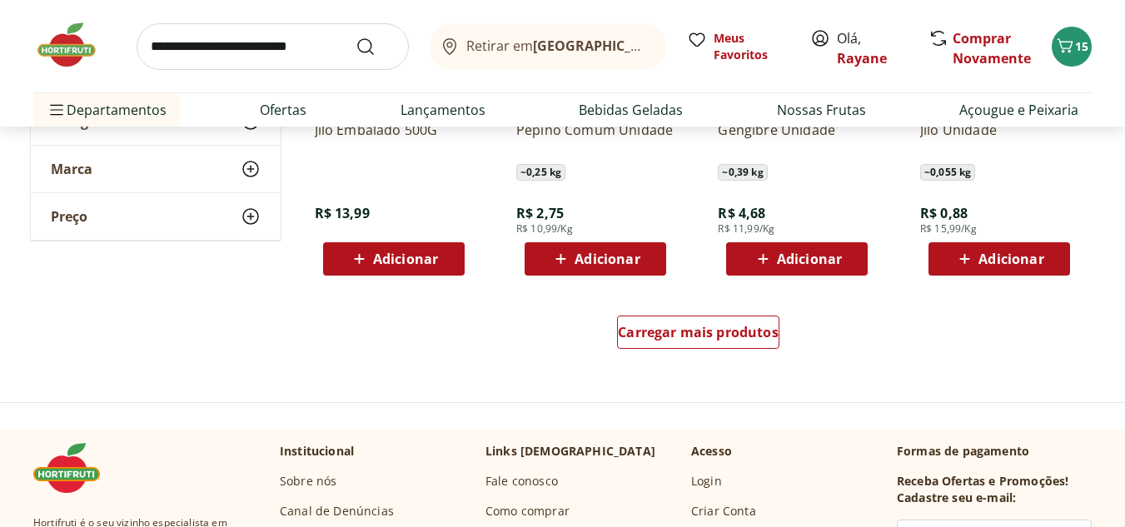
scroll to position [3249, 0]
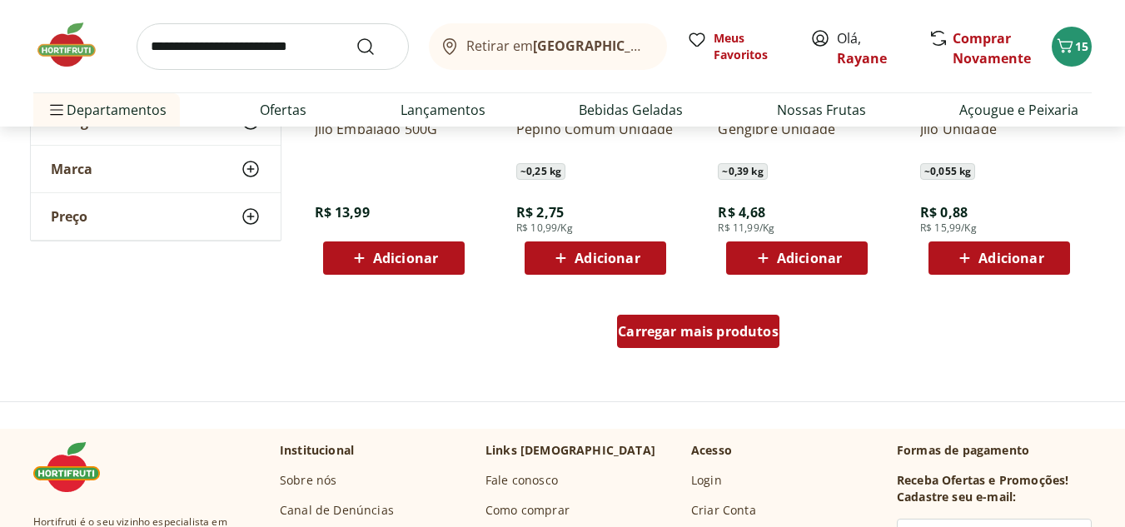
click at [656, 334] on span "Carregar mais produtos" at bounding box center [698, 331] width 161 height 13
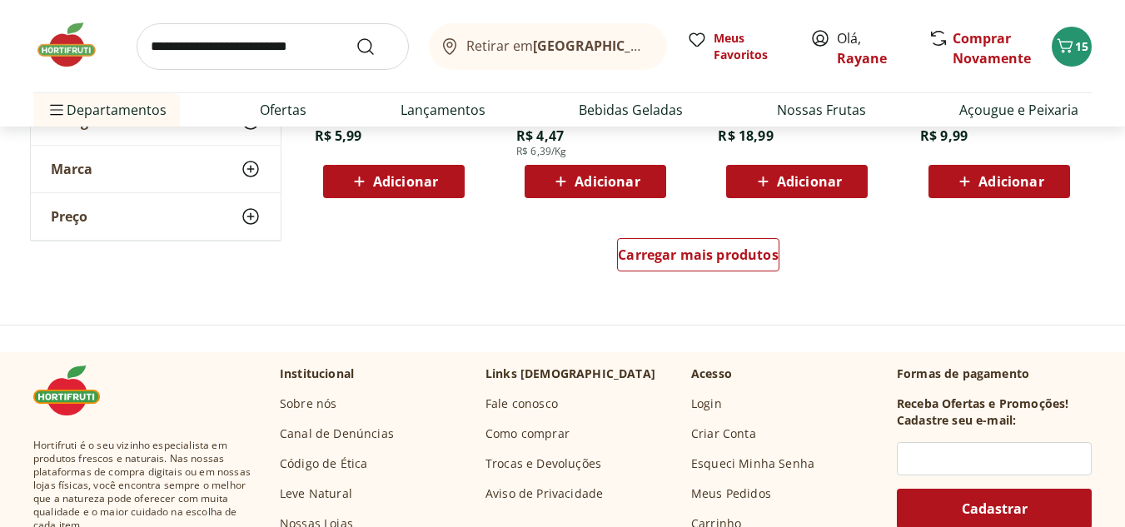
scroll to position [4415, 0]
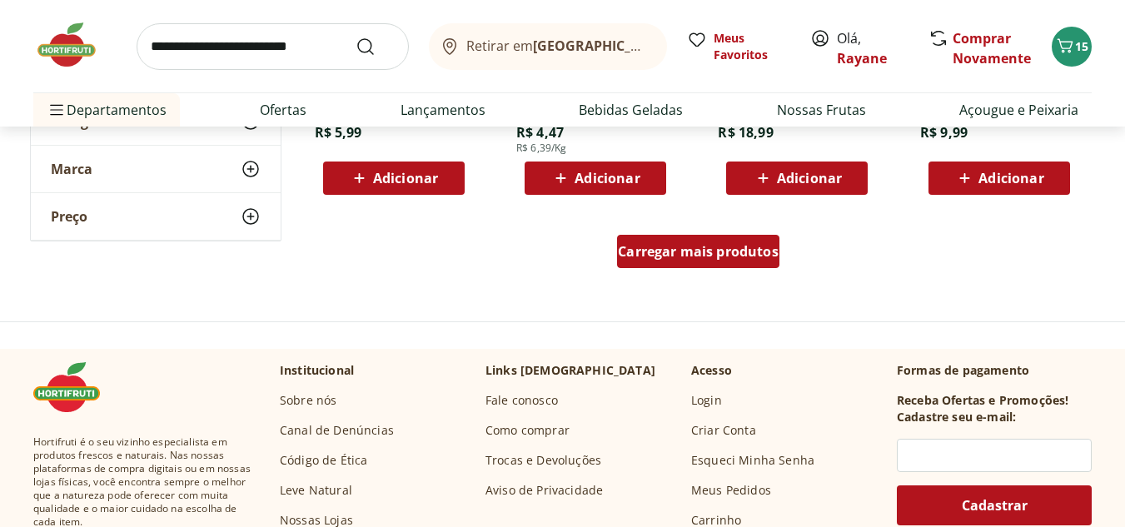
click at [716, 241] on div "Carregar mais produtos" at bounding box center [698, 251] width 162 height 33
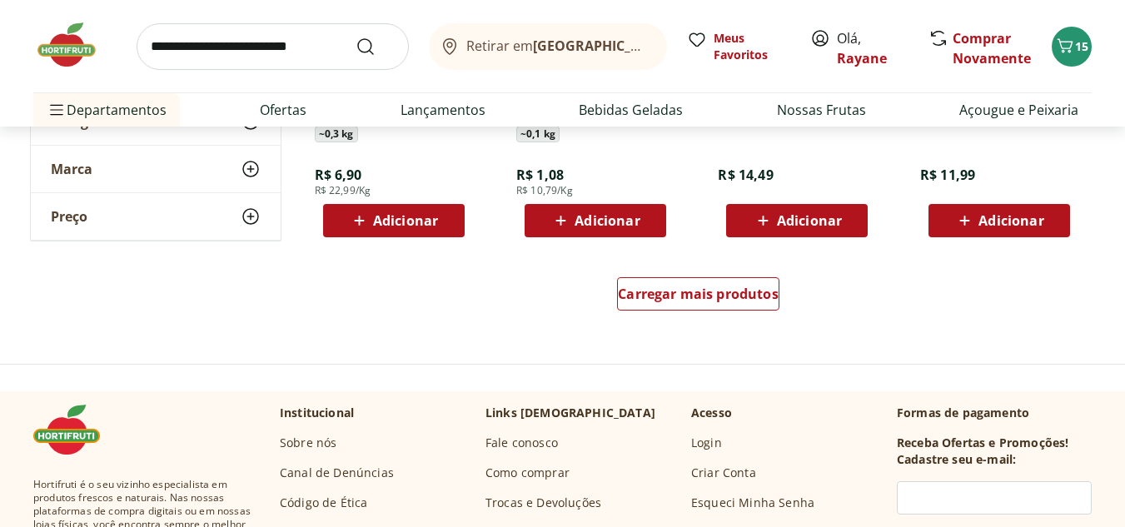
scroll to position [5498, 0]
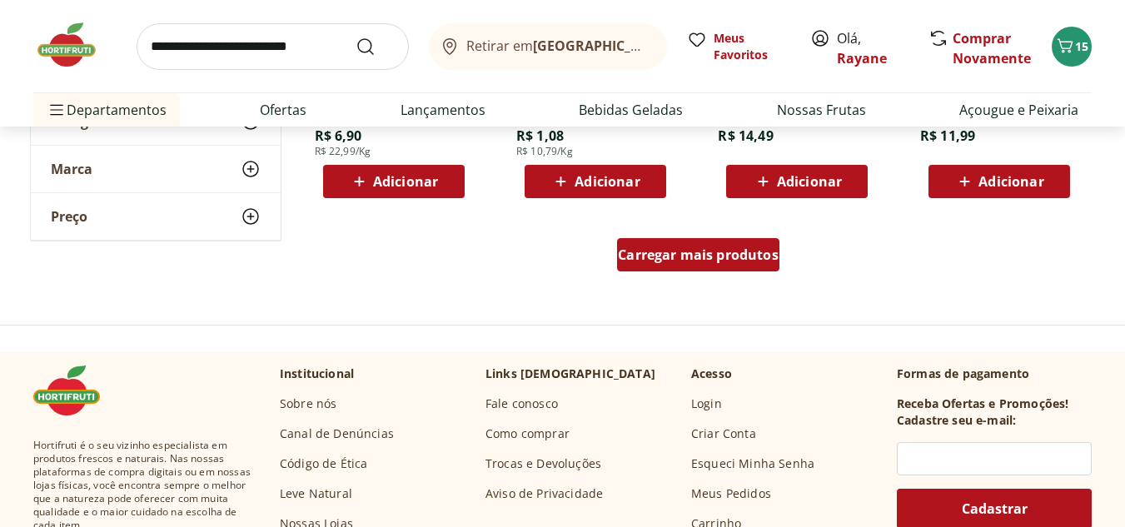
click at [698, 268] on div "Carregar mais produtos" at bounding box center [698, 254] width 162 height 33
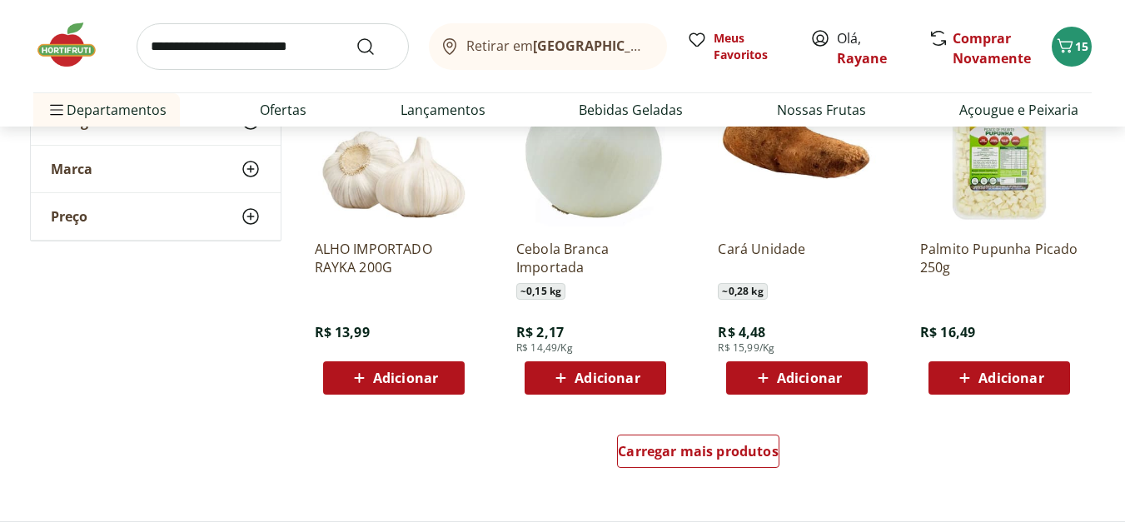
scroll to position [6414, 0]
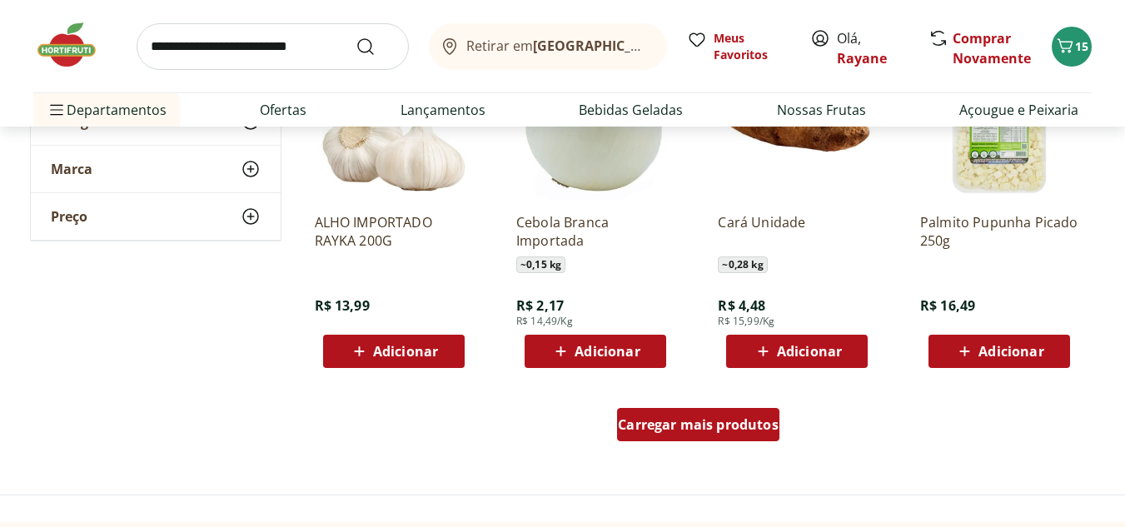
click at [743, 411] on div "Carregar mais produtos" at bounding box center [698, 424] width 162 height 33
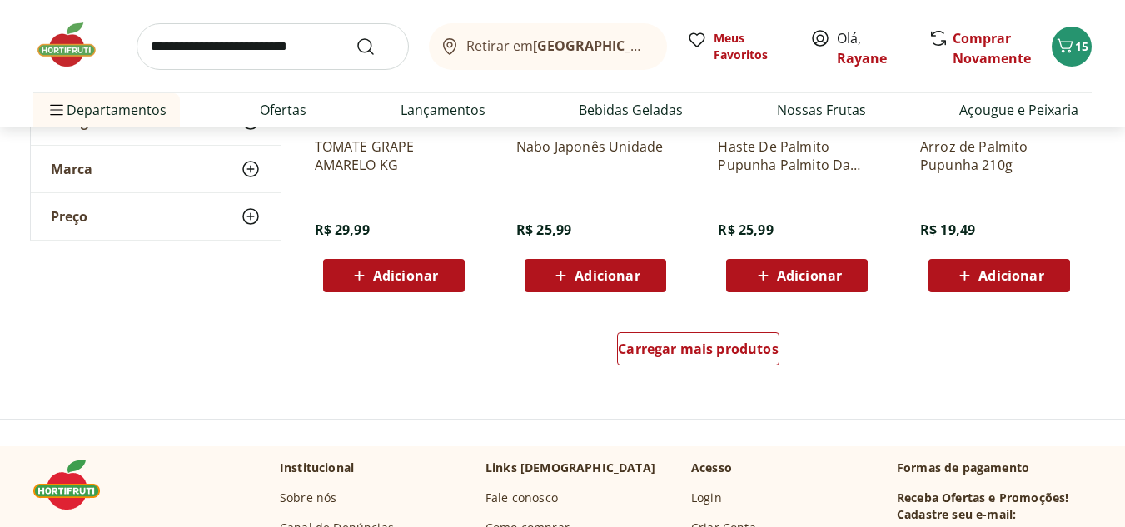
scroll to position [7580, 0]
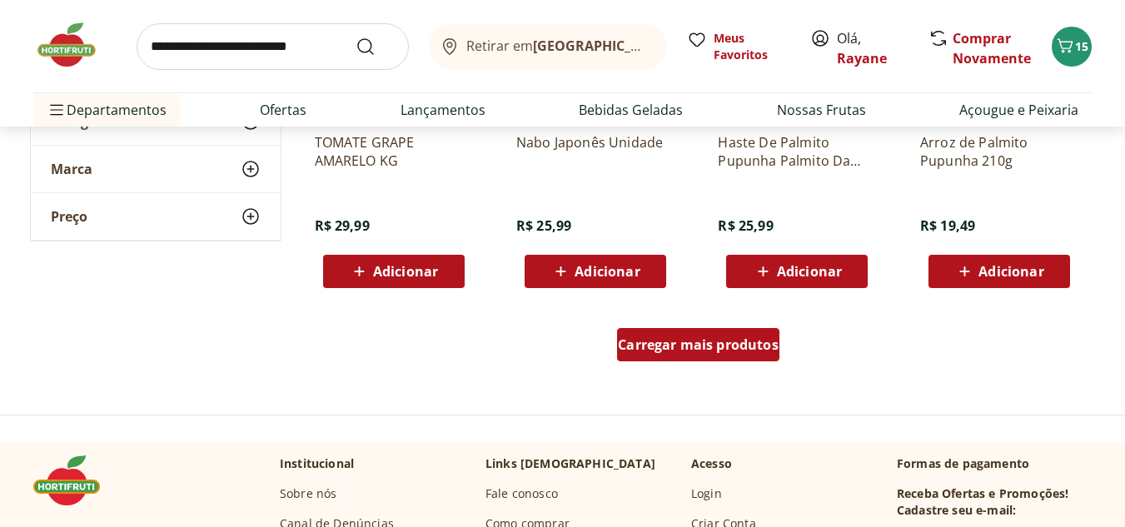
click at [700, 342] on span "Carregar mais produtos" at bounding box center [698, 344] width 161 height 13
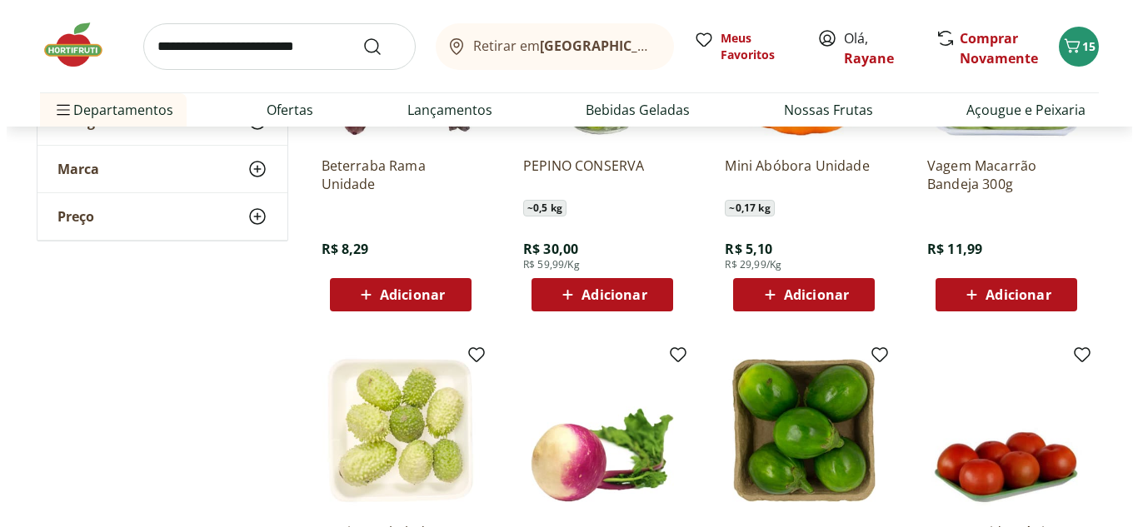
scroll to position [8330, 0]
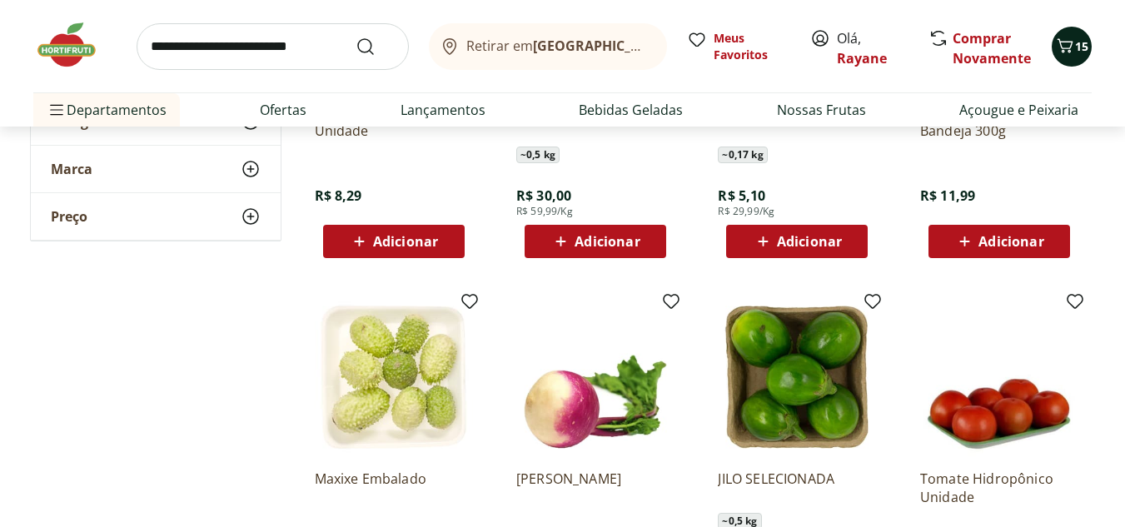
click at [1072, 46] on icon "Carrinho" at bounding box center [1065, 46] width 20 height 20
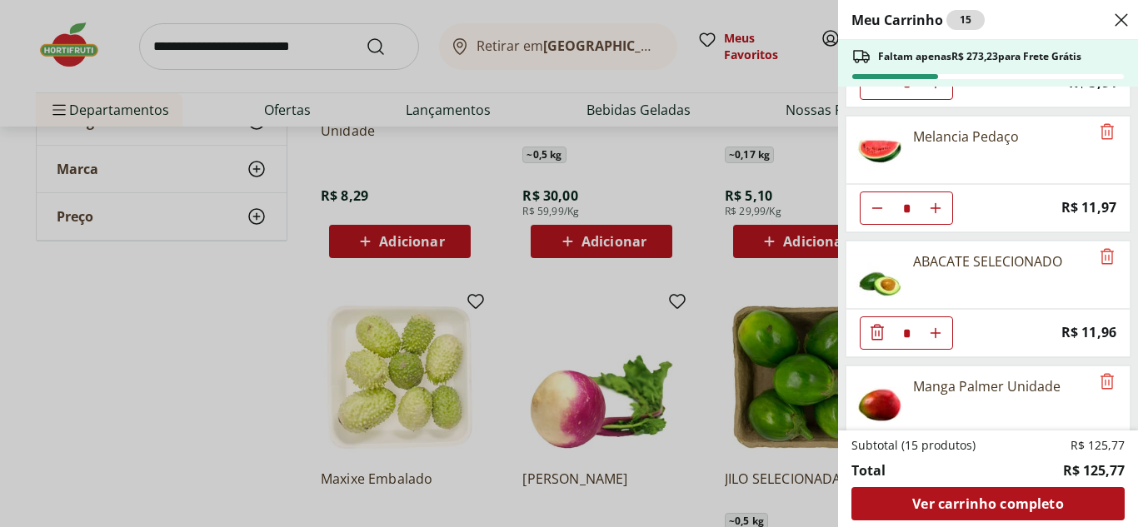
scroll to position [0, 0]
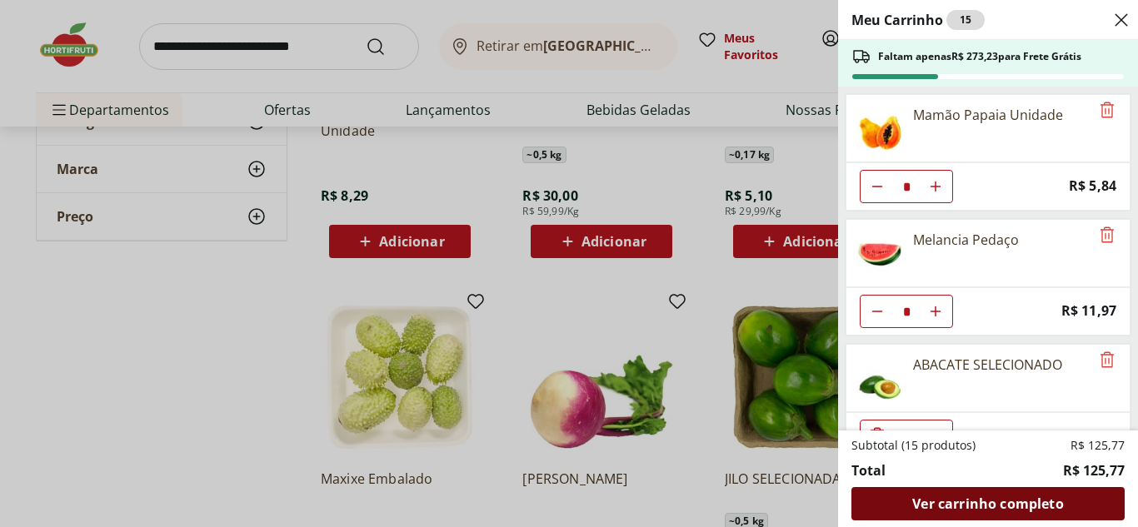
click at [989, 499] on span "Ver carrinho completo" at bounding box center [987, 503] width 151 height 13
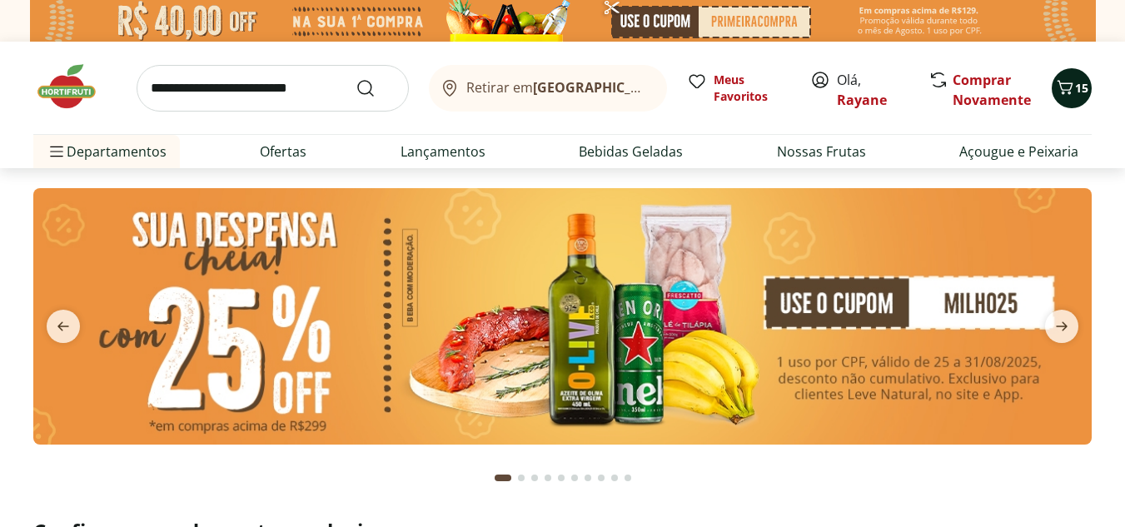
click at [1065, 92] on icon "Carrinho" at bounding box center [1066, 87] width 16 height 14
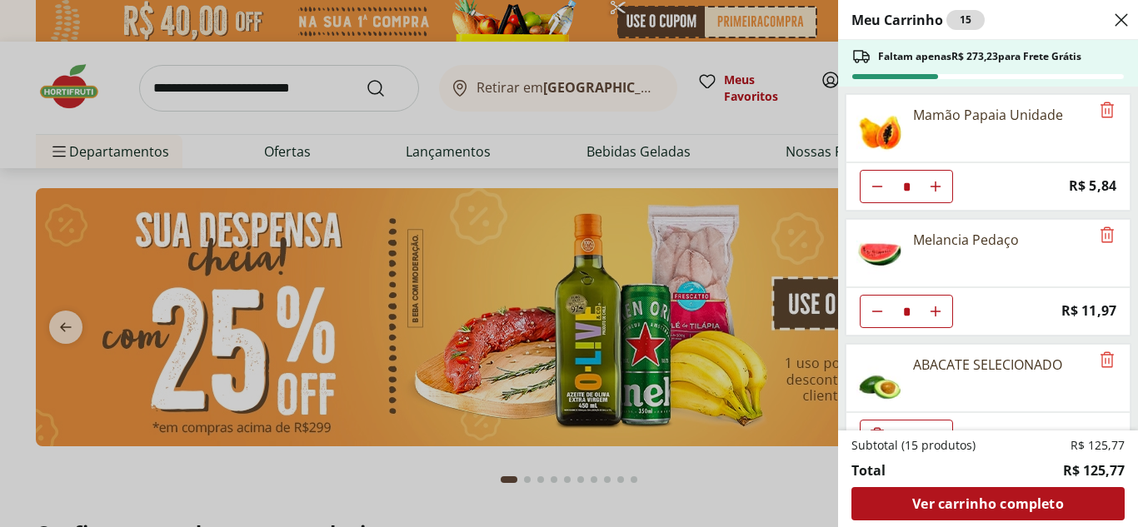
click at [974, 117] on div "Mamão Papaia Unidade" at bounding box center [988, 115] width 150 height 20
click at [880, 124] on img at bounding box center [879, 128] width 47 height 47
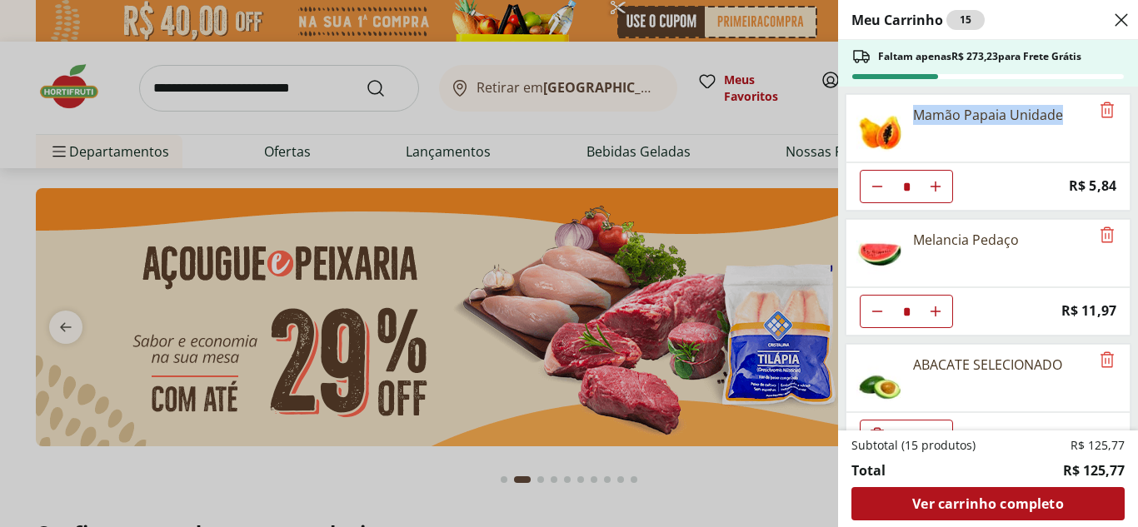
drag, startPoint x: 910, startPoint y: 112, endPoint x: 1070, endPoint y: 125, distance: 159.7
click at [1070, 125] on div "Mamão Papaia Unidade" at bounding box center [967, 128] width 243 height 67
copy div "Mamão Papaia Unidade"
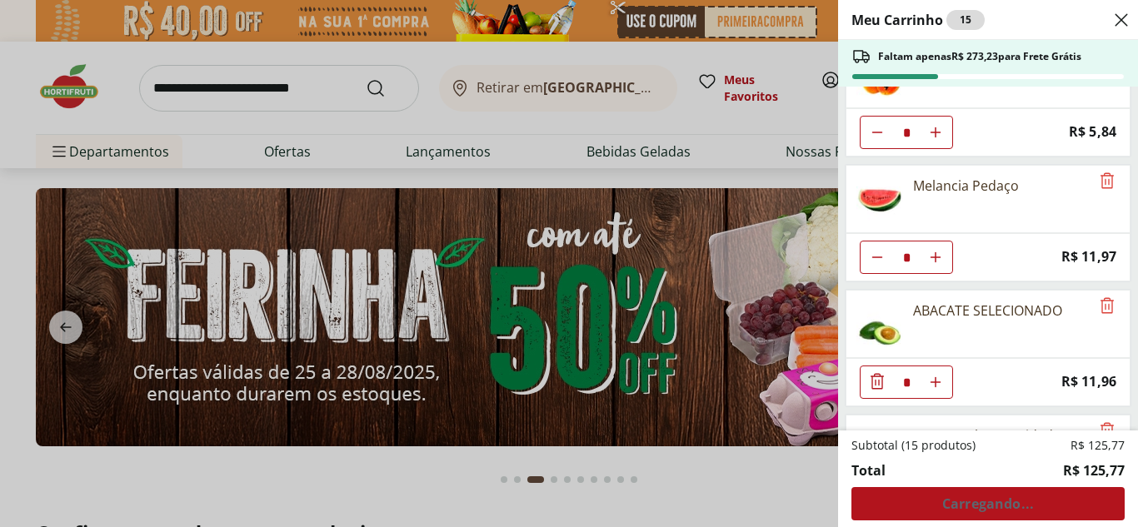
scroll to position [83, 0]
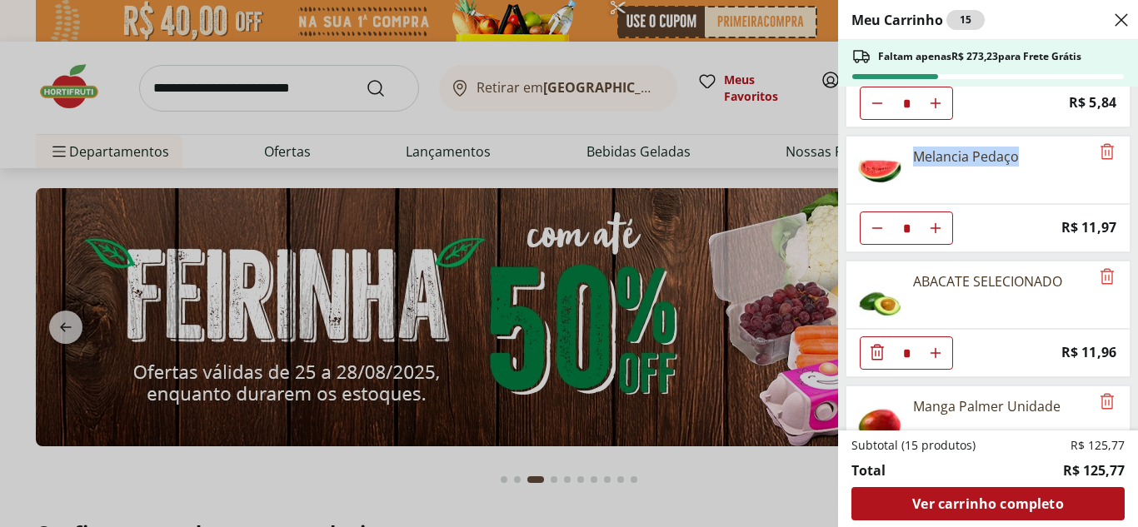
drag, startPoint x: 916, startPoint y: 155, endPoint x: 1027, endPoint y: 147, distance: 111.0
click at [1027, 147] on div "Melancia Pedaço" at bounding box center [967, 170] width 243 height 67
copy div "Melancia Pedaço"
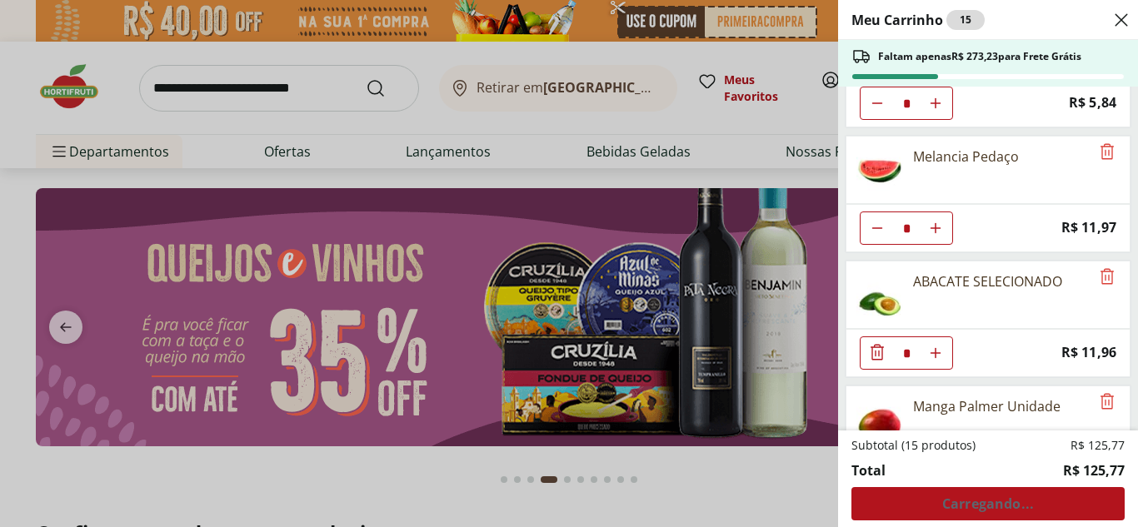
click at [940, 297] on div "ABACATE SELECIONADO" at bounding box center [967, 295] width 243 height 67
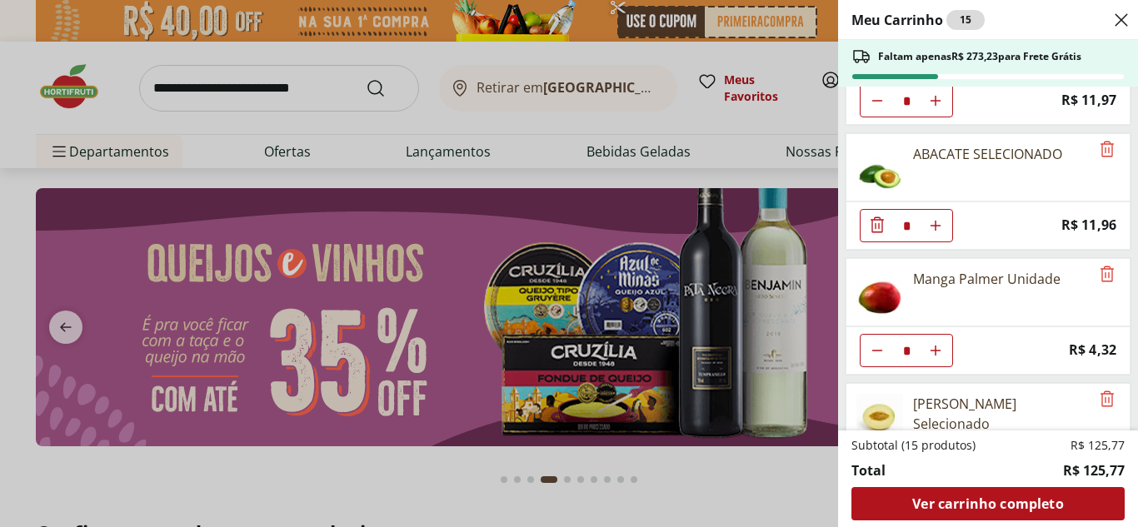
scroll to position [250, 0]
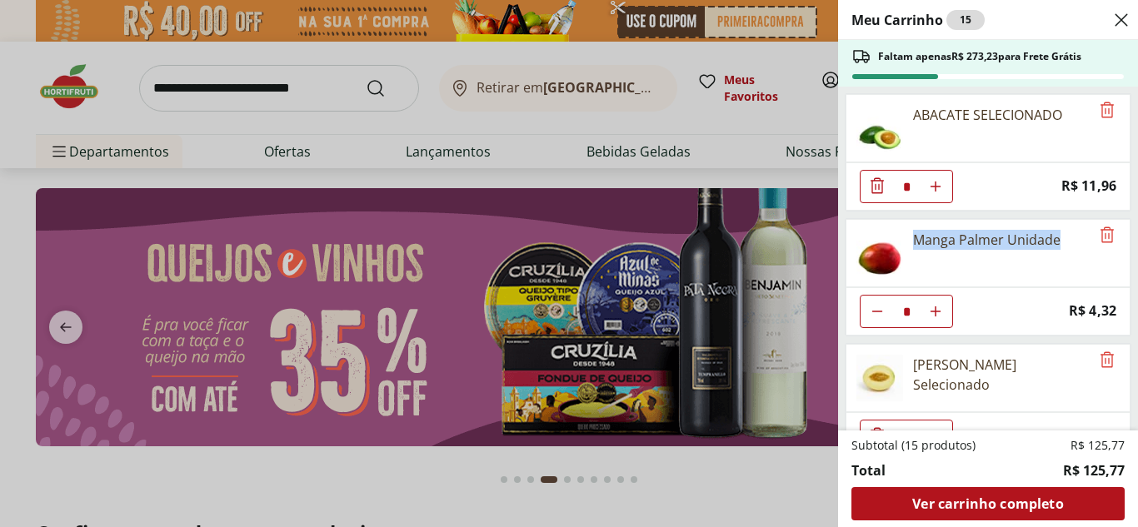
drag, startPoint x: 912, startPoint y: 233, endPoint x: 1059, endPoint y: 228, distance: 146.7
click at [1059, 228] on div "Manga Palmer Unidade" at bounding box center [967, 253] width 243 height 67
copy div "Manga Palmer Unidade"
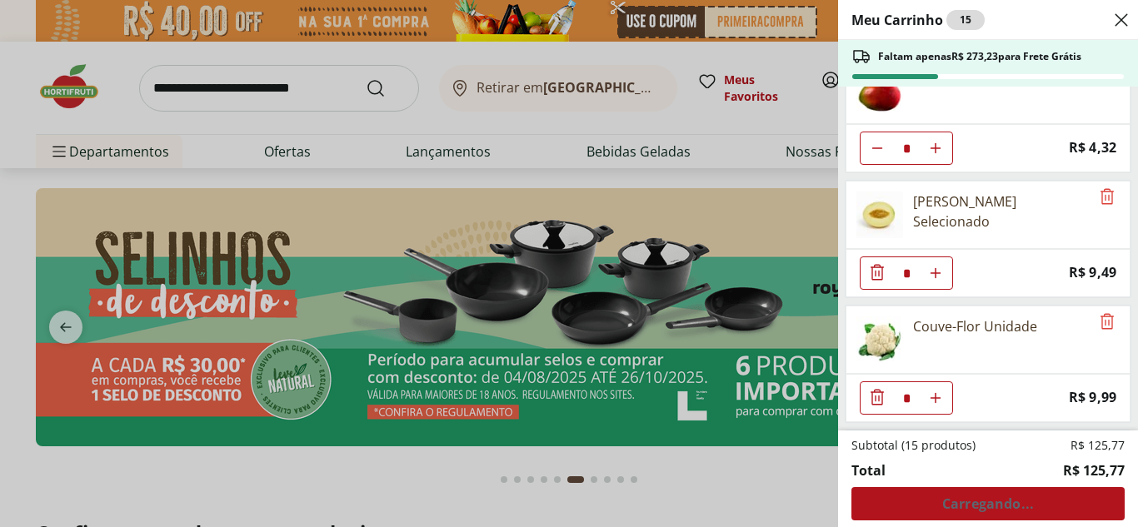
scroll to position [416, 0]
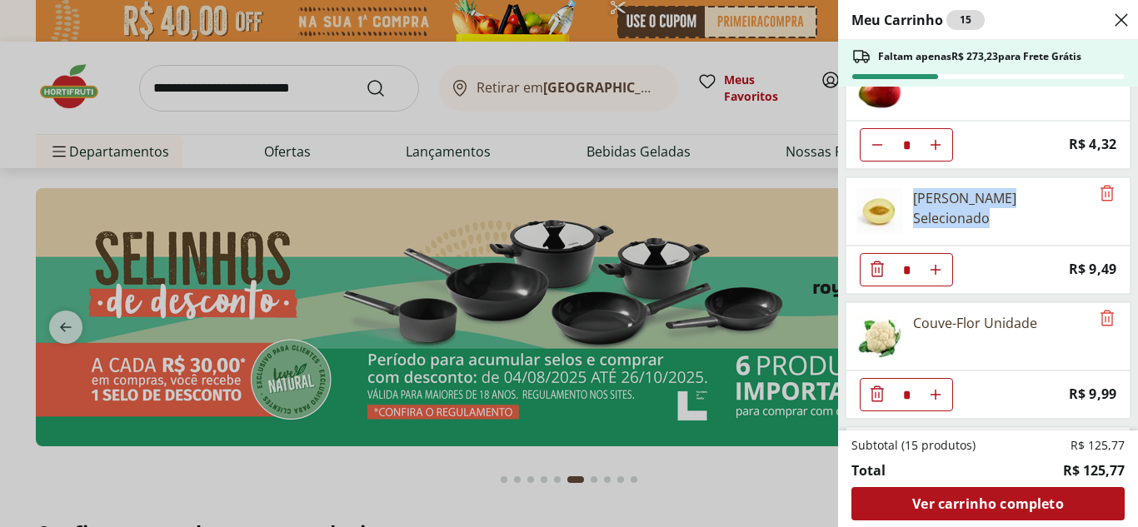
drag, startPoint x: 914, startPoint y: 197, endPoint x: 1003, endPoint y: 212, distance: 90.4
click at [1003, 212] on div "[PERSON_NAME] Selecionado" at bounding box center [1001, 208] width 177 height 40
copy div "[PERSON_NAME] Selecionado"
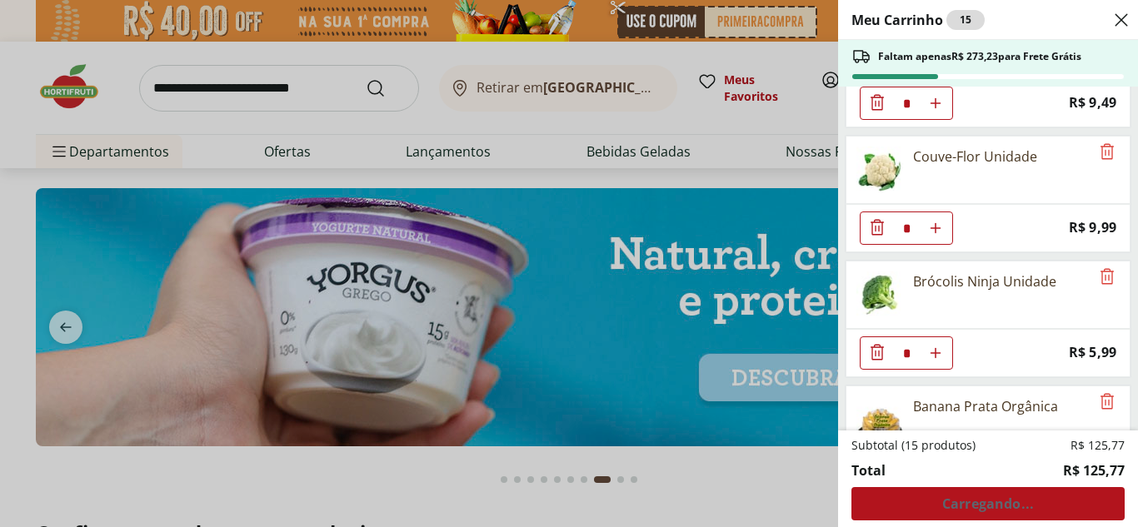
scroll to position [666, 0]
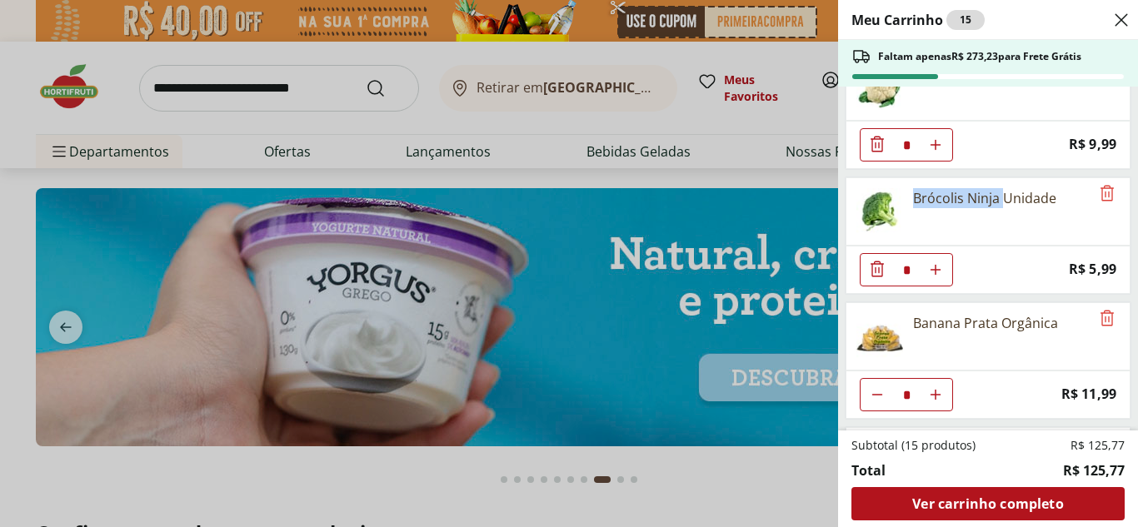
drag, startPoint x: 915, startPoint y: 194, endPoint x: 1002, endPoint y: 181, distance: 87.7
click at [1002, 181] on div "Brócolis Ninja Unidade" at bounding box center [967, 211] width 243 height 67
copy div "Brócolis Ninja"
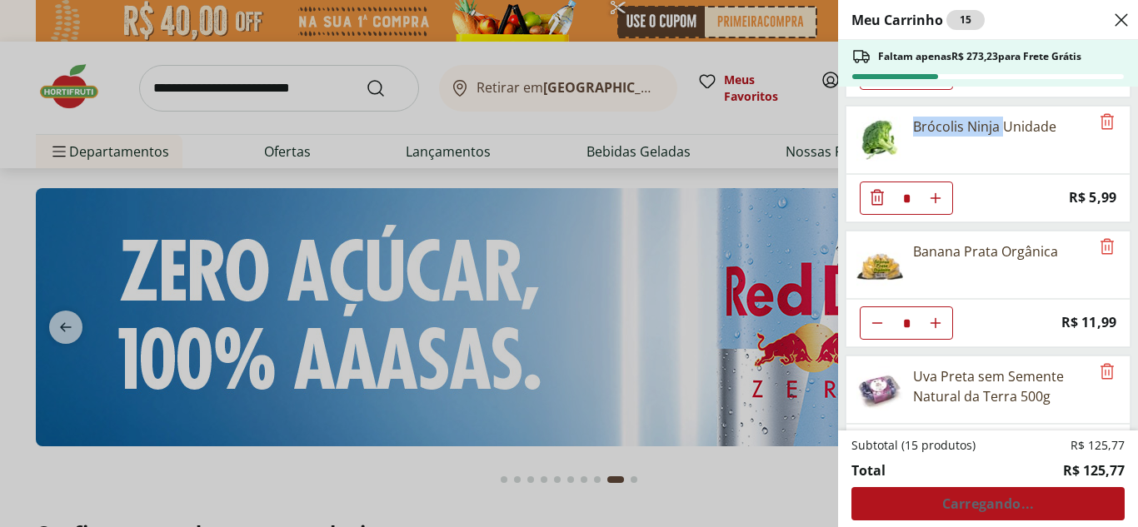
scroll to position [833, 0]
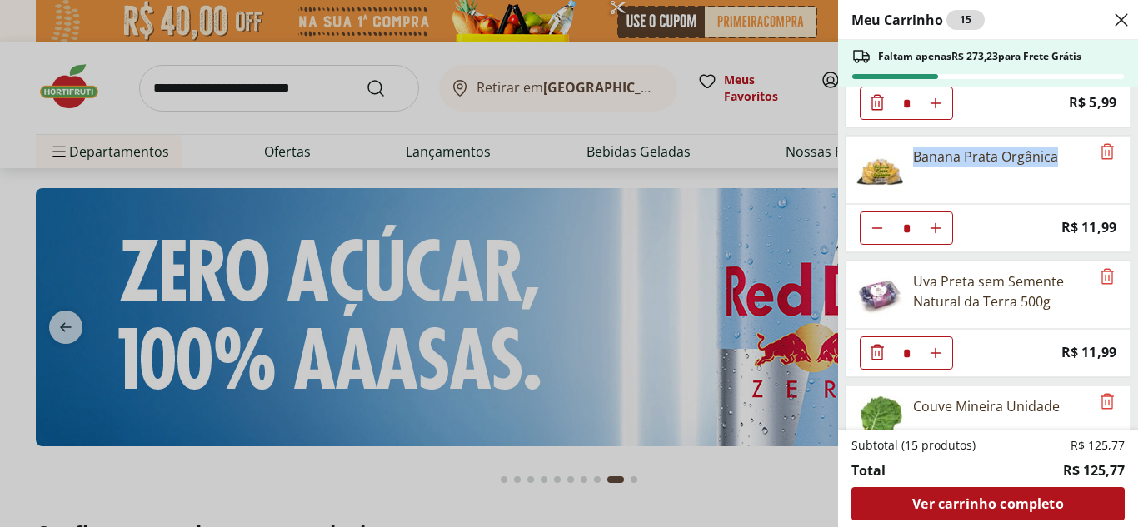
drag, startPoint x: 912, startPoint y: 152, endPoint x: 1060, endPoint y: 141, distance: 147.9
click at [1060, 141] on div "Banana Prata Orgânica" at bounding box center [967, 170] width 243 height 67
copy div "Banana Prata Orgânica"
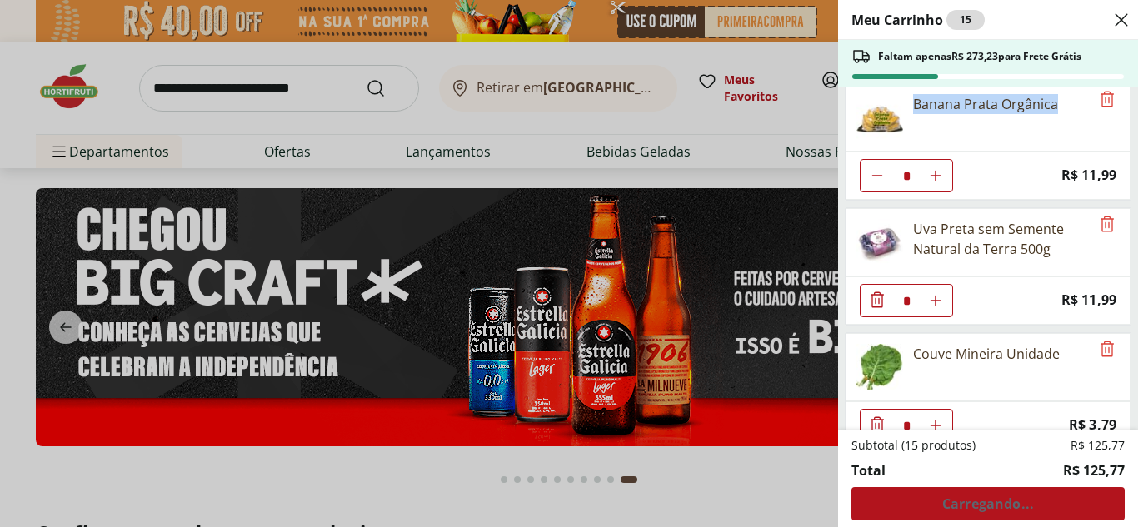
scroll to position [912, 0]
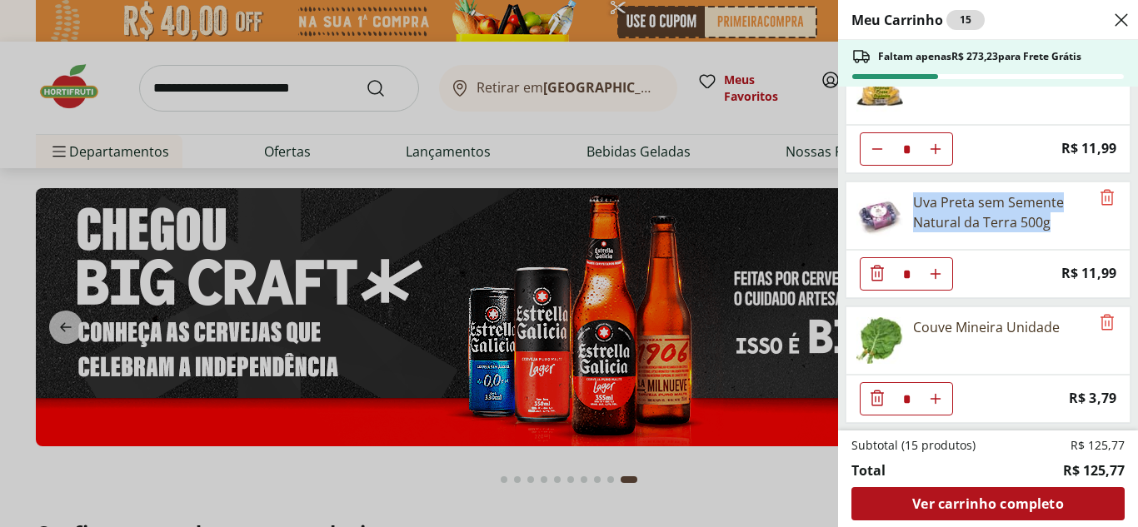
drag, startPoint x: 918, startPoint y: 197, endPoint x: 1053, endPoint y: 227, distance: 138.2
click at [1053, 227] on div "Uva Preta sem Semente Natural da Terra 500g" at bounding box center [1001, 212] width 177 height 40
copy div "Uva Preta sem Semente Natural da Terra 500g"
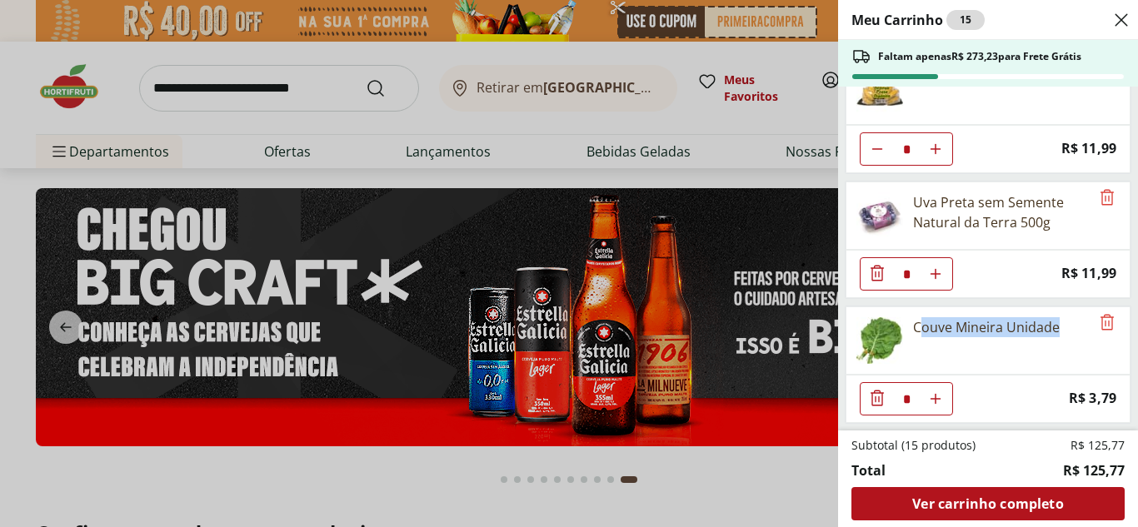
drag, startPoint x: 919, startPoint y: 323, endPoint x: 971, endPoint y: 325, distance: 52.5
click at [1067, 341] on div "Couve Mineira Unidade" at bounding box center [967, 340] width 243 height 67
click at [938, 317] on div "Couve Mineira Unidade" at bounding box center [986, 327] width 147 height 20
drag, startPoint x: 913, startPoint y: 322, endPoint x: 1068, endPoint y: 311, distance: 155.3
click at [1068, 311] on div "Couve Mineira Unidade" at bounding box center [967, 340] width 243 height 67
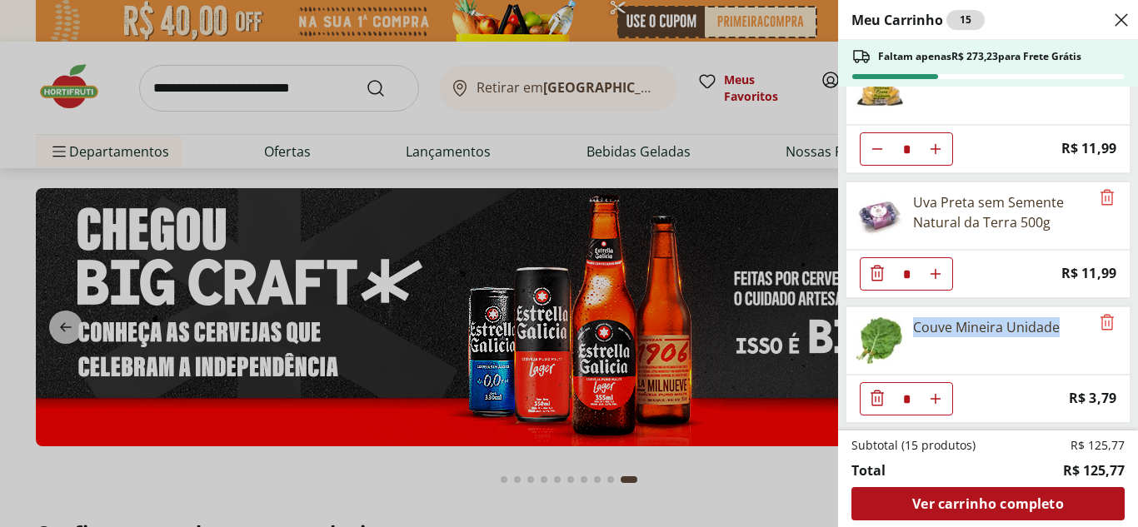
copy div "Couve Mineira Unidade"
